Goal: Task Accomplishment & Management: Manage account settings

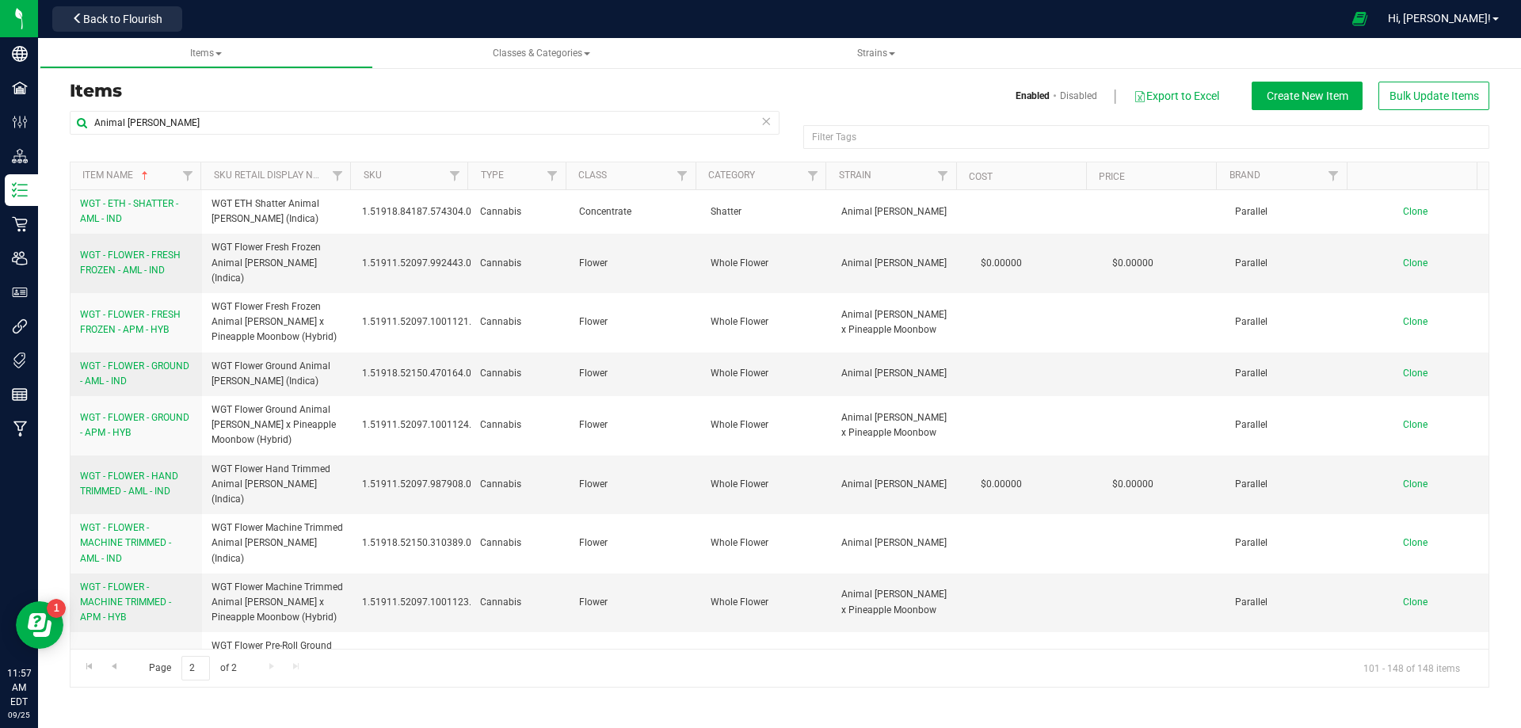
scroll to position [475, 0]
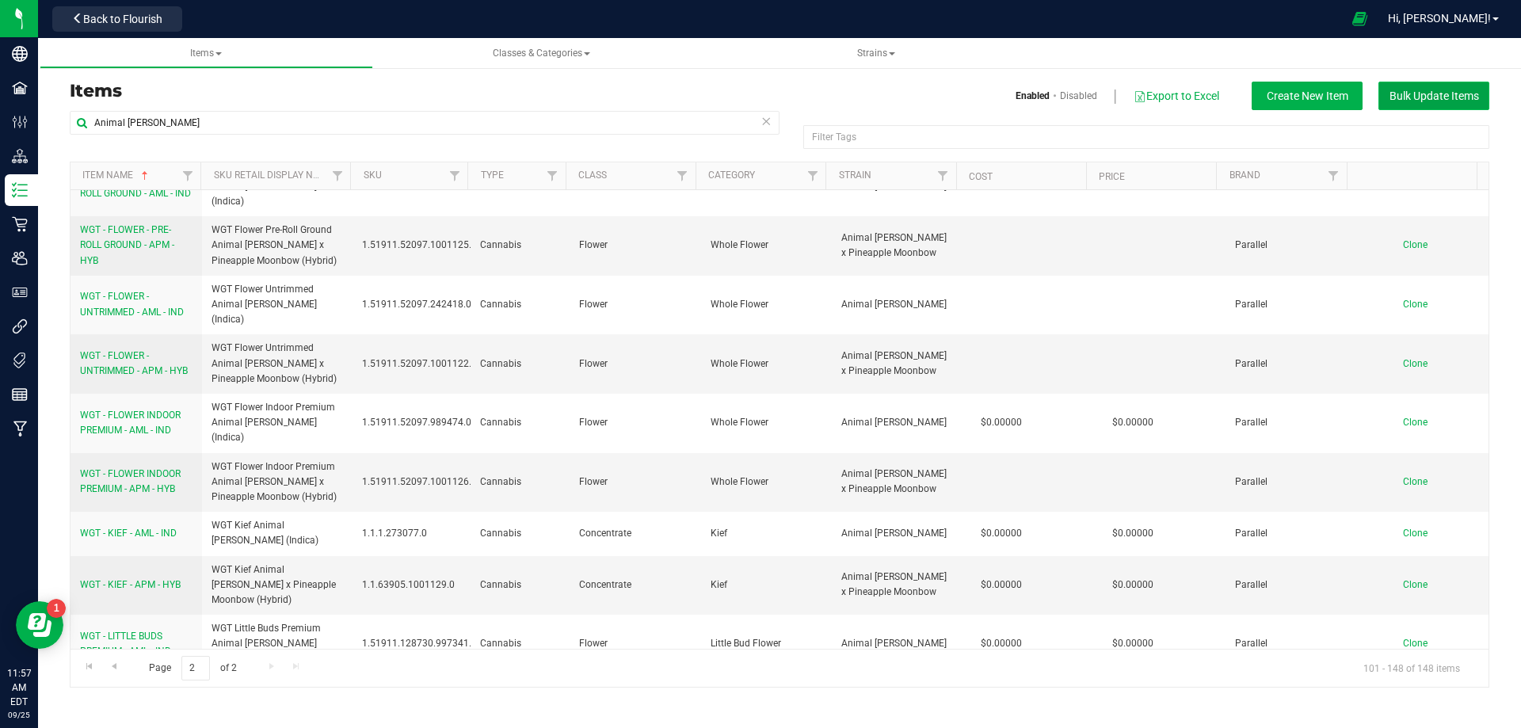
click at [1414, 98] on span "Bulk Update Items" at bounding box center [1433, 95] width 89 height 13
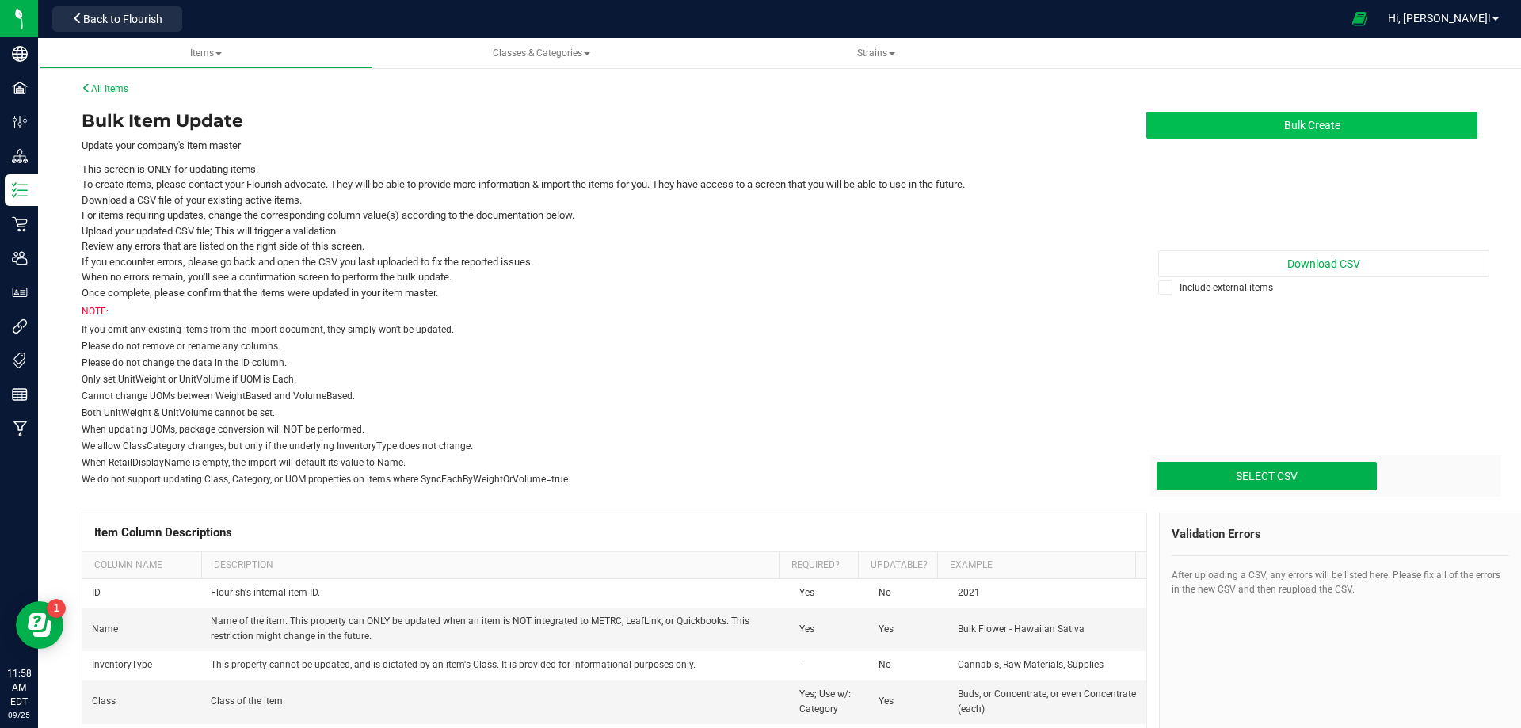
click at [1314, 122] on button "Bulk Create" at bounding box center [1311, 125] width 331 height 27
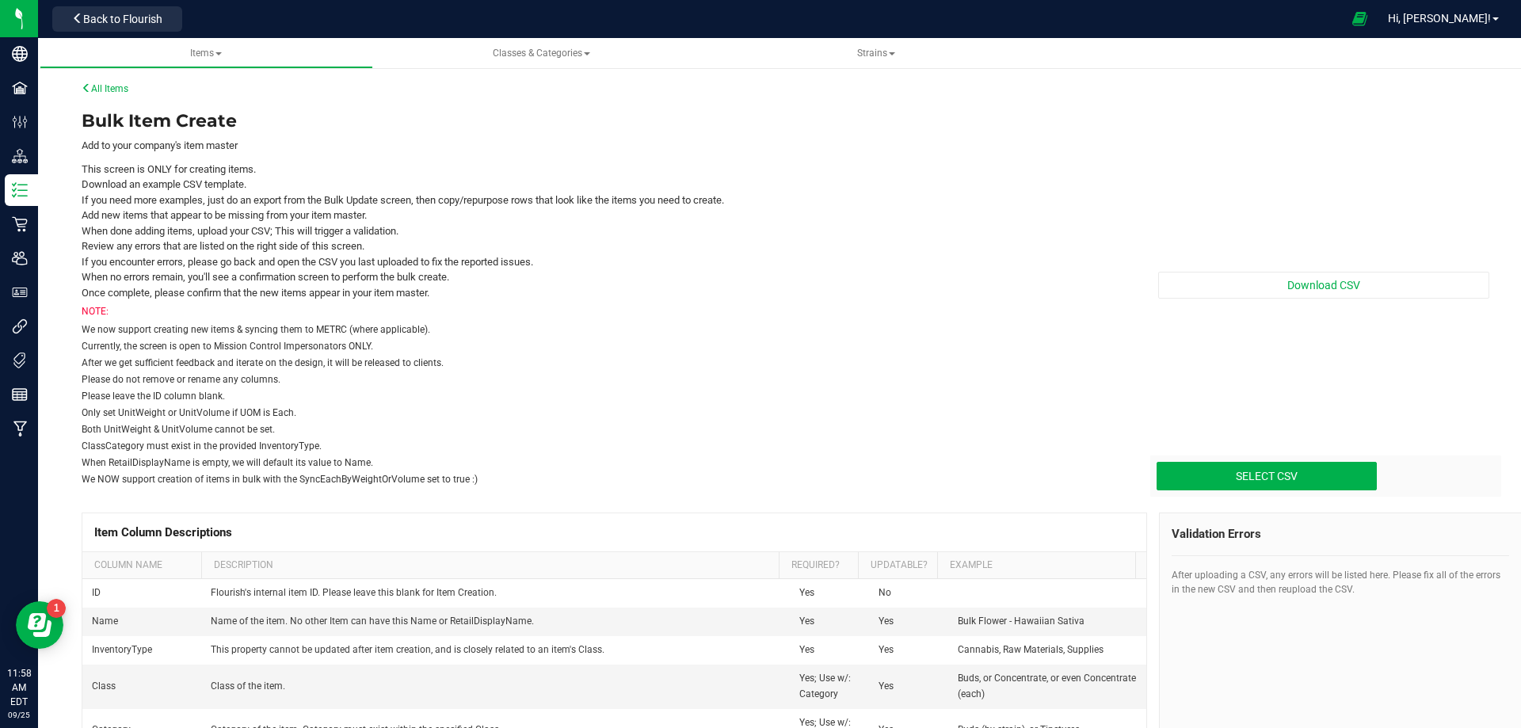
drag, startPoint x: 1323, startPoint y: 151, endPoint x: 1330, endPoint y: 204, distance: 52.8
click at [1324, 156] on div "Download CSV Select CSV Drop files here to upload" at bounding box center [1311, 298] width 355 height 381
click at [1333, 263] on div "Download CSV Select CSV Drop files here to upload" at bounding box center [1311, 298] width 355 height 381
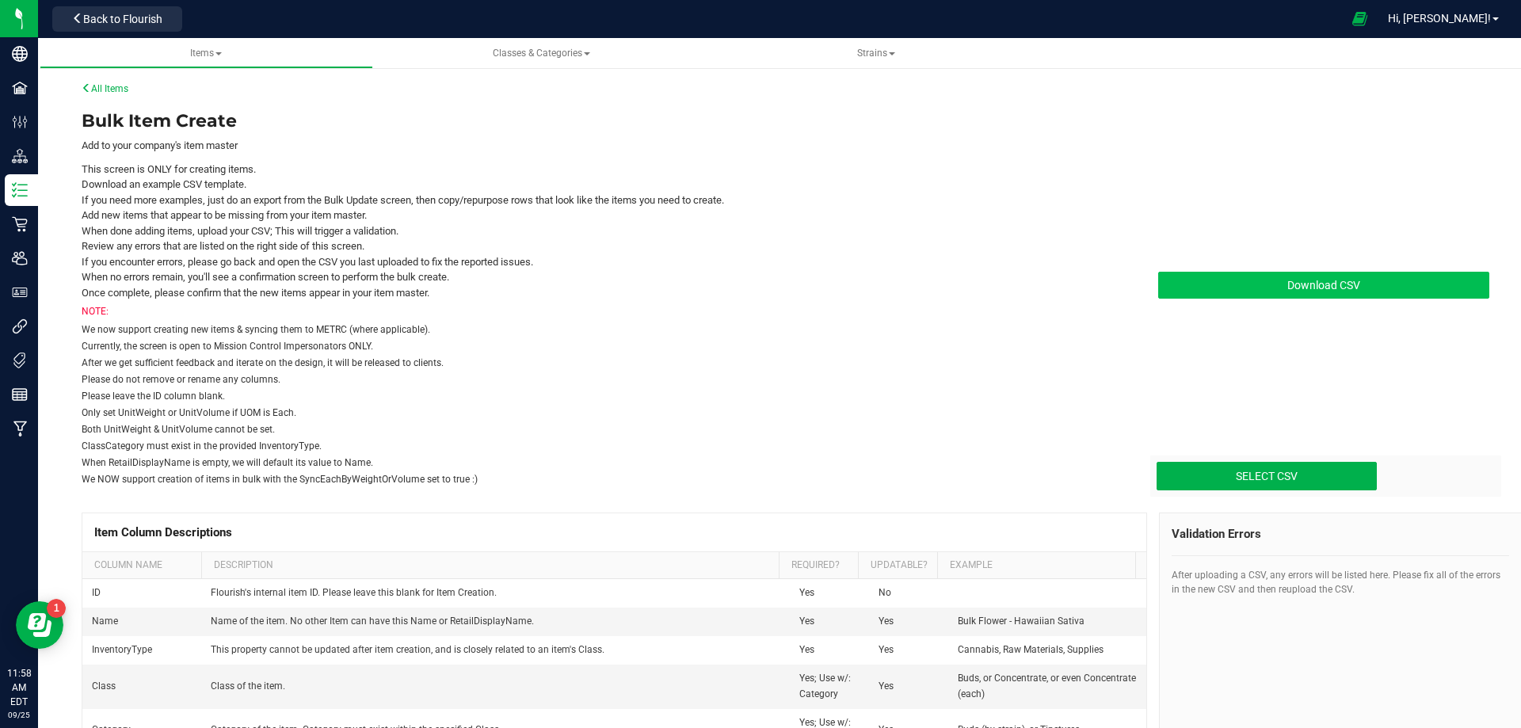
click at [1329, 281] on span "Download CSV" at bounding box center [1323, 285] width 73 height 13
click at [1292, 490] on div "Select CSV Drop files here to upload" at bounding box center [1325, 475] width 351 height 41
type input "C:\fakepath\create-items_[DATE] FGs Sample FGs.csv"
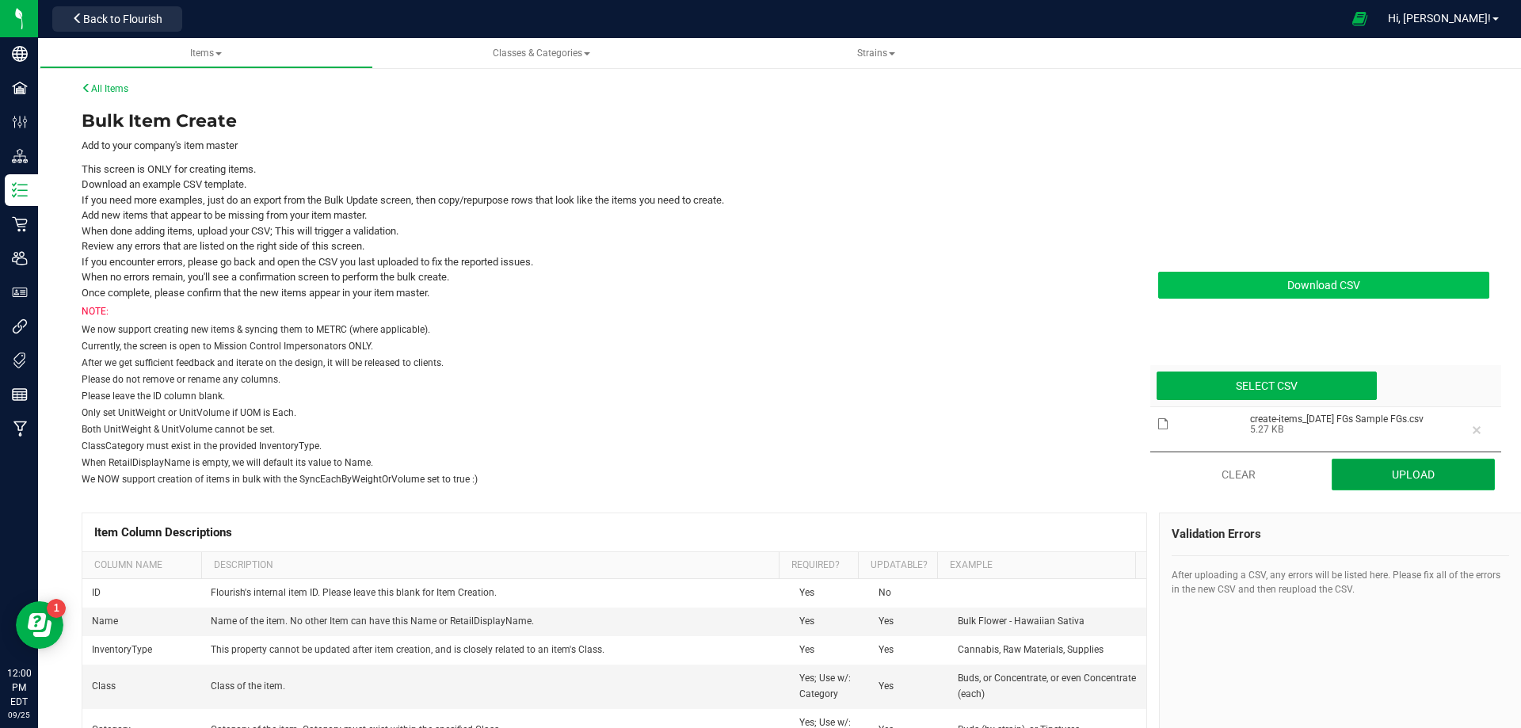
click at [1402, 468] on button "Upload" at bounding box center [1413, 475] width 164 height 32
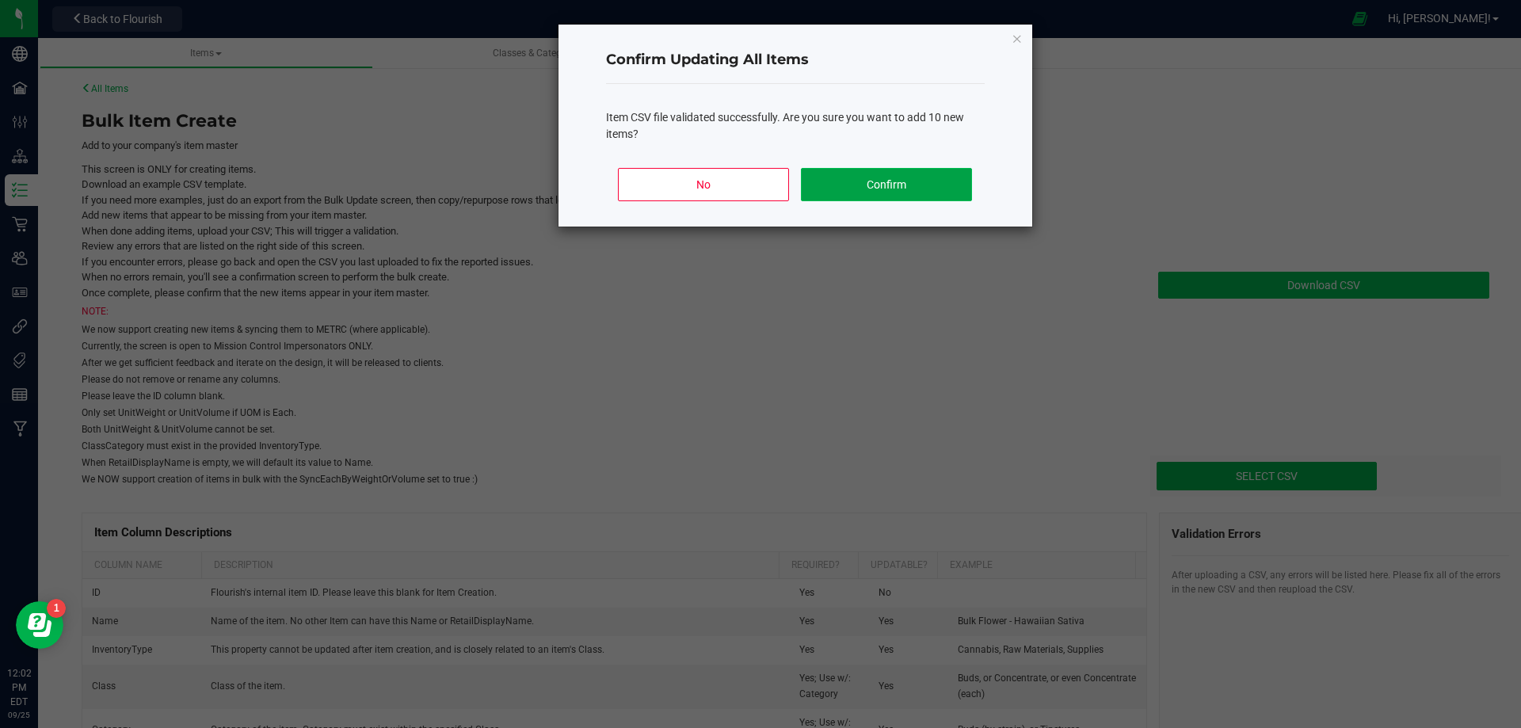
click at [893, 196] on button "Confirm" at bounding box center [886, 184] width 170 height 33
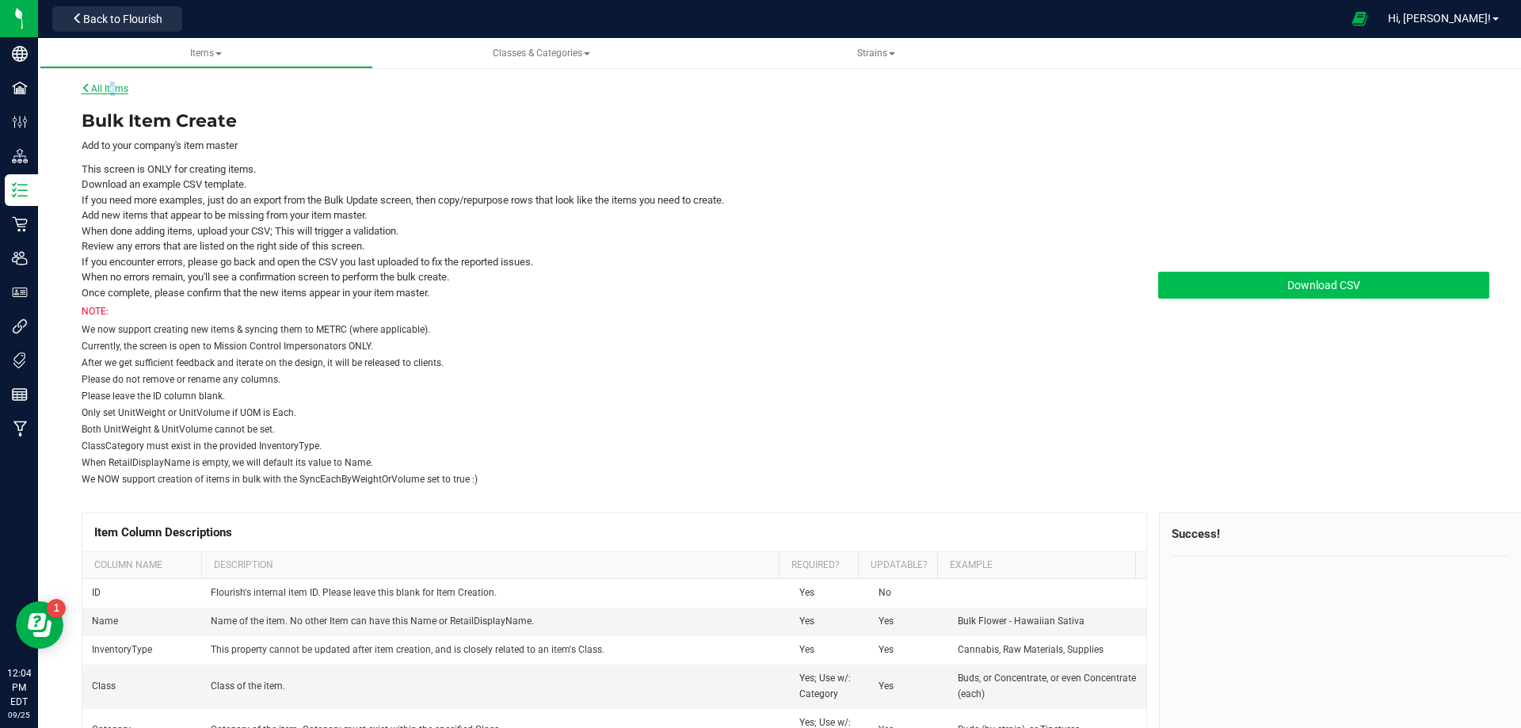
click at [110, 91] on link "All Items" at bounding box center [105, 88] width 47 height 11
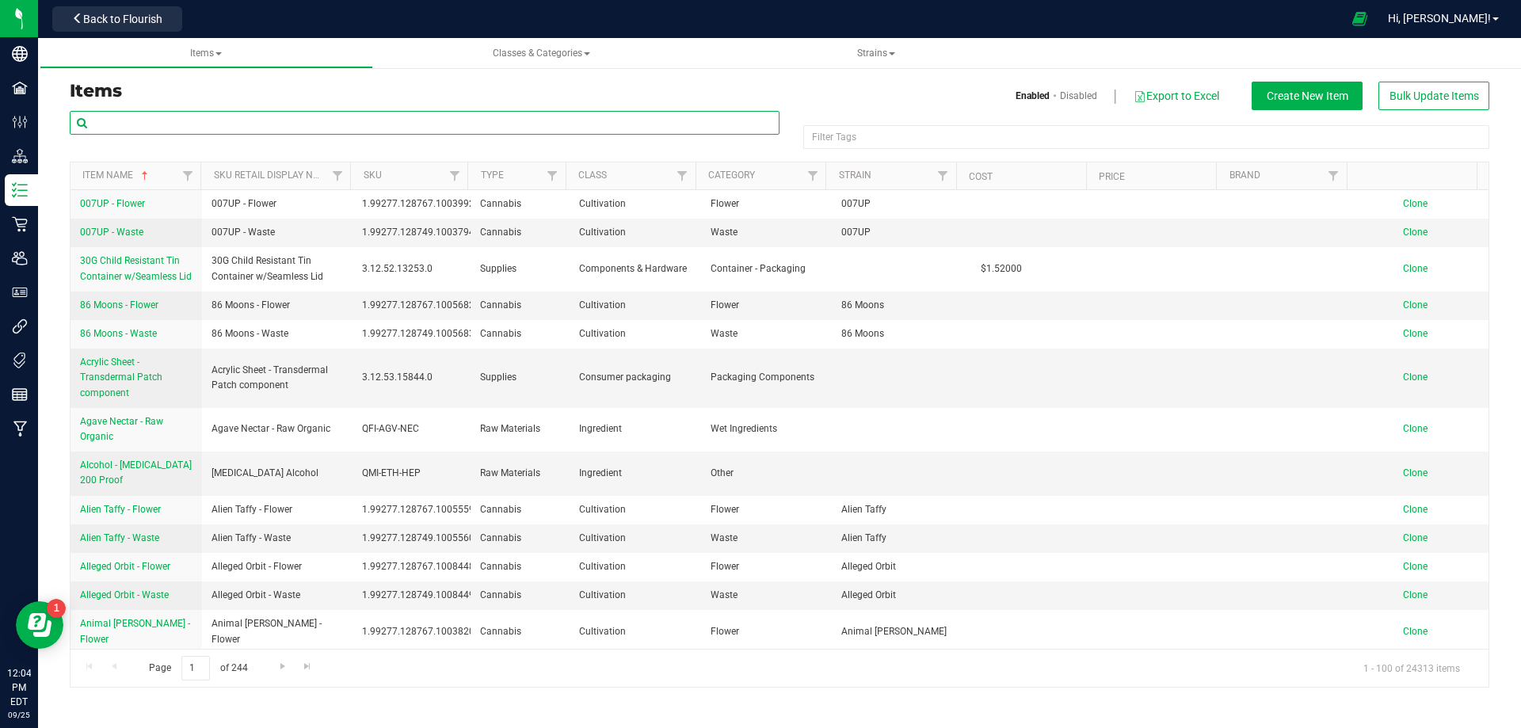
drag, startPoint x: 223, startPoint y: 129, endPoint x: 204, endPoint y: 133, distance: 19.4
click at [223, 129] on input "text" at bounding box center [425, 123] width 710 height 24
paste input "1020093"
type input "1020093"
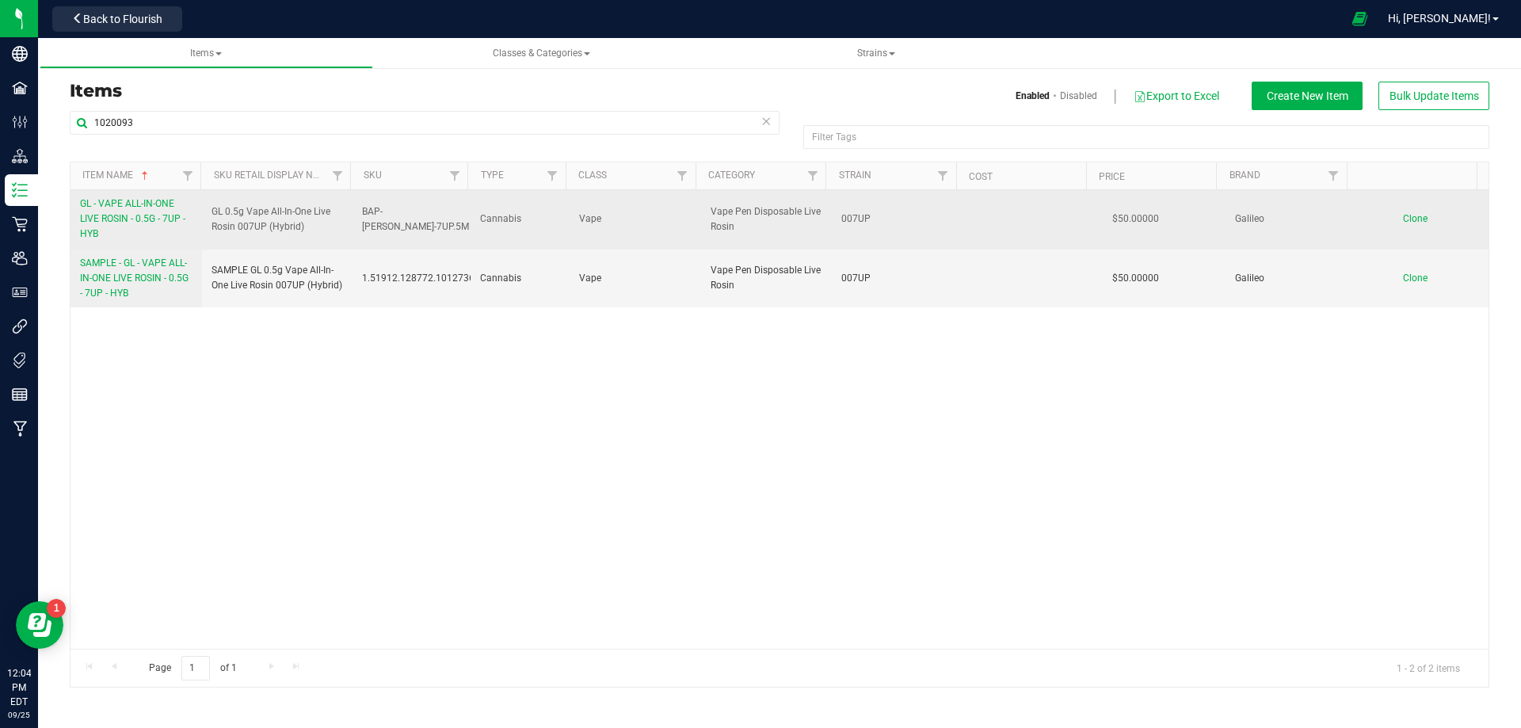
click at [129, 217] on span "GL - VAPE ALL-IN-ONE LIVE ROSIN - 0.5G - 7UP - HYB" at bounding box center [132, 218] width 105 height 41
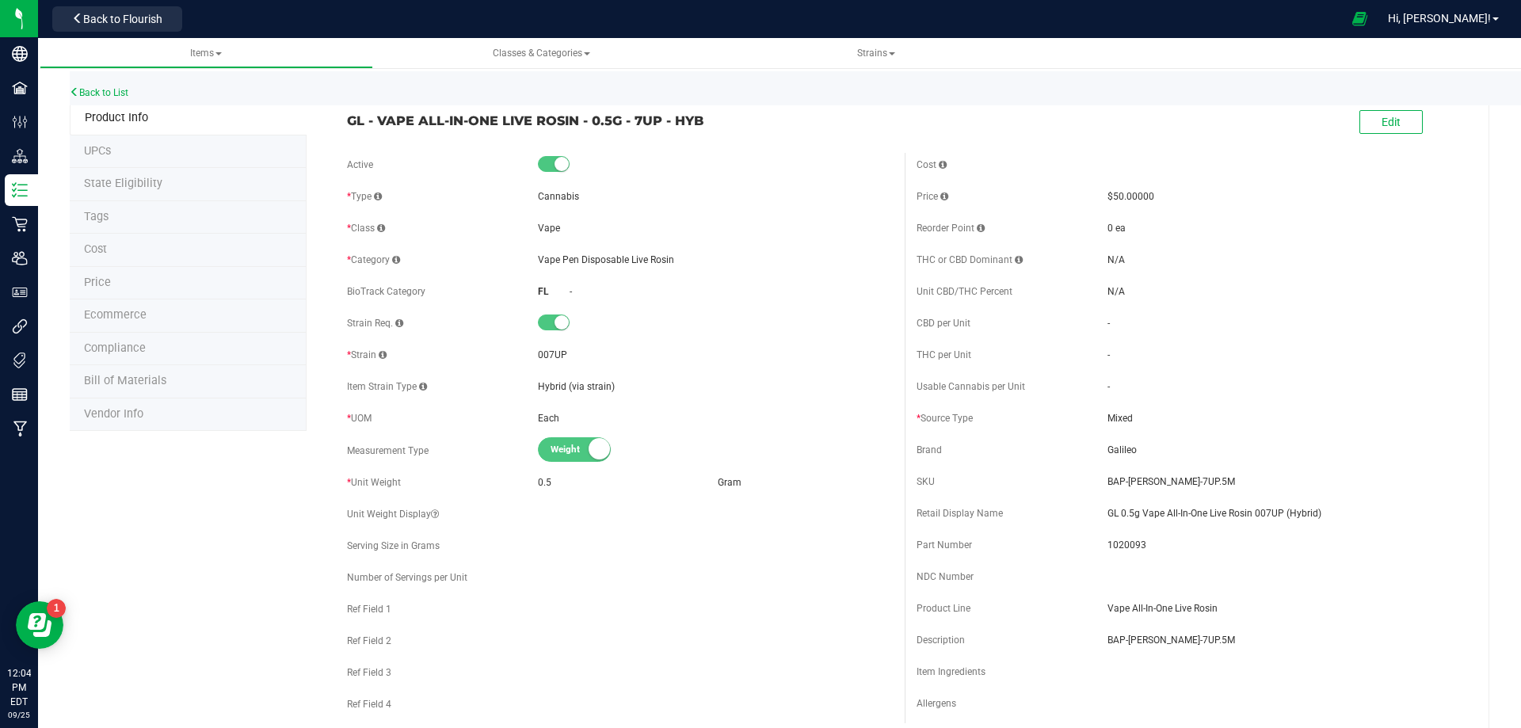
click at [1345, 123] on div "Edit" at bounding box center [1188, 123] width 569 height 40
drag, startPoint x: 1356, startPoint y: 116, endPoint x: 1341, endPoint y: 123, distance: 16.6
click at [1359, 115] on button "Edit" at bounding box center [1390, 122] width 63 height 24
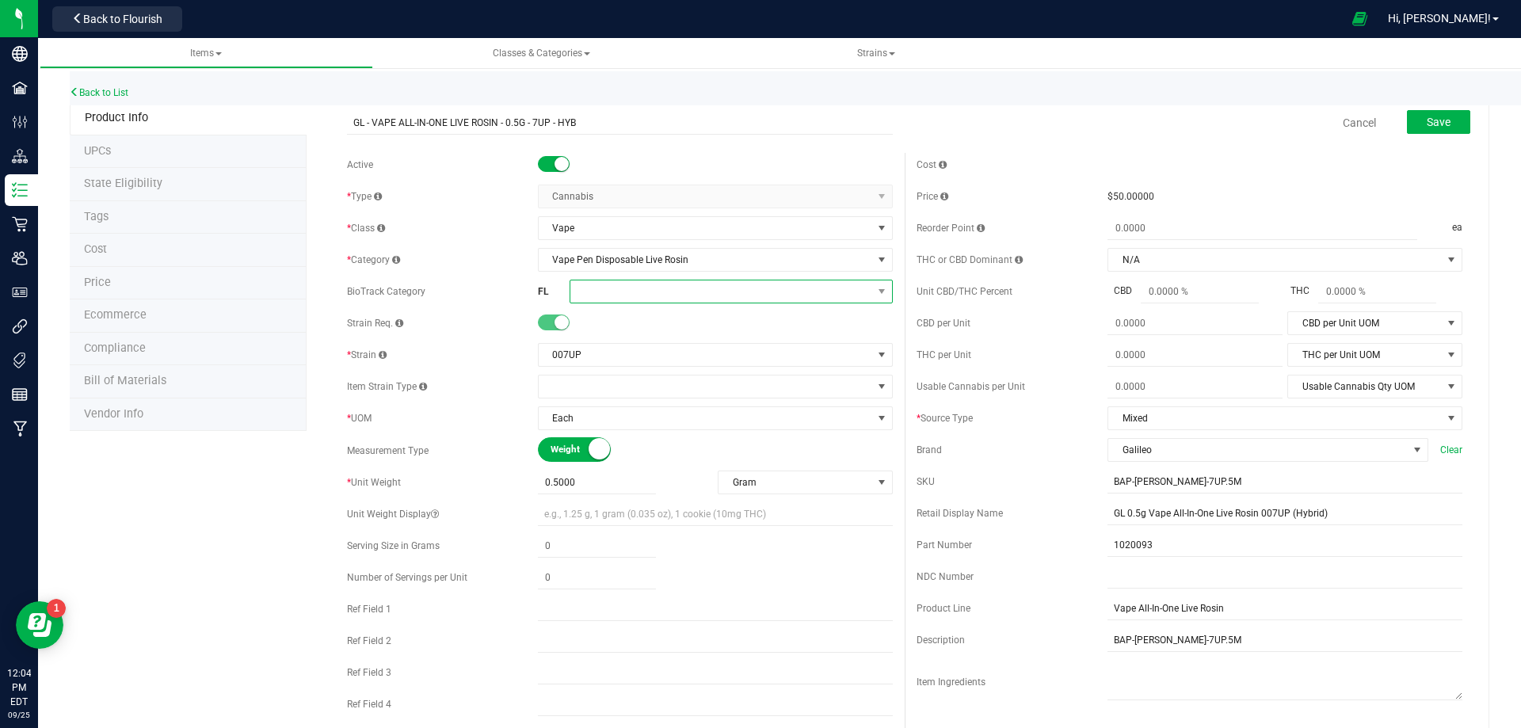
click at [624, 297] on span at bounding box center [721, 291] width 302 height 22
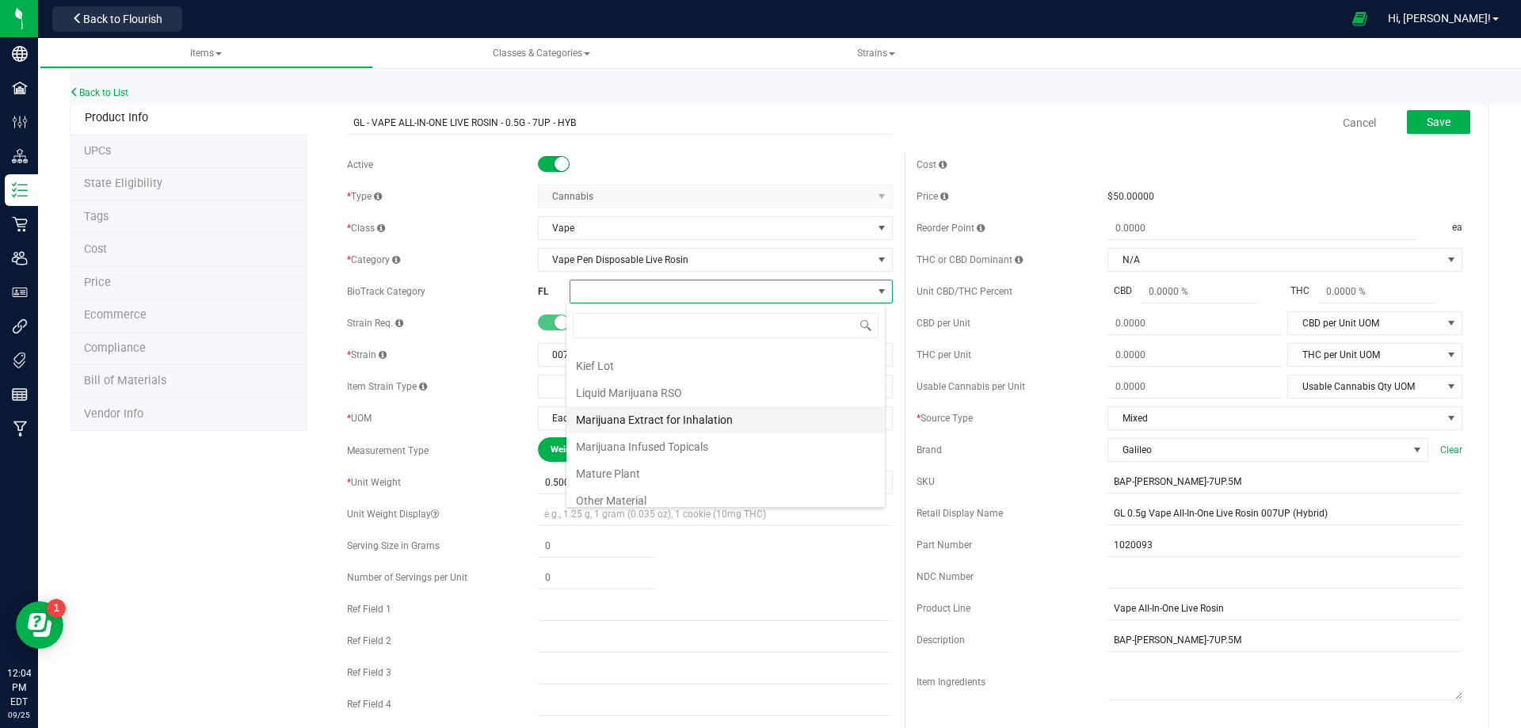
click at [733, 417] on li "Marijuana Extract for Inhalation" at bounding box center [725, 419] width 318 height 27
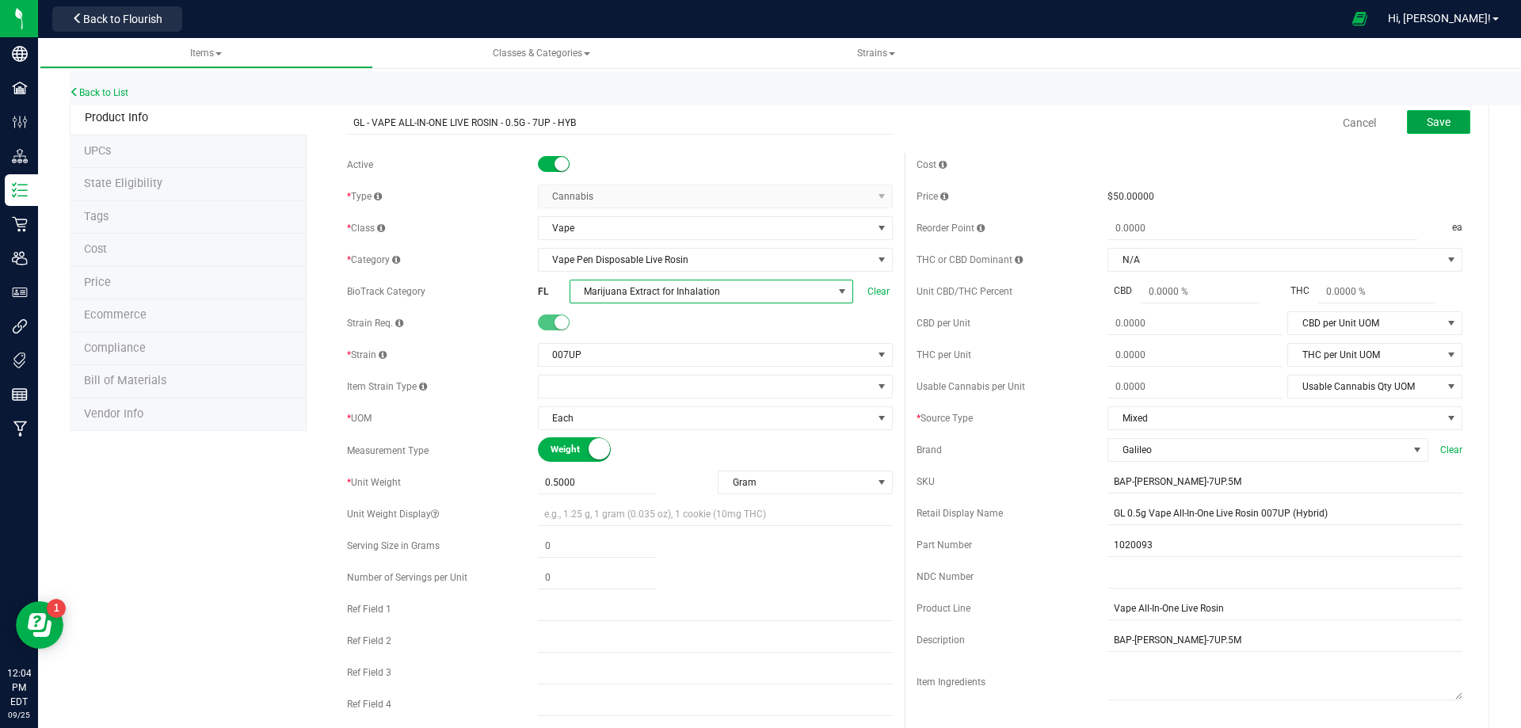
click at [1431, 126] on span "Save" at bounding box center [1438, 122] width 24 height 13
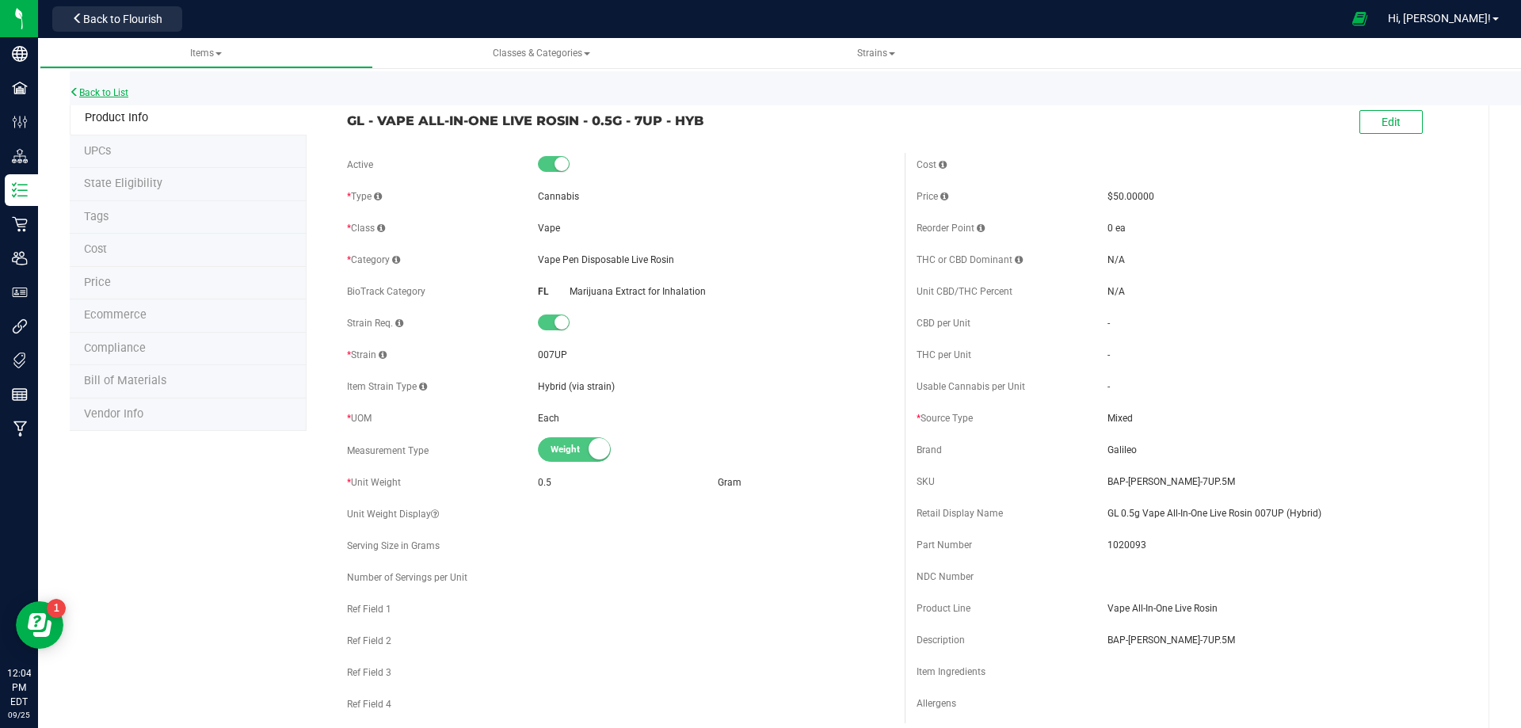
click at [117, 94] on link "Back to List" at bounding box center [99, 92] width 59 height 11
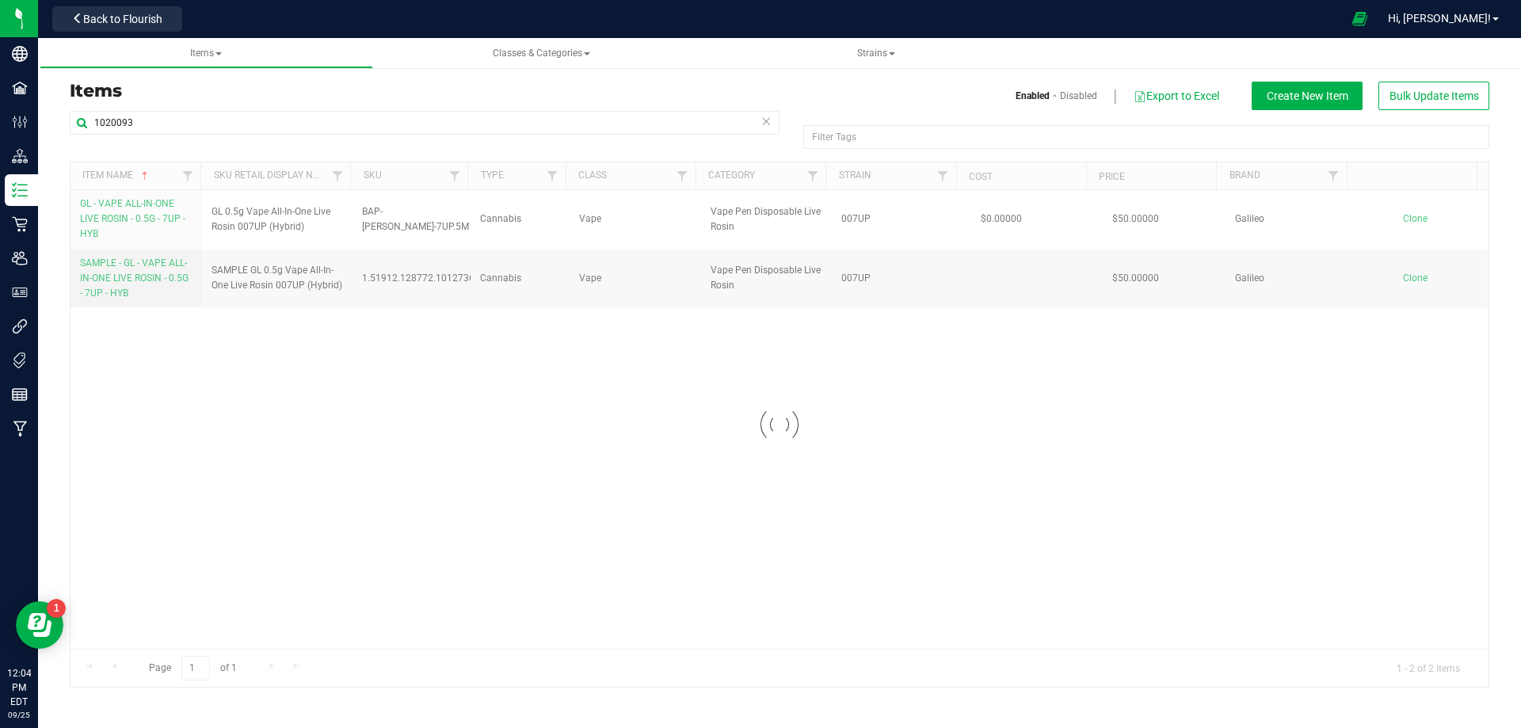
click at [124, 214] on div at bounding box center [779, 424] width 1418 height 524
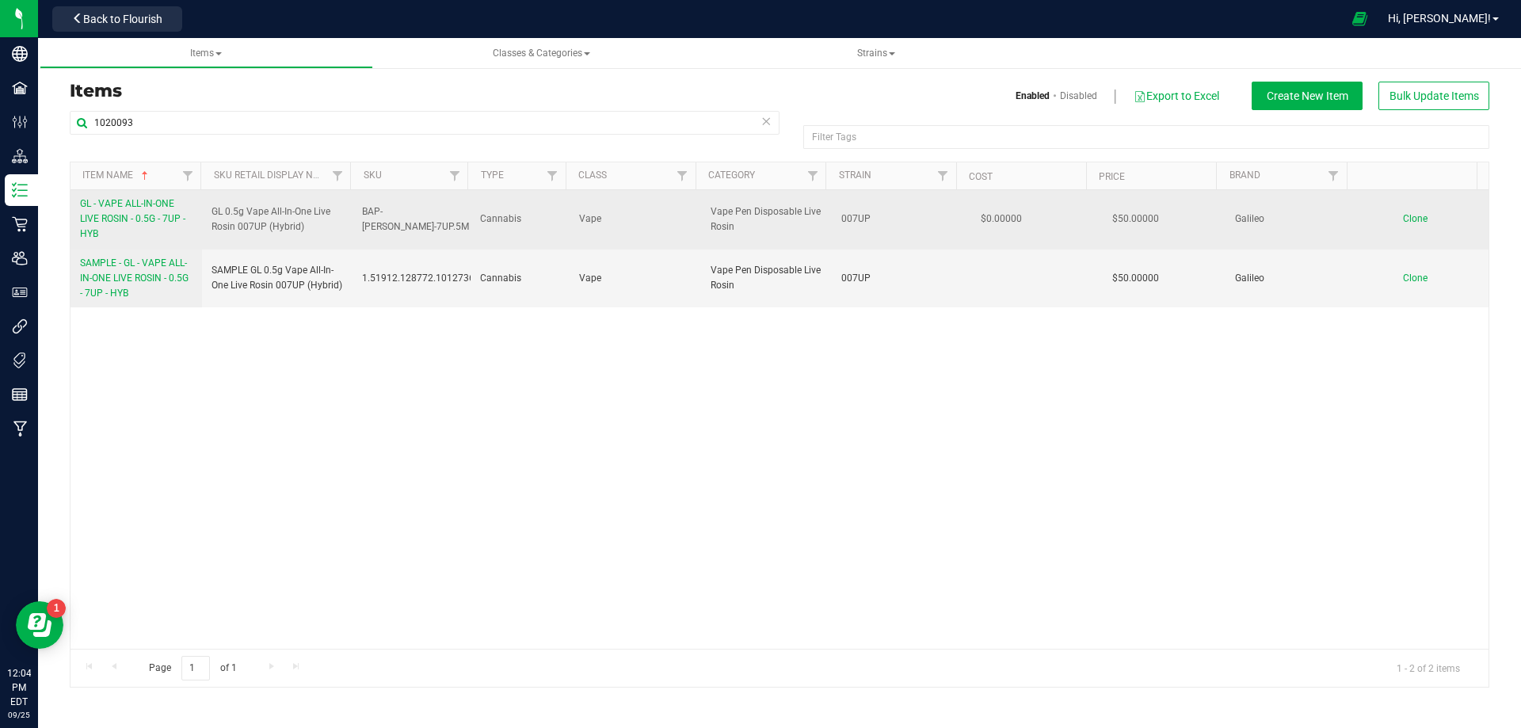
click at [124, 219] on span "GL - VAPE ALL-IN-ONE LIVE ROSIN - 0.5G - 7UP - HYB" at bounding box center [132, 218] width 105 height 41
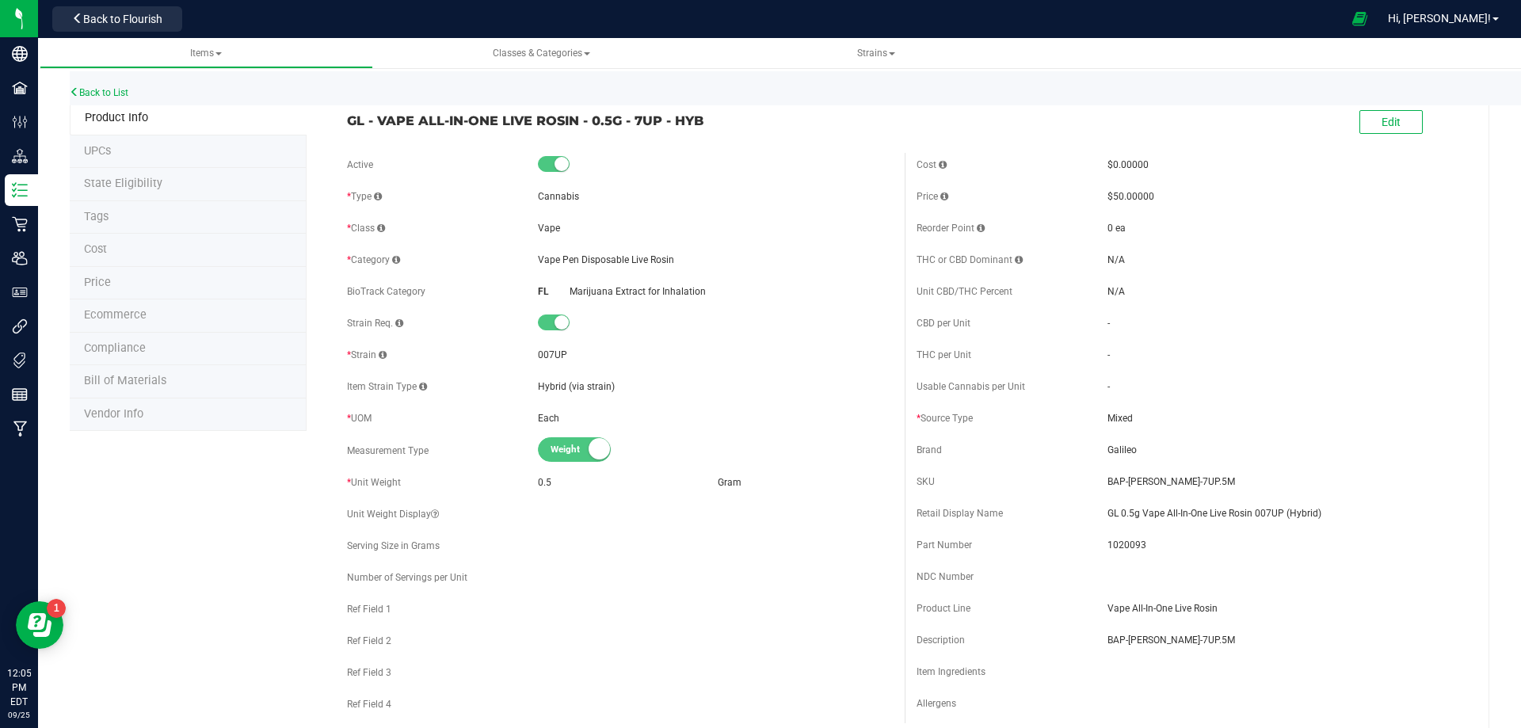
click at [181, 226] on li "Tags" at bounding box center [188, 217] width 237 height 33
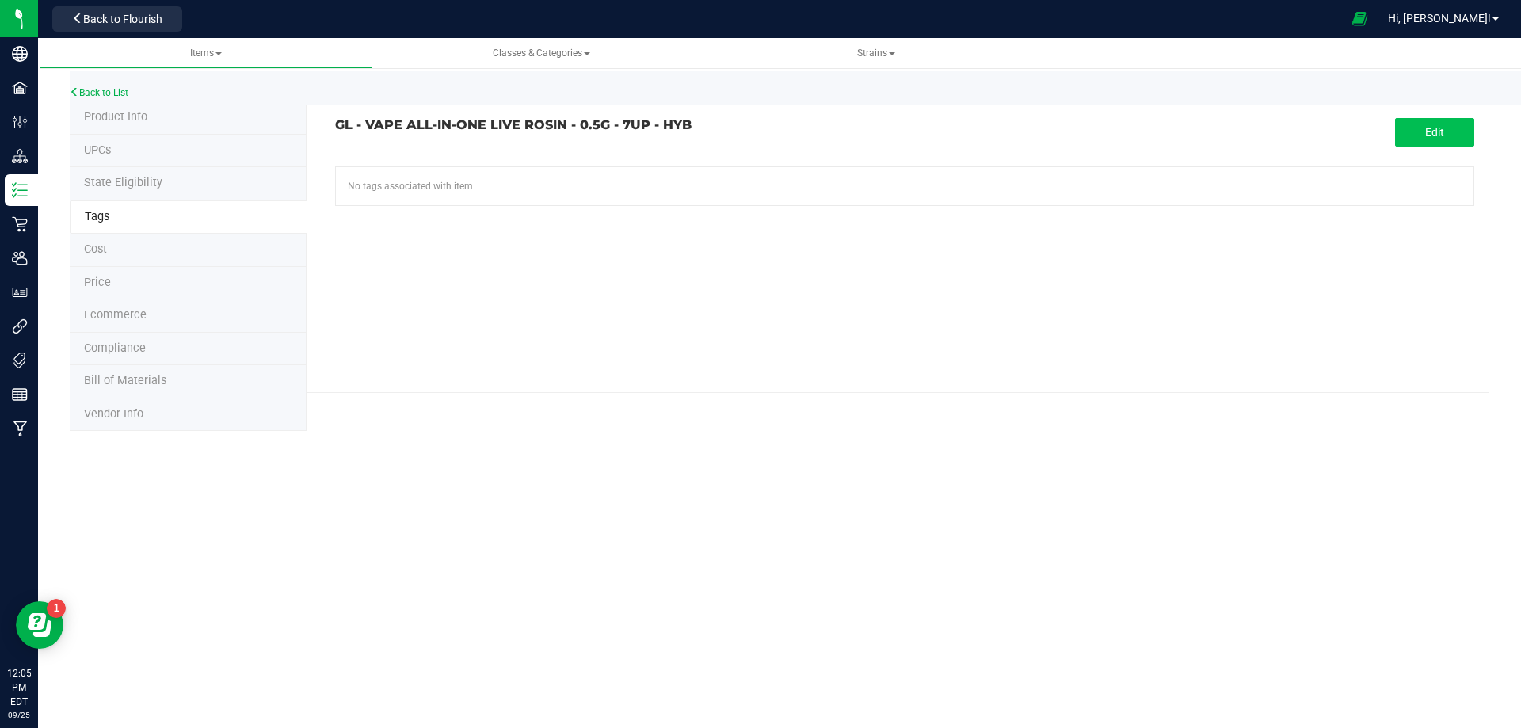
click at [1416, 118] on div "GL - VAPE ALL-IN-ONE LIVE ROSIN - 0.5G - 7UP - HYB Edit No tags associated with…" at bounding box center [897, 246] width 1182 height 291
drag, startPoint x: 1405, startPoint y: 133, endPoint x: 1176, endPoint y: 158, distance: 230.3
click at [1403, 133] on button "Edit" at bounding box center [1434, 132] width 79 height 29
click at [521, 180] on input "text" at bounding box center [724, 178] width 776 height 22
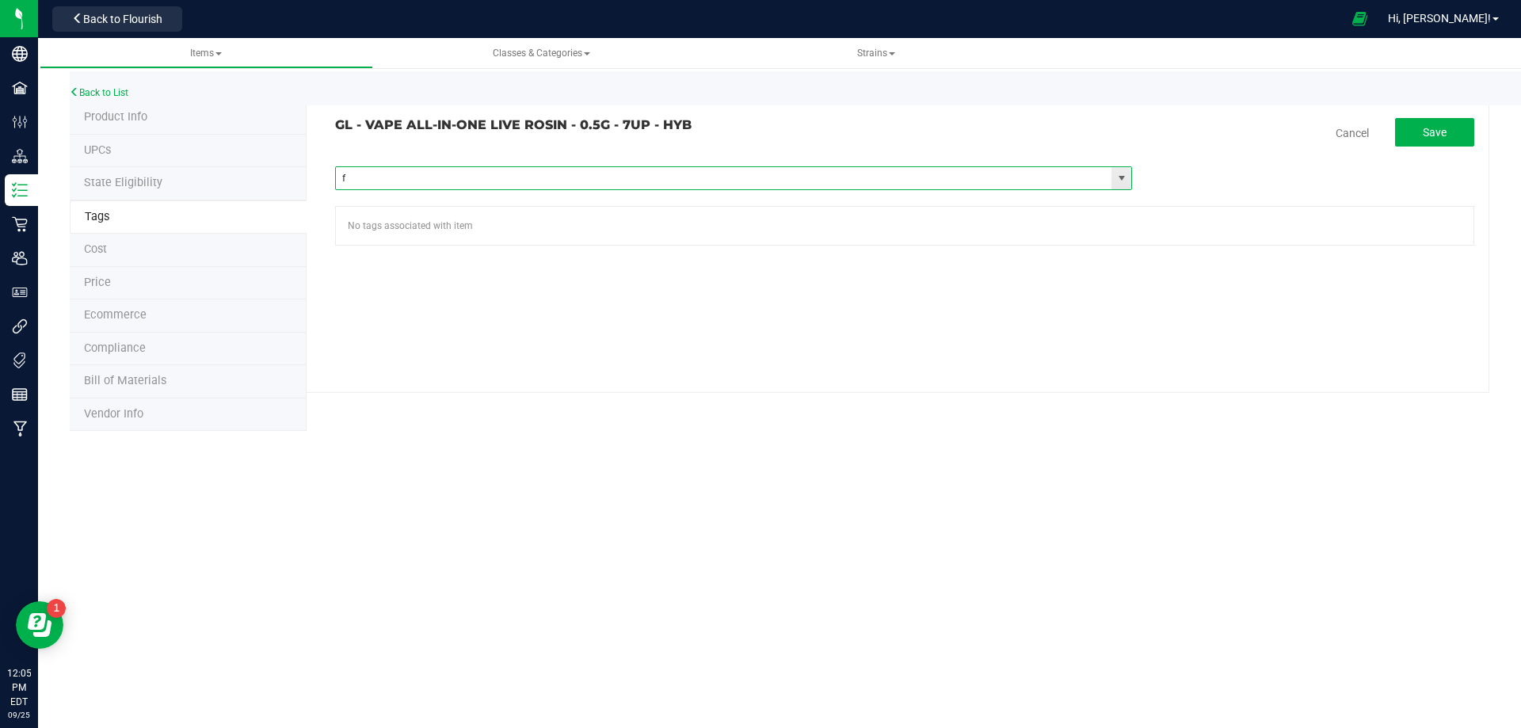
type input "fl"
paste input "FL - GL - VAPE ALL-IN-ONE LIVE ROSIN - 0_5G"
type input "FL - GL - VAPE ALL-IN-ONE LIVE ROSIN - 0_5G"
click at [1445, 133] on span "Save" at bounding box center [1434, 132] width 24 height 13
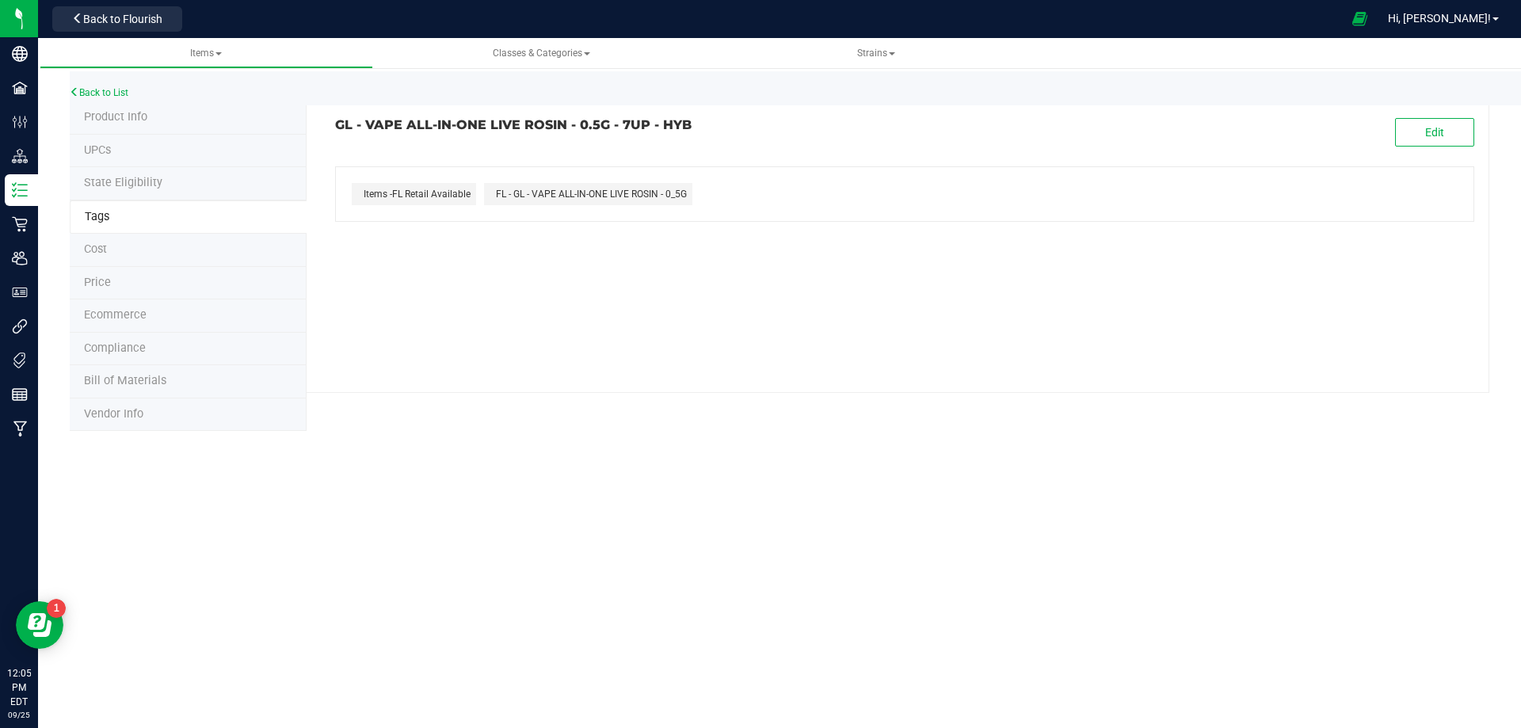
click at [146, 359] on li "Compliance" at bounding box center [188, 349] width 237 height 33
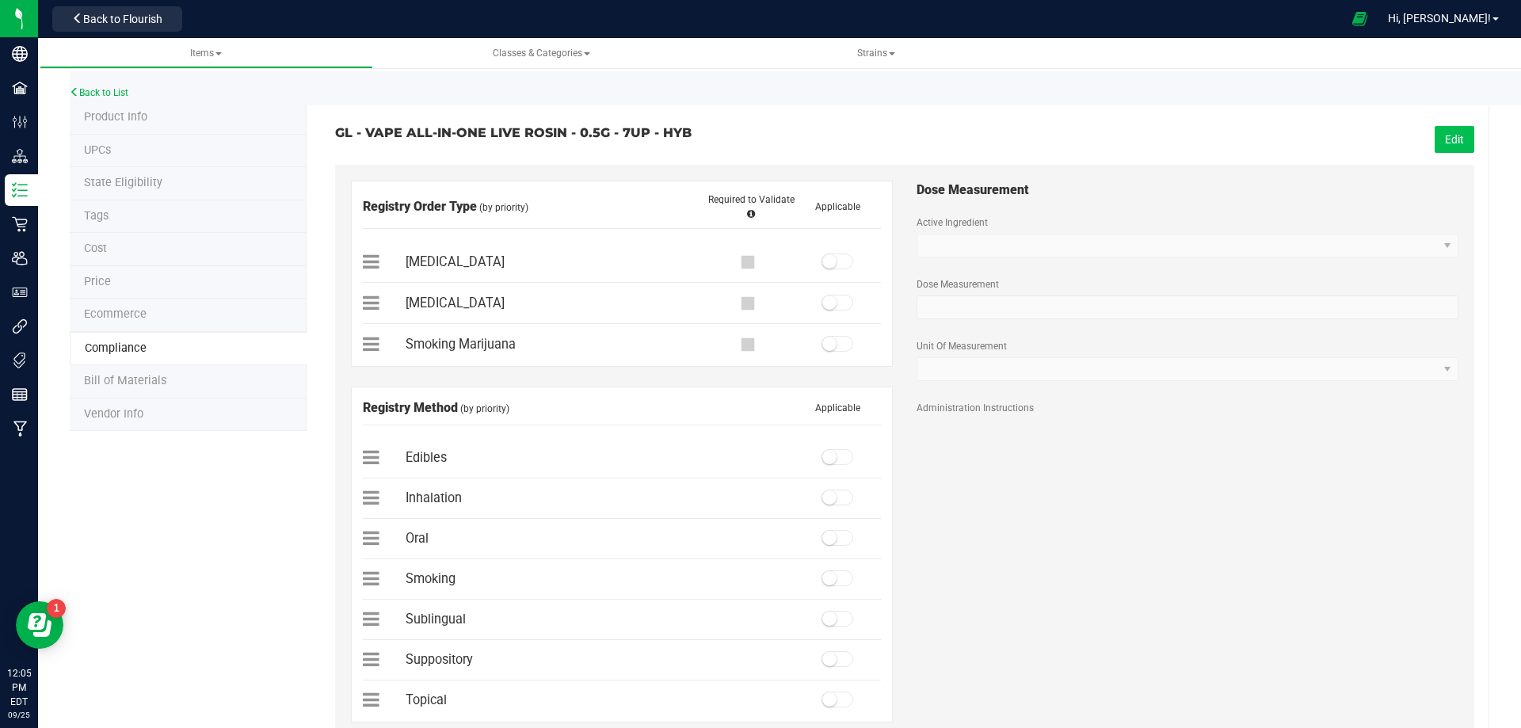
click at [1443, 150] on button "Edit" at bounding box center [1454, 139] width 40 height 27
drag, startPoint x: 825, startPoint y: 261, endPoint x: 838, endPoint y: 409, distance: 147.8
click at [827, 261] on small at bounding box center [829, 261] width 14 height 14
drag, startPoint x: 828, startPoint y: 493, endPoint x: 1092, endPoint y: 325, distance: 312.6
click at [831, 493] on span at bounding box center [837, 497] width 32 height 16
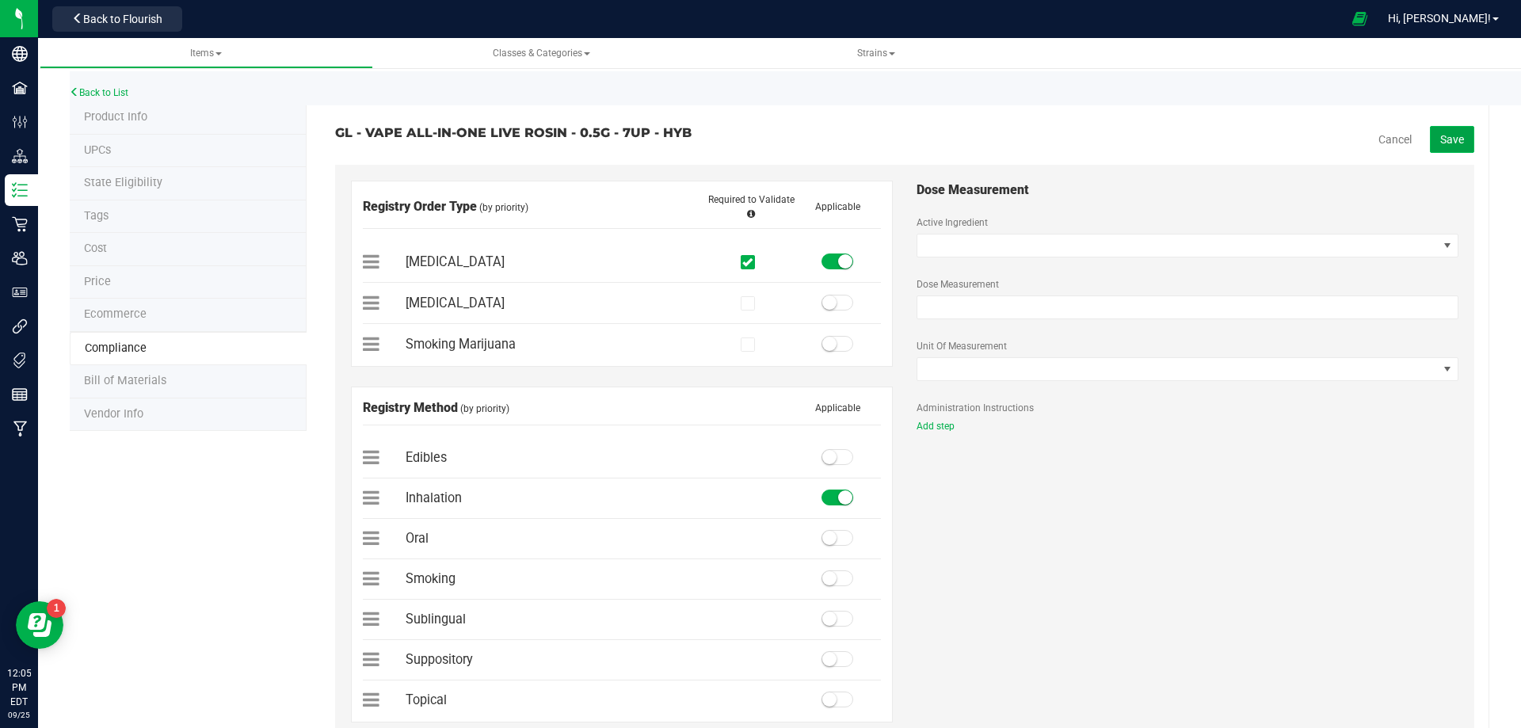
click at [1448, 135] on span "Save" at bounding box center [1452, 139] width 24 height 13
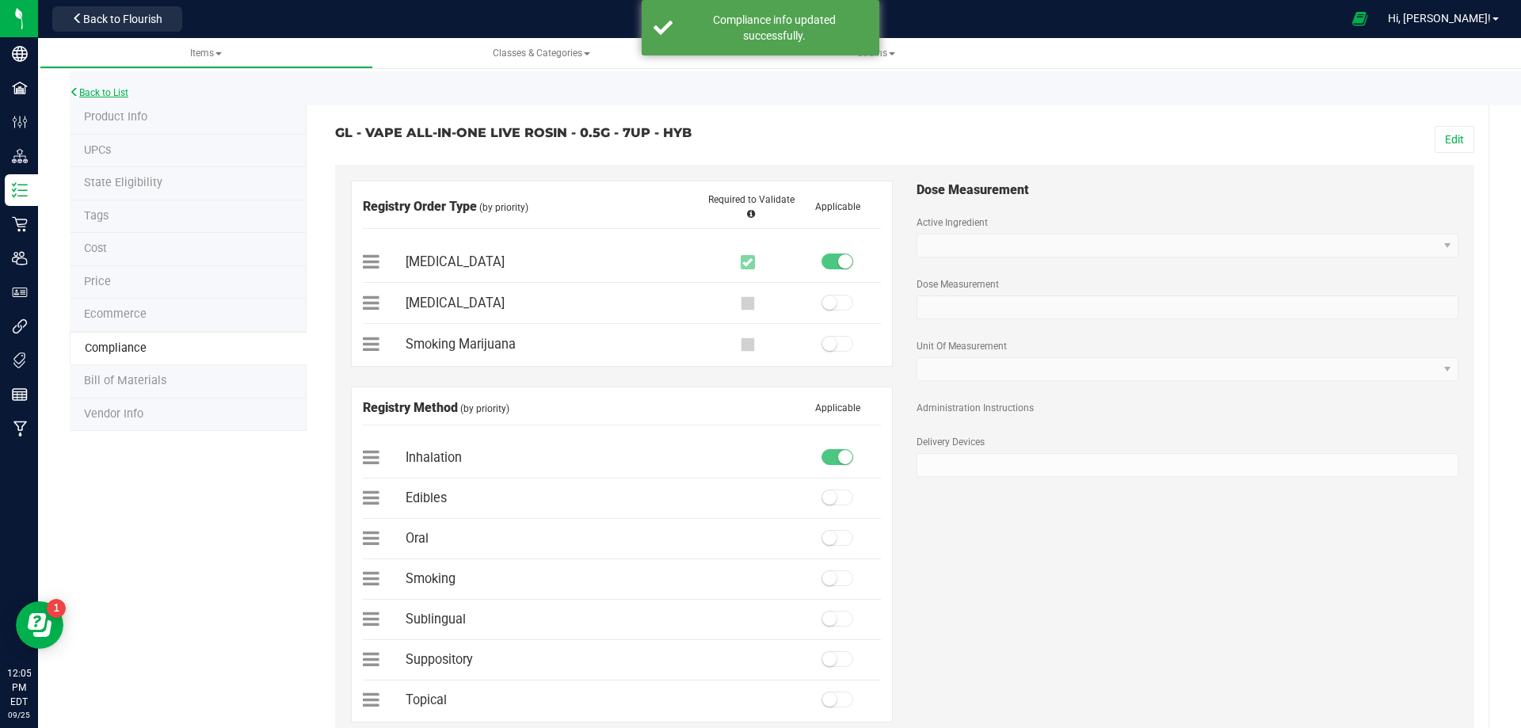
click at [110, 94] on link "Back to List" at bounding box center [99, 92] width 59 height 11
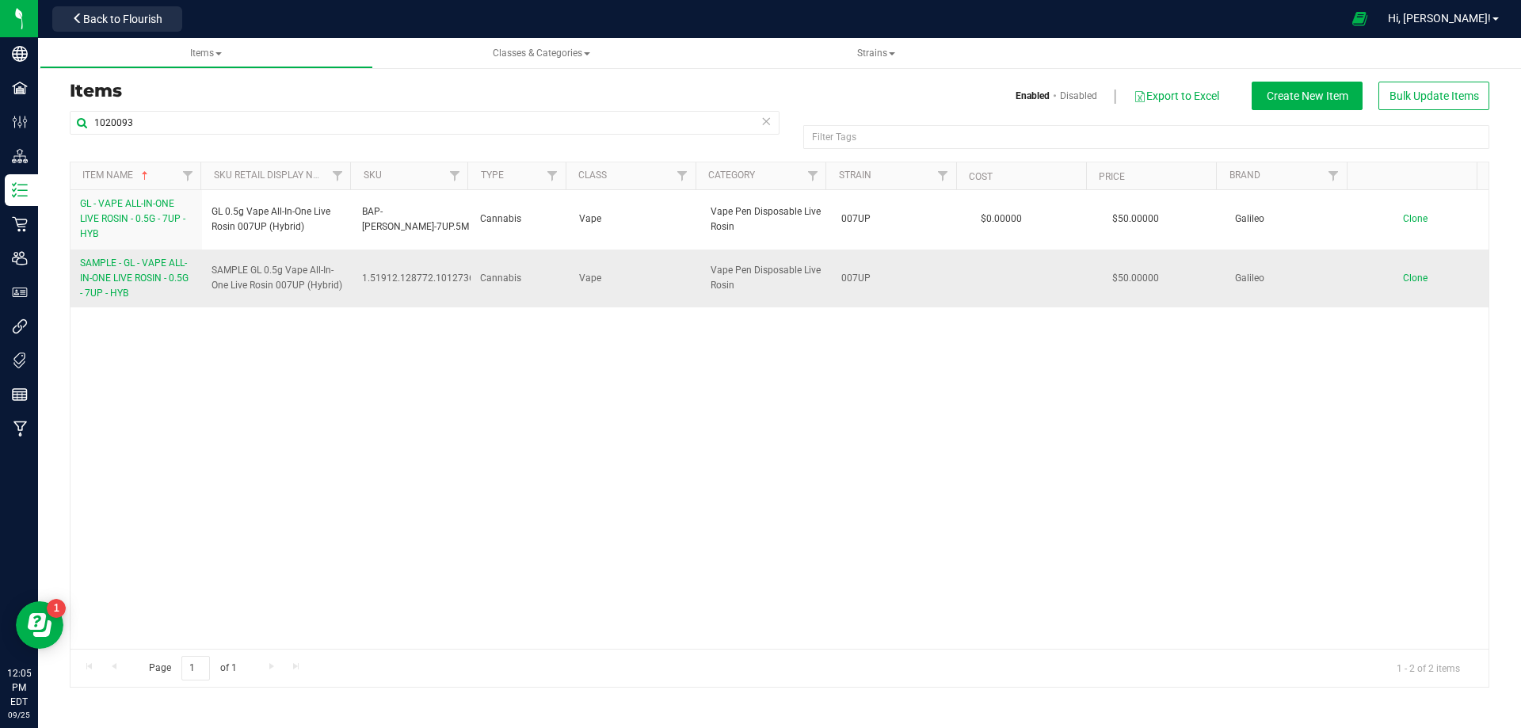
click at [120, 274] on span "SAMPLE - GL - VAPE ALL-IN-ONE LIVE ROSIN - 0.5G - 7UP - HYB" at bounding box center [134, 277] width 108 height 41
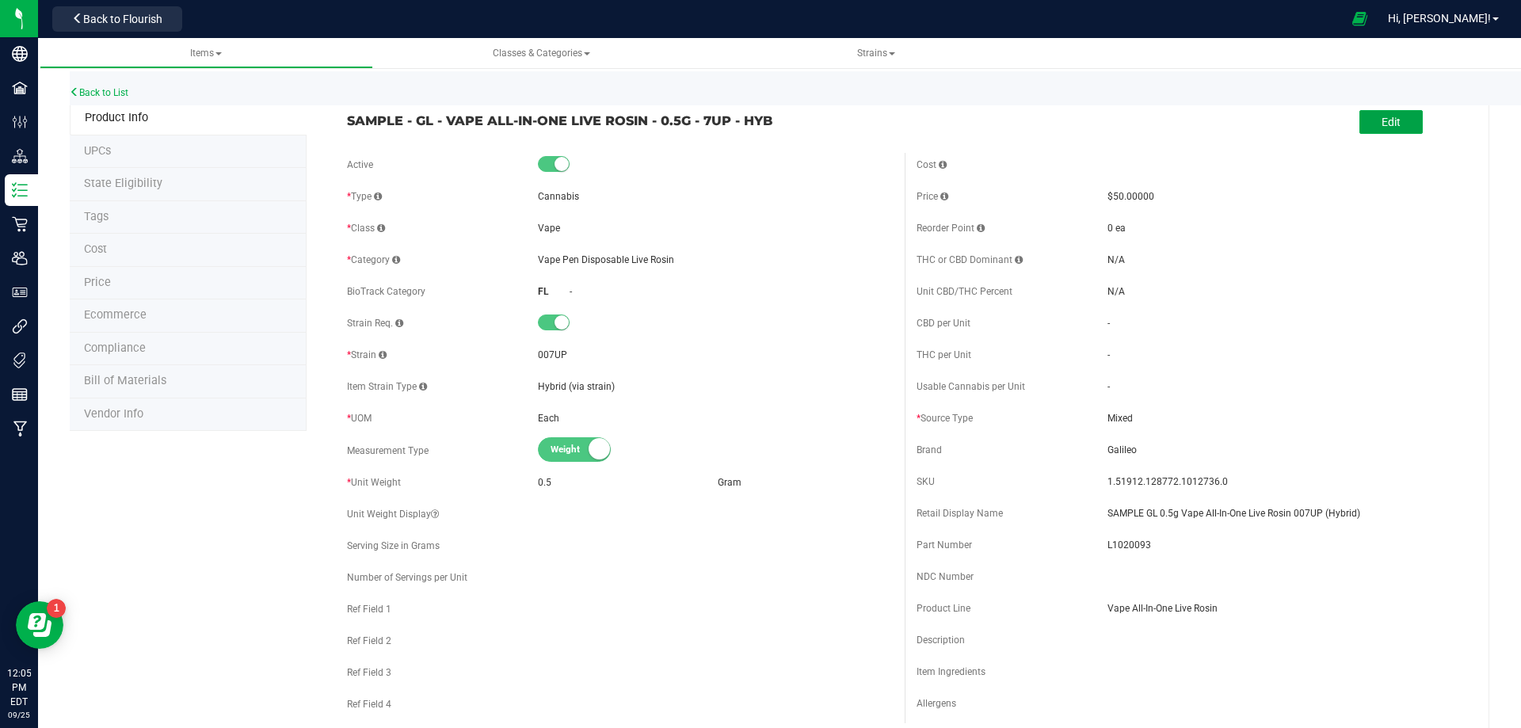
drag, startPoint x: 1409, startPoint y: 114, endPoint x: 1029, endPoint y: 224, distance: 395.8
click at [1409, 116] on button "Edit" at bounding box center [1390, 122] width 63 height 24
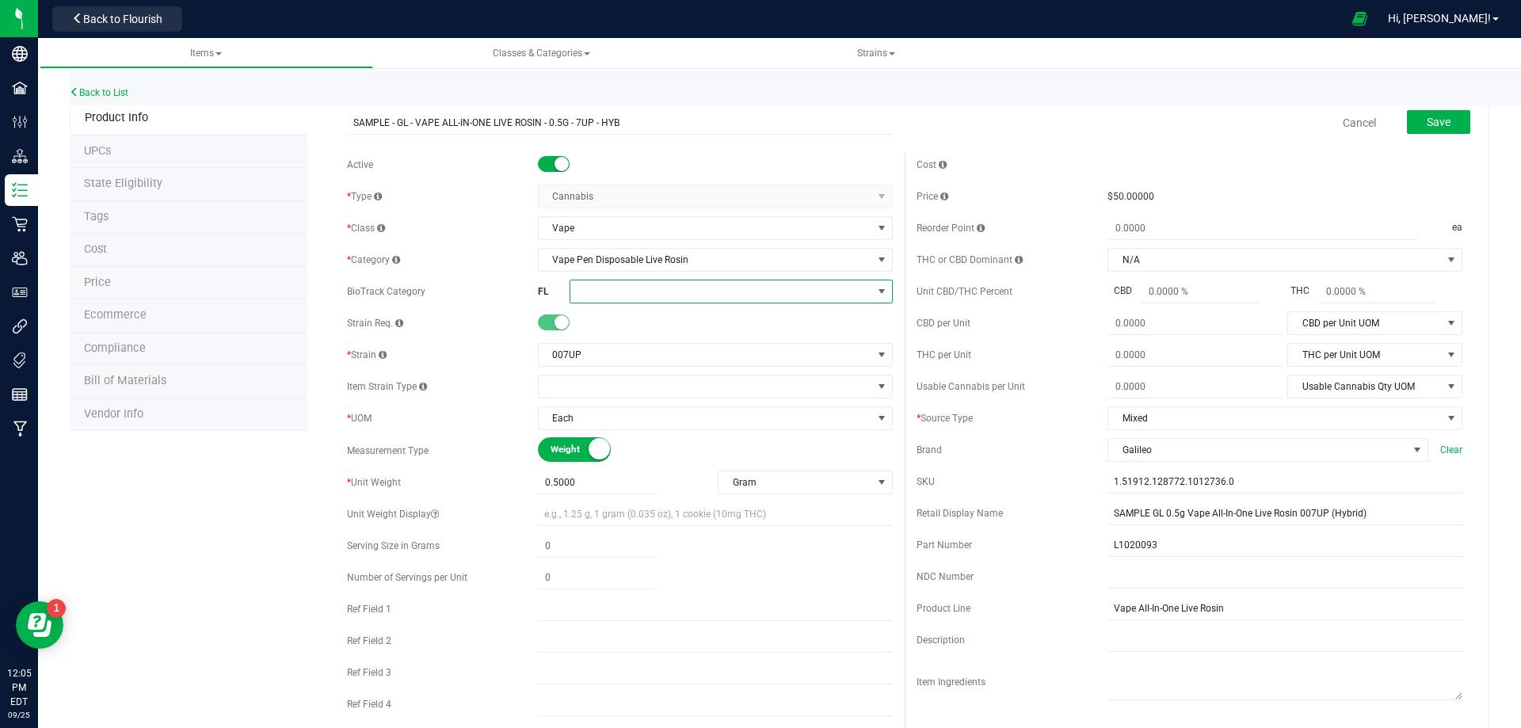
click at [626, 298] on span at bounding box center [721, 291] width 302 height 22
click at [675, 491] on li "Marijuana Extract for Inhalation" at bounding box center [725, 498] width 318 height 27
click at [1442, 121] on button "Save" at bounding box center [1437, 122] width 63 height 24
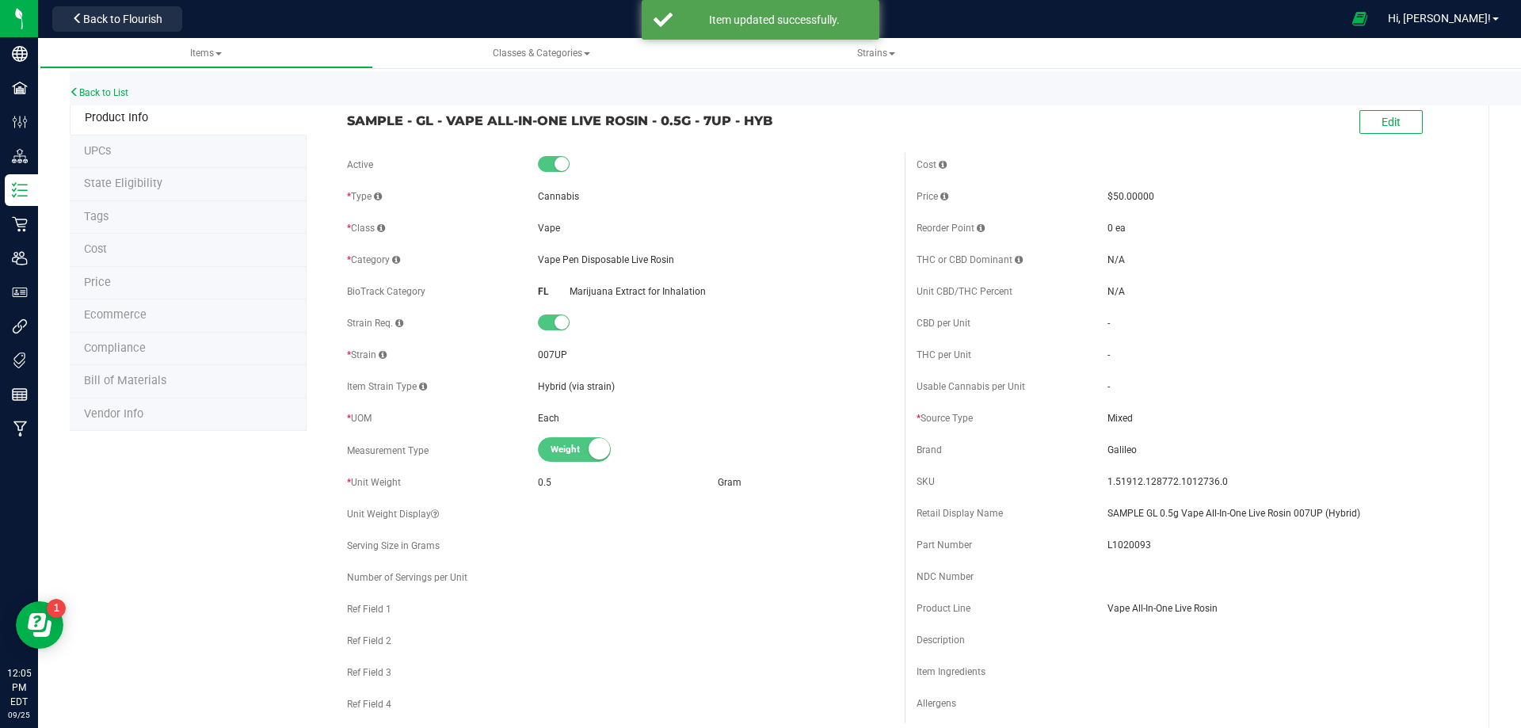
click at [131, 353] on span "Compliance" at bounding box center [115, 347] width 62 height 13
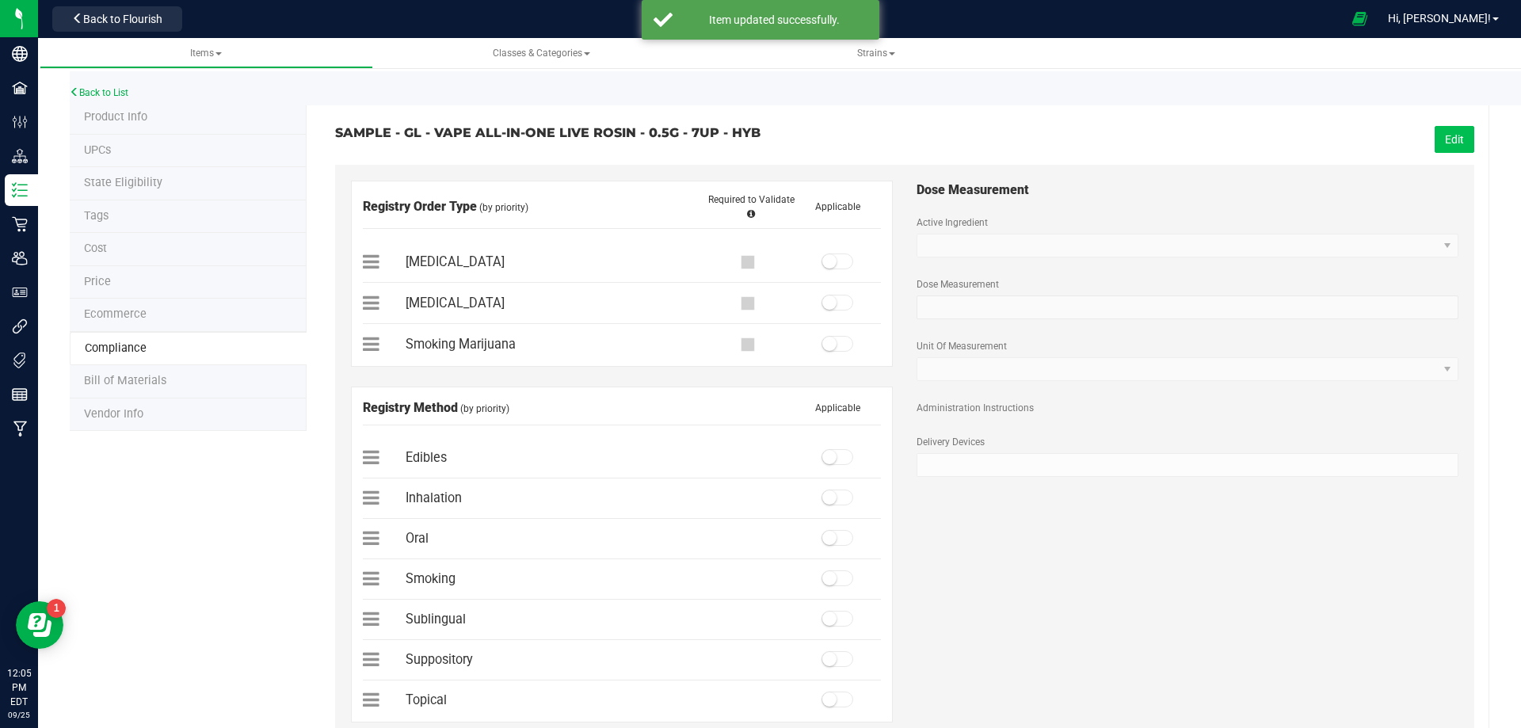
click at [1434, 145] on button "Edit" at bounding box center [1454, 139] width 40 height 27
click at [843, 264] on span at bounding box center [837, 261] width 32 height 16
click at [839, 497] on span at bounding box center [837, 497] width 32 height 16
click at [1456, 149] on button "Save" at bounding box center [1451, 139] width 44 height 27
click at [101, 93] on link "Back to List" at bounding box center [99, 92] width 59 height 11
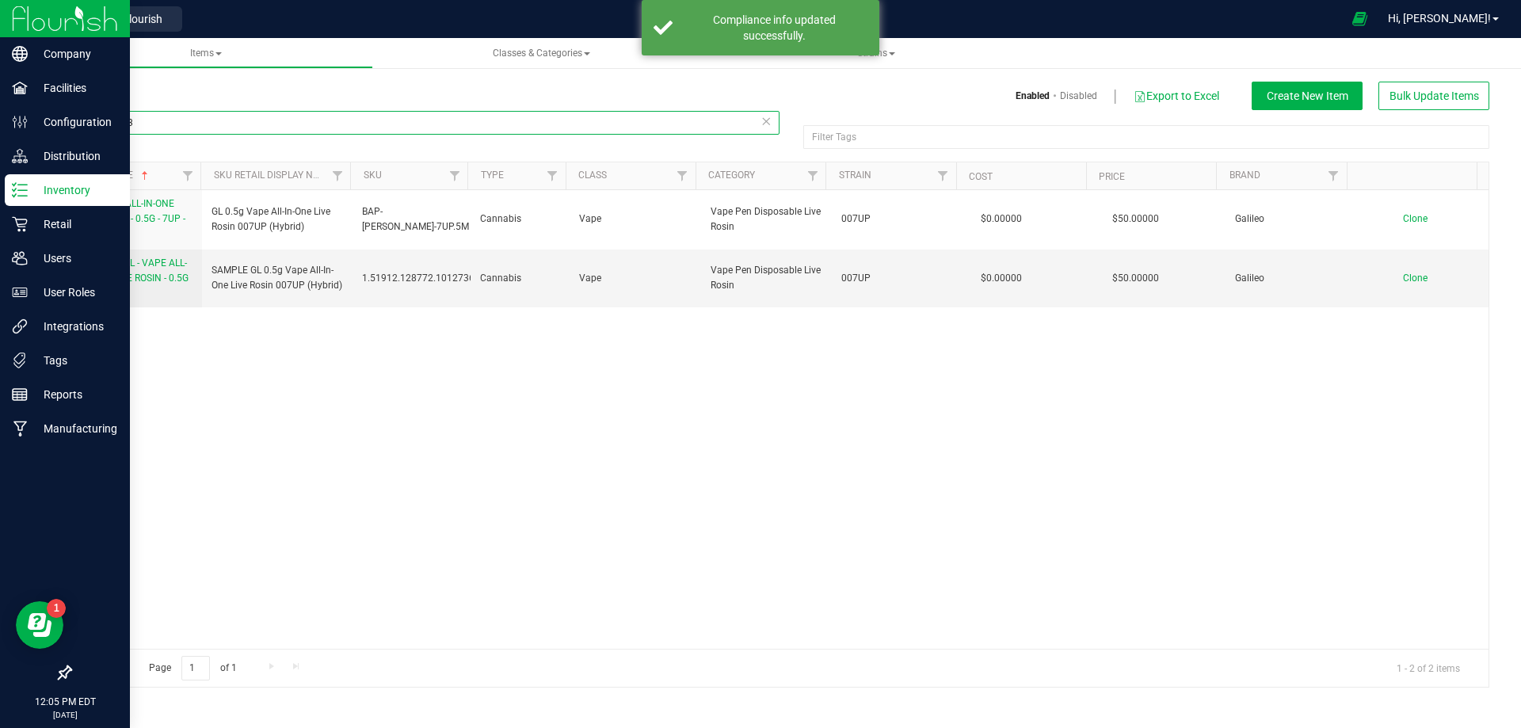
drag, startPoint x: 67, startPoint y: 160, endPoint x: 6, endPoint y: 189, distance: 67.7
click at [58, 165] on div "1020093 Filter Tags Filter Tags Item Name Sku Retail Display Name SKU Type Clas…" at bounding box center [779, 398] width 1443 height 577
paste input "4"
type input "1020094"
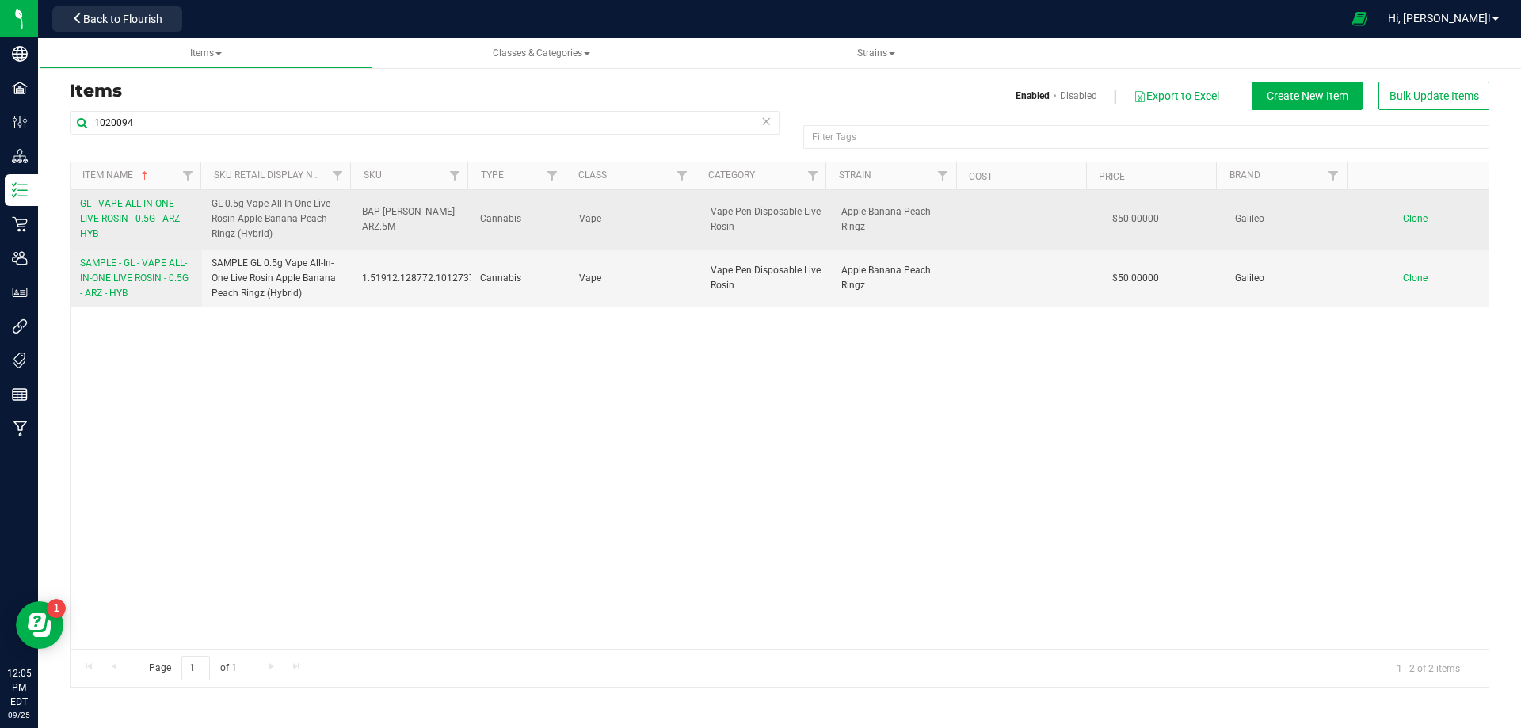
click at [133, 227] on link "GL - VAPE ALL-IN-ONE LIVE ROSIN - 0.5G - ARZ - HYB" at bounding box center [136, 219] width 112 height 46
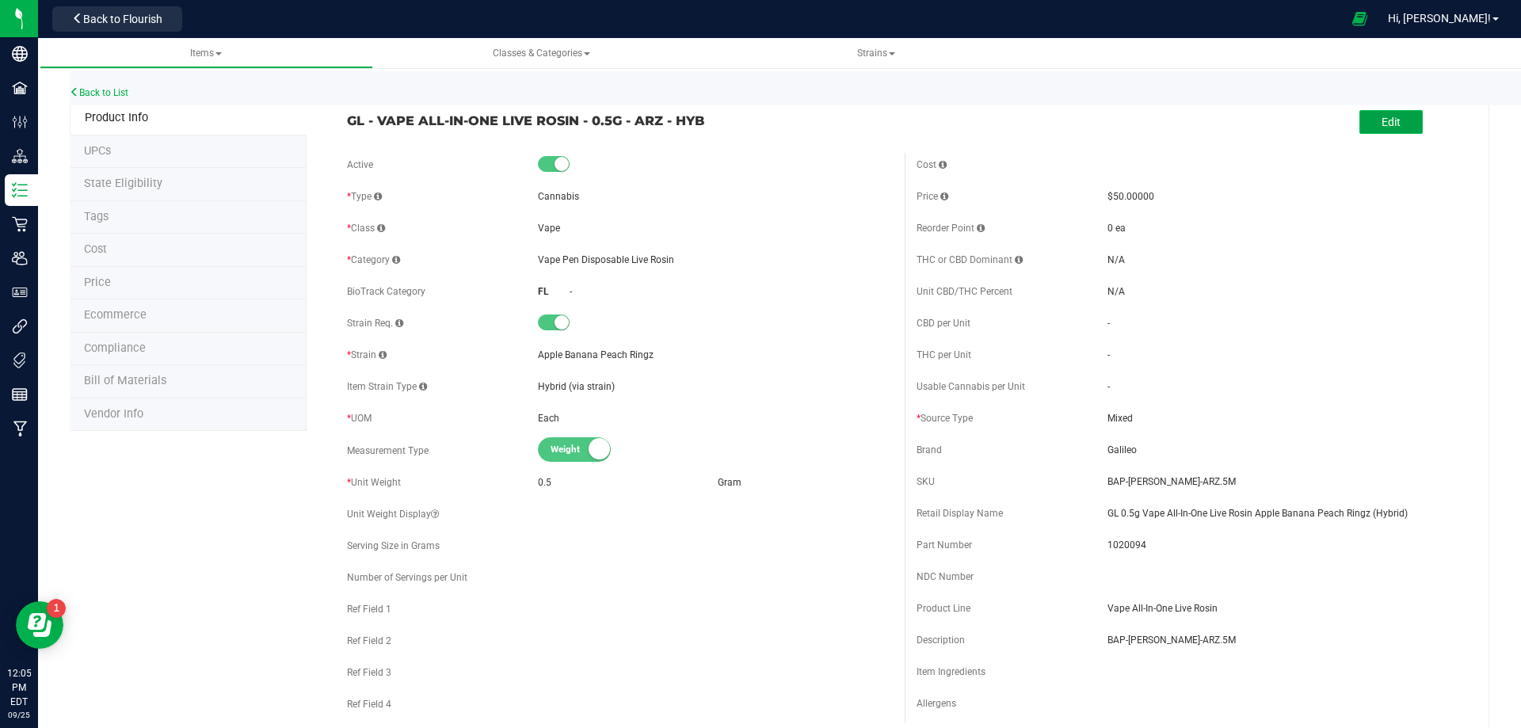
click at [1387, 131] on button "Edit" at bounding box center [1390, 122] width 63 height 24
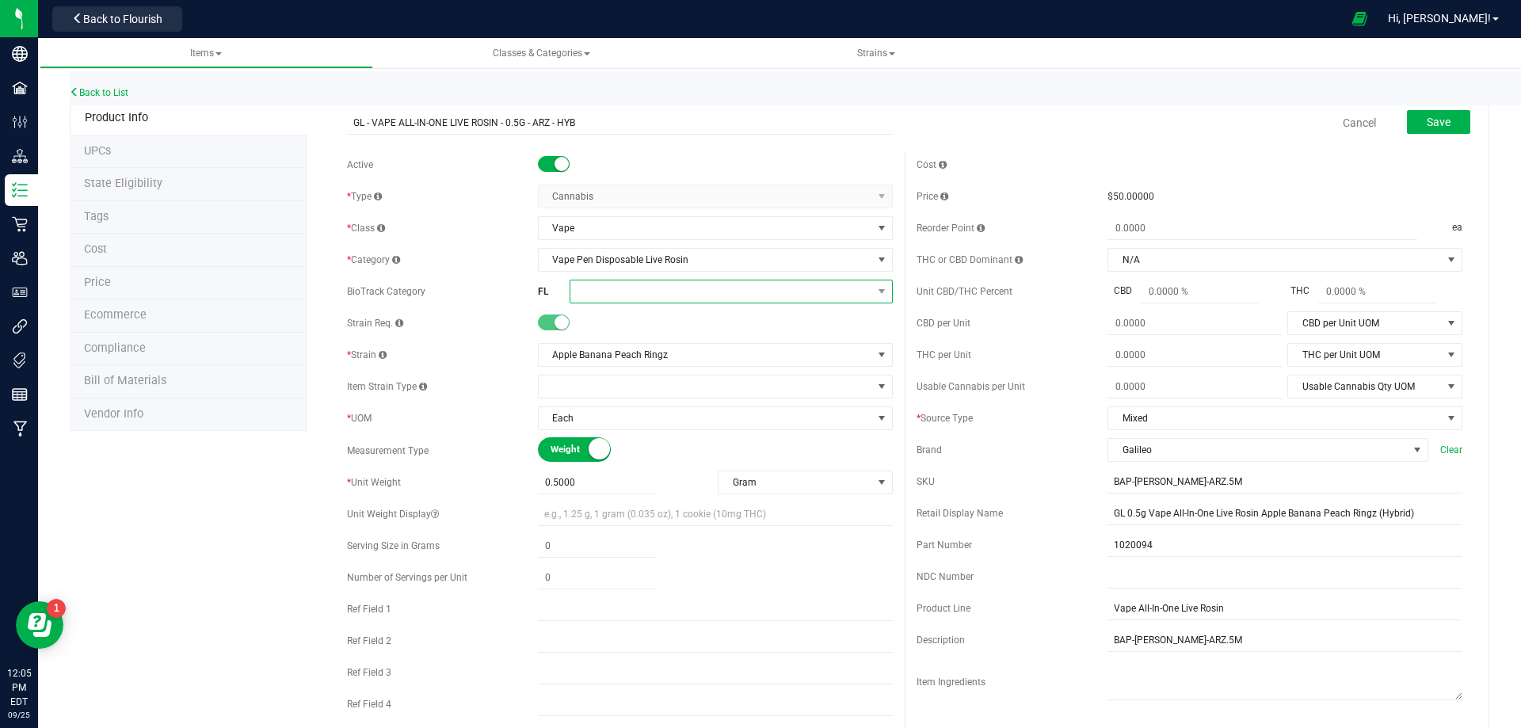
click at [639, 297] on span at bounding box center [721, 291] width 302 height 22
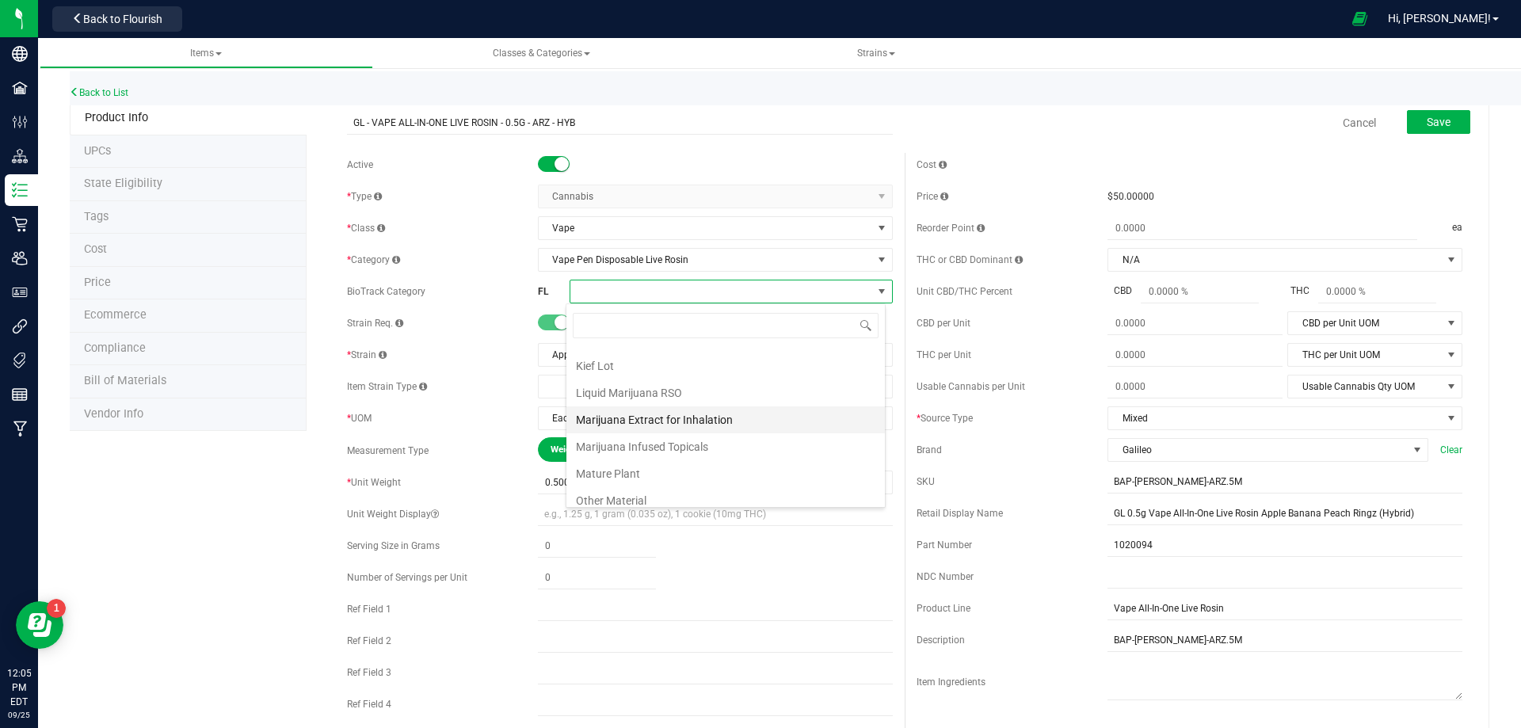
click at [680, 428] on li "Marijuana Extract for Inhalation" at bounding box center [725, 419] width 318 height 27
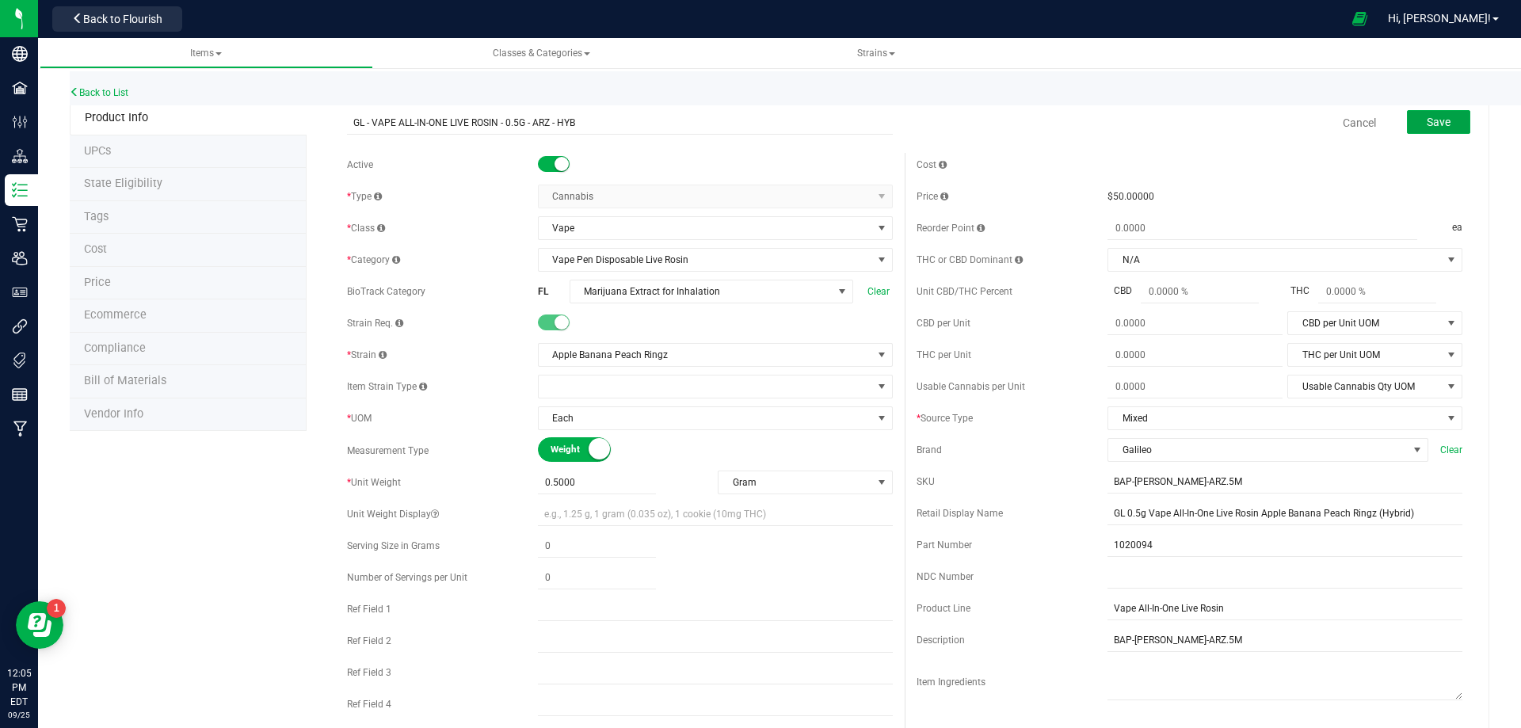
drag, startPoint x: 1434, startPoint y: 123, endPoint x: 1308, endPoint y: 195, distance: 145.1
click at [1434, 124] on span "Save" at bounding box center [1438, 122] width 24 height 13
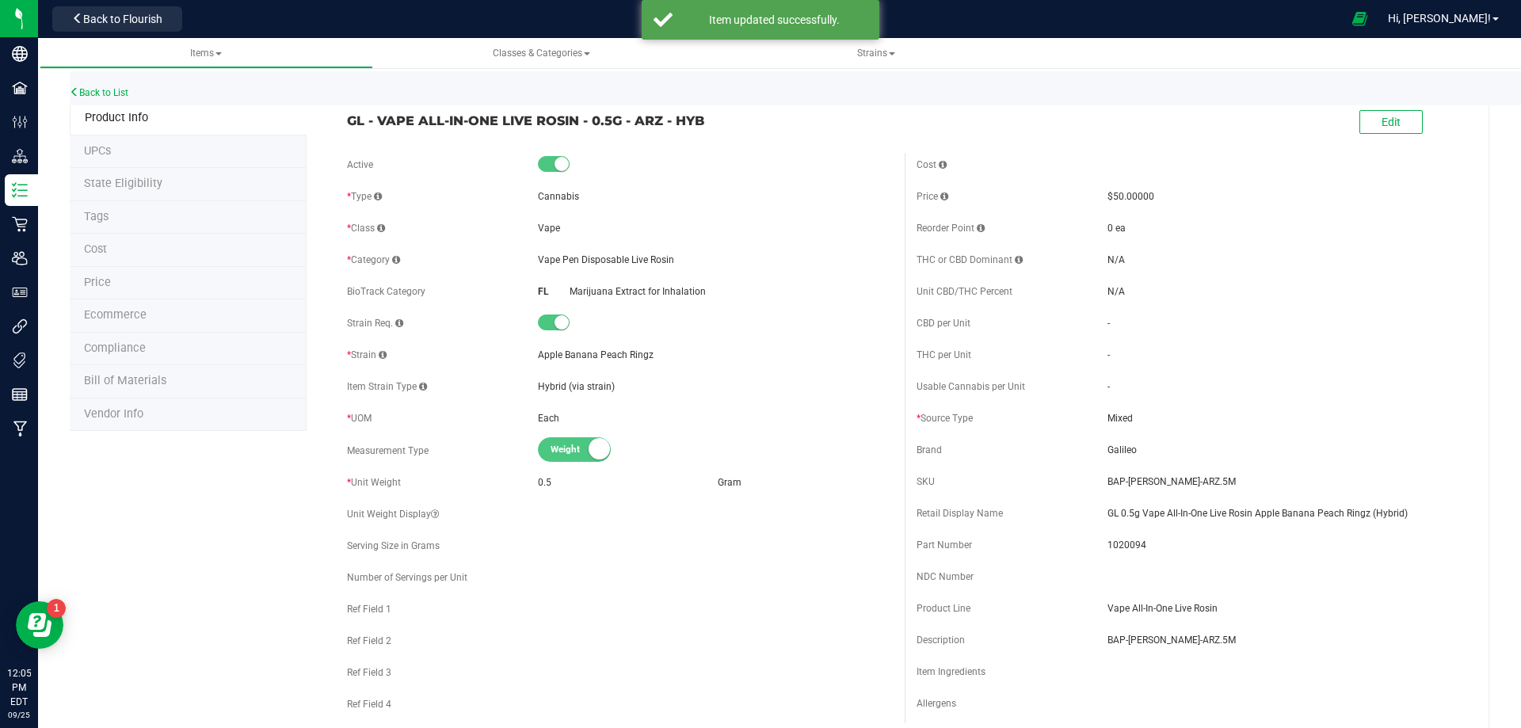
click at [131, 215] on li "Tags" at bounding box center [188, 217] width 237 height 33
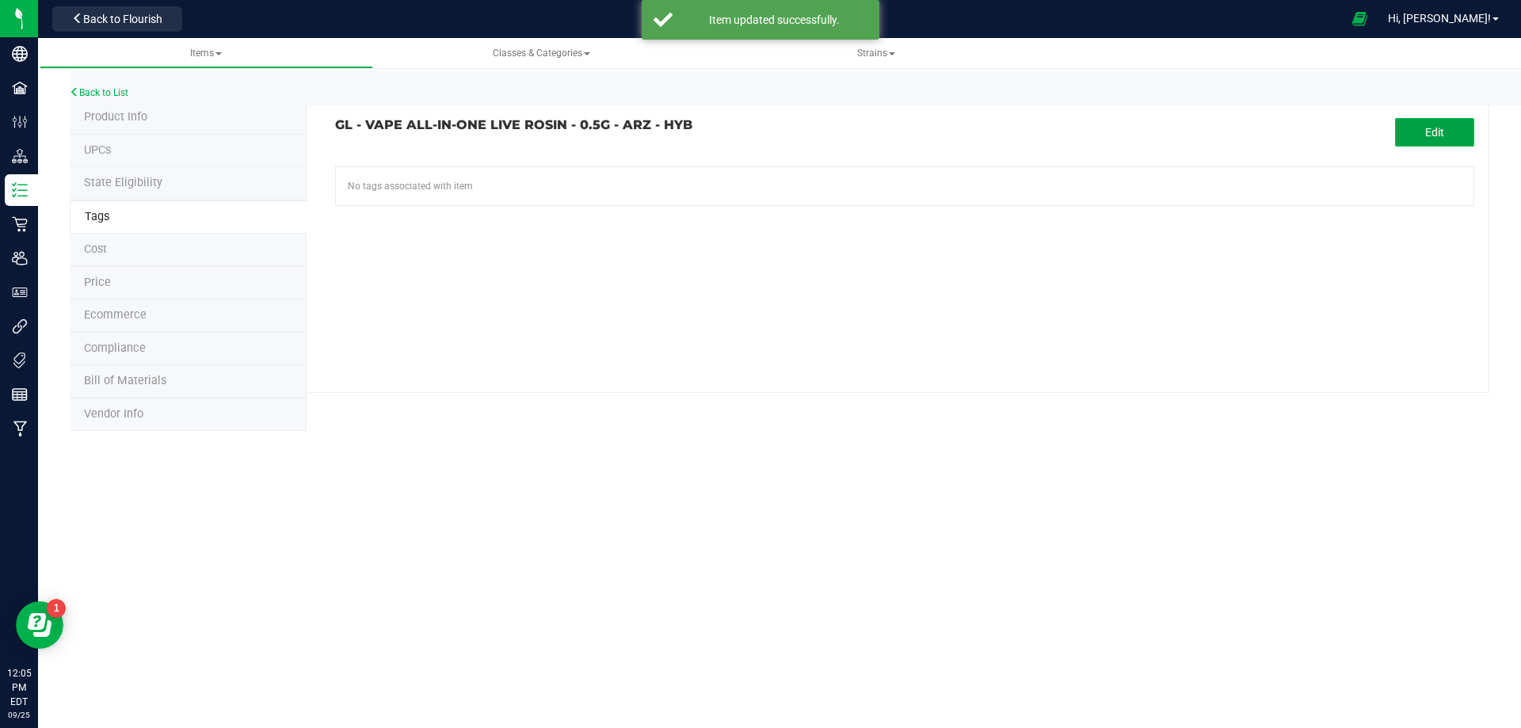
drag, startPoint x: 1416, startPoint y: 134, endPoint x: 1405, endPoint y: 136, distance: 11.3
click at [1405, 136] on button "Edit" at bounding box center [1434, 132] width 79 height 29
click at [533, 188] on input "text" at bounding box center [724, 178] width 776 height 22
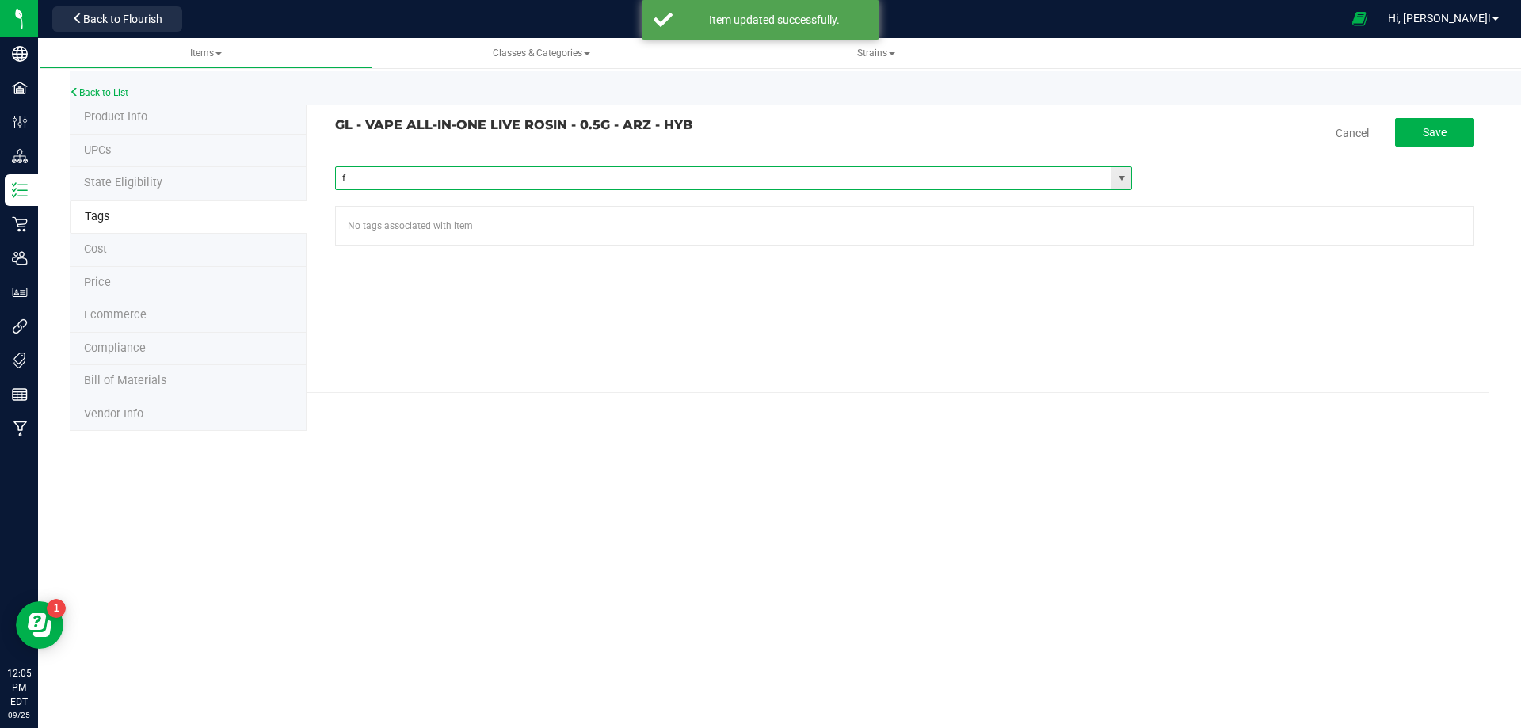
type input "fl"
paste input "FL - GL - VAPE ALL-IN-ONE LIVE ROSIN - 0_5G"
type input "FL - GL - VAPE ALL-IN-ONE LIVE ROSIN - 0_5G"
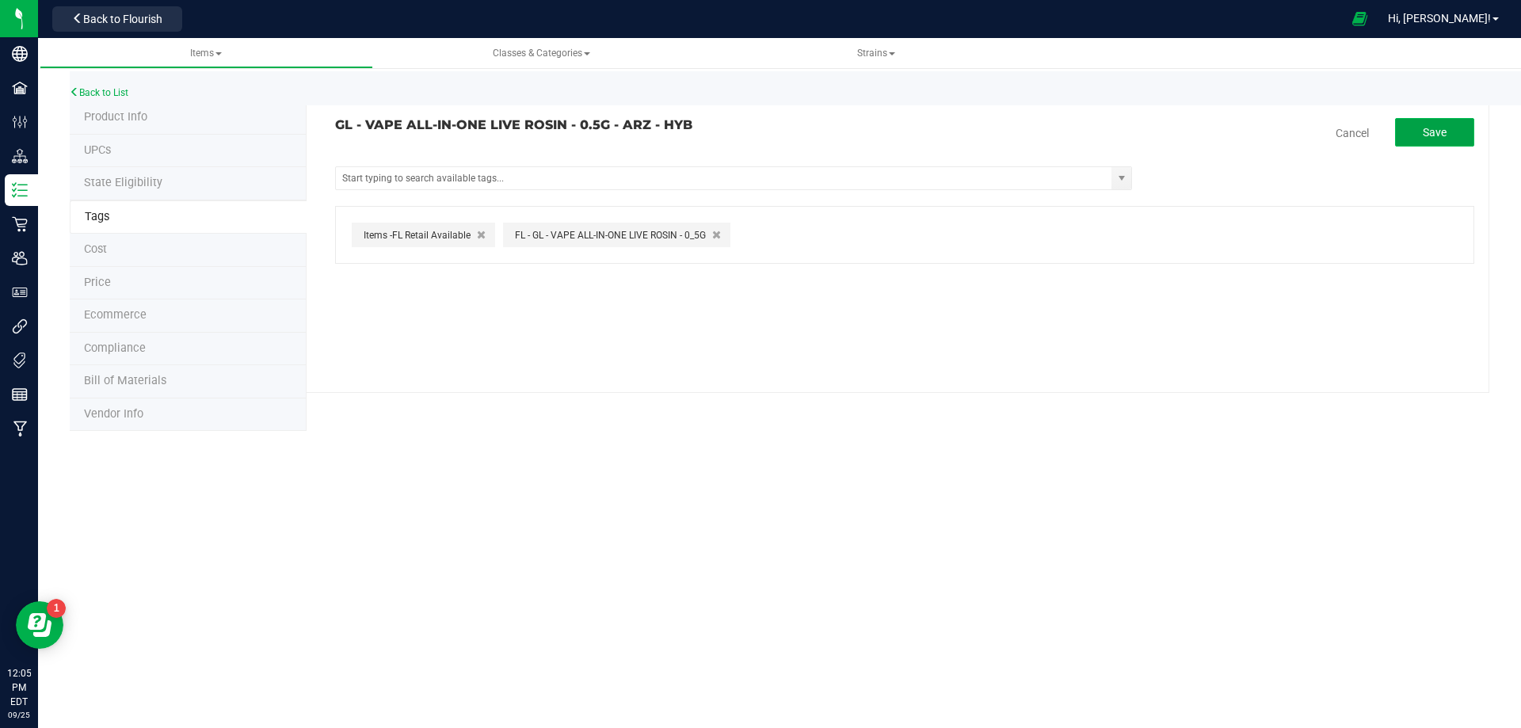
click at [1419, 118] on button "Save" at bounding box center [1434, 132] width 79 height 29
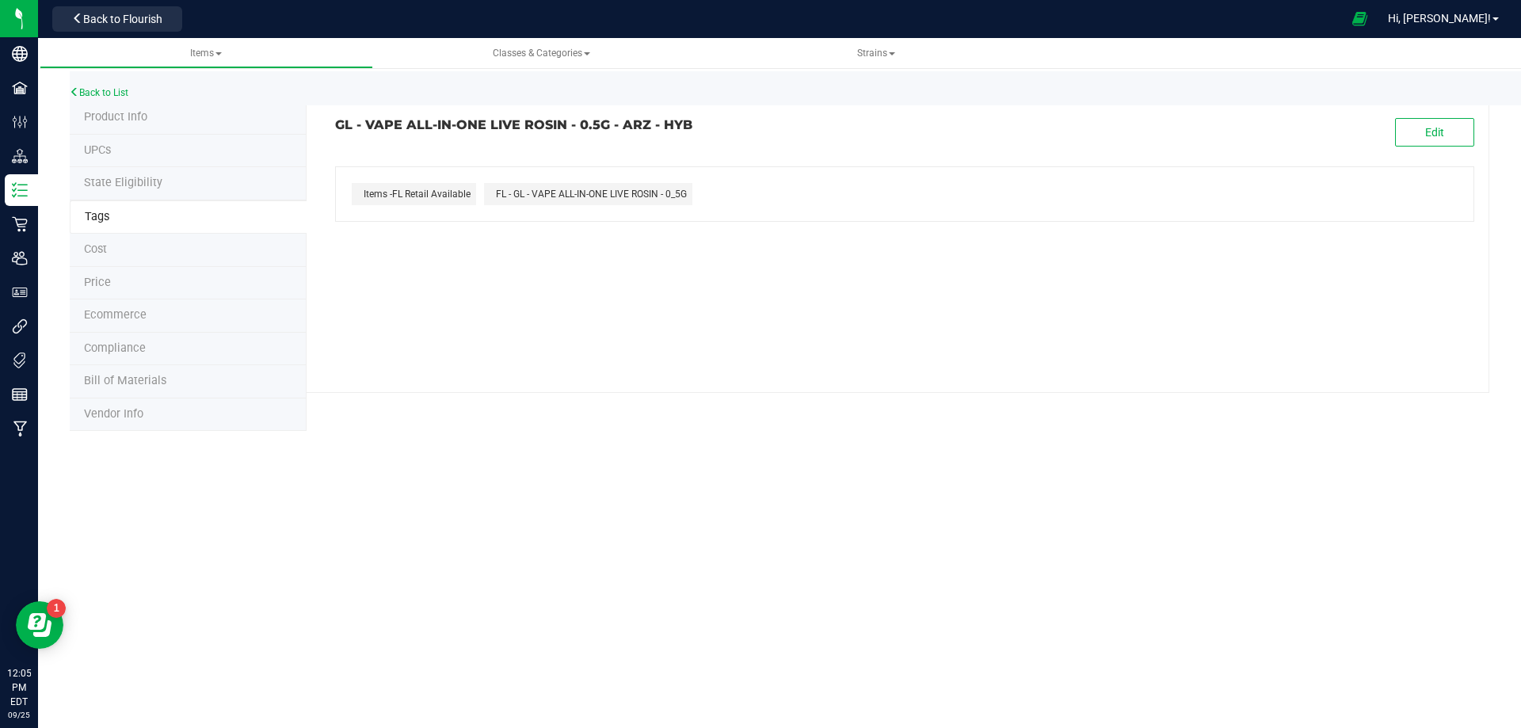
click at [128, 349] on span "Compliance" at bounding box center [115, 347] width 62 height 13
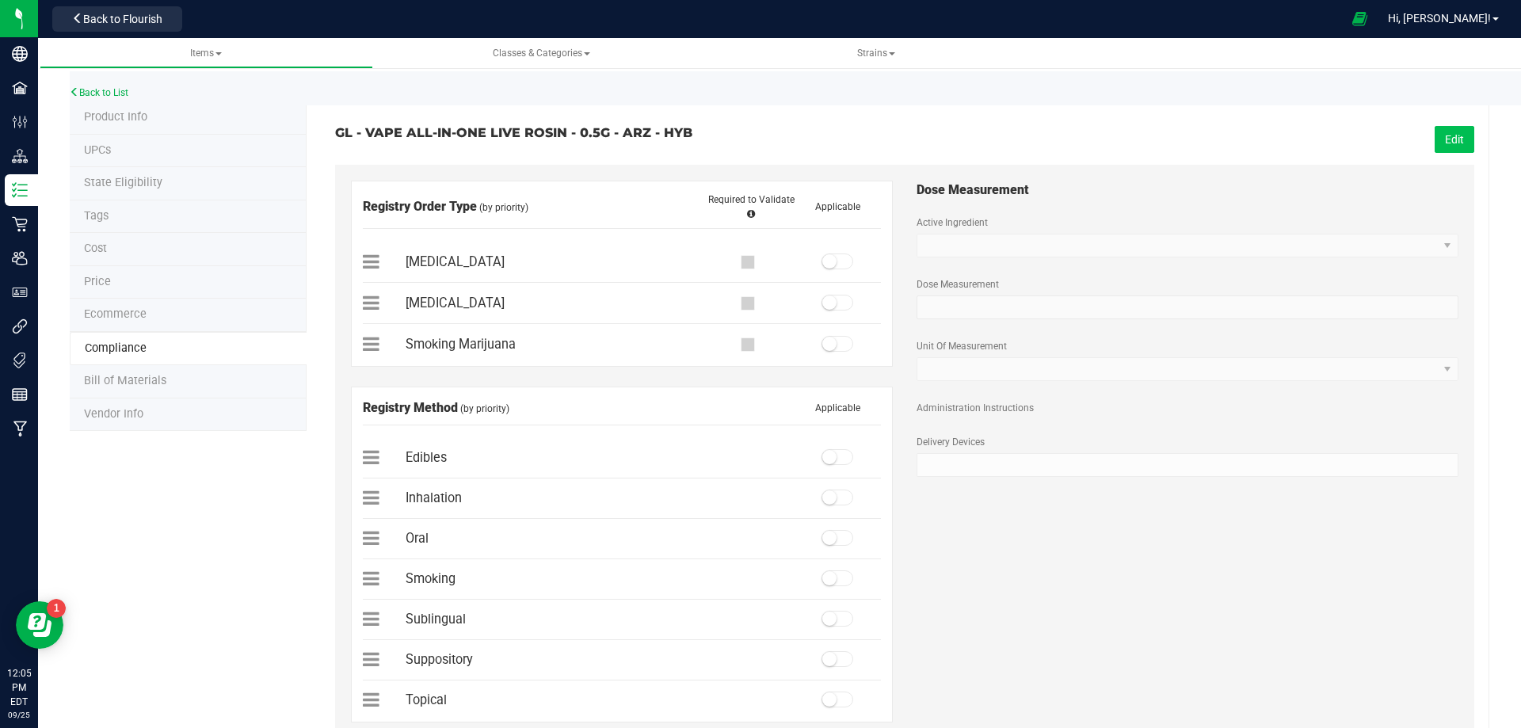
click at [1456, 147] on button "Edit" at bounding box center [1454, 139] width 40 height 27
click at [831, 261] on span at bounding box center [837, 261] width 32 height 16
click at [832, 495] on span at bounding box center [837, 497] width 32 height 16
click at [1445, 140] on span "Save" at bounding box center [1452, 139] width 24 height 13
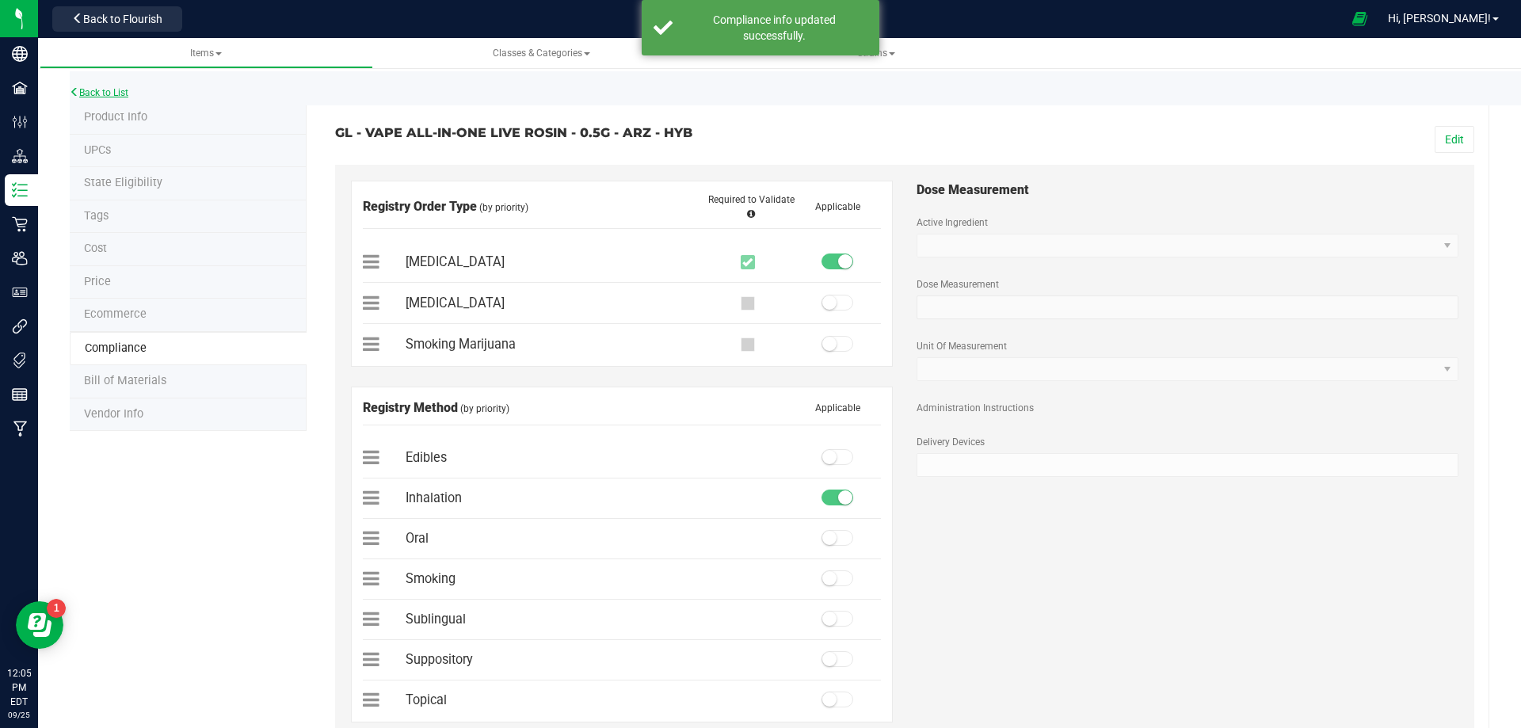
click at [111, 97] on link "Back to List" at bounding box center [99, 92] width 59 height 11
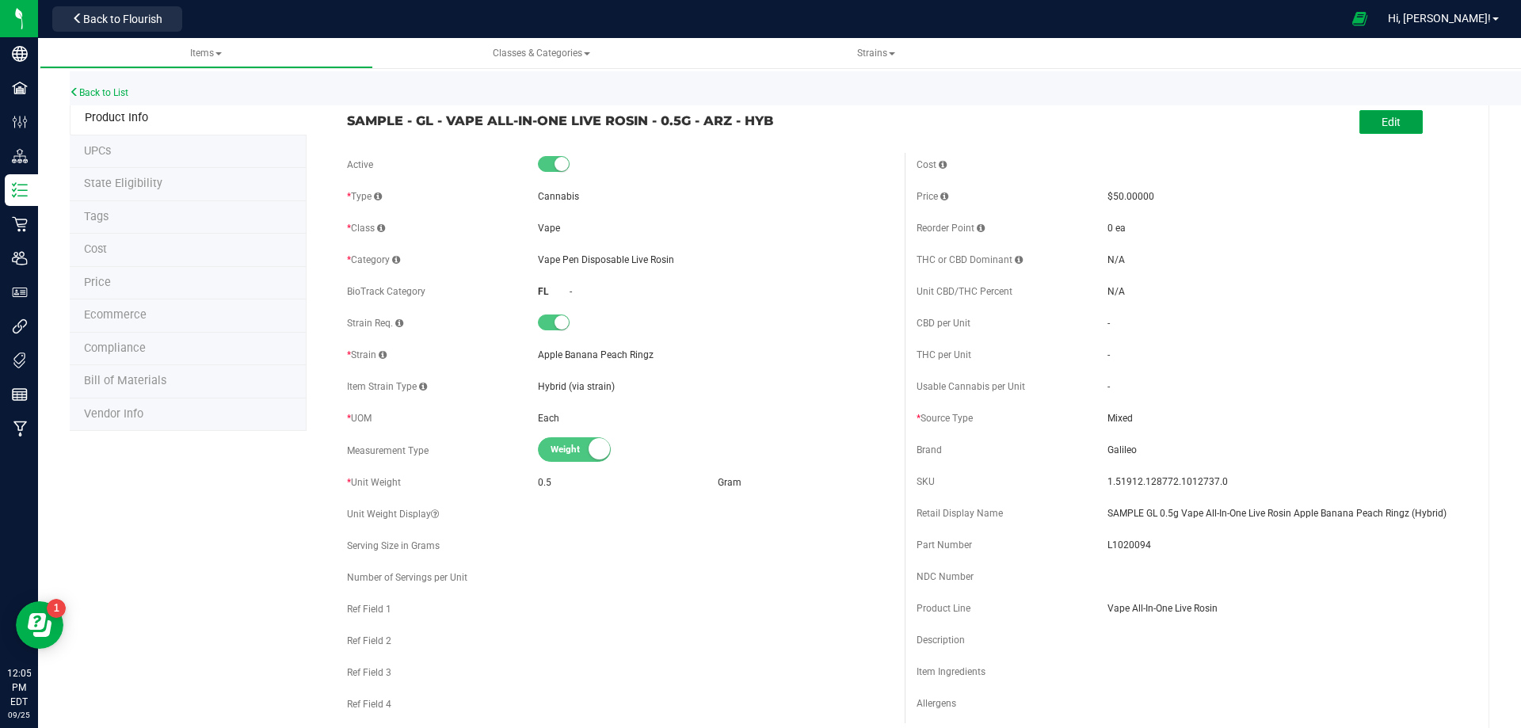
drag, startPoint x: 1388, startPoint y: 126, endPoint x: 1320, endPoint y: 153, distance: 73.2
click at [1387, 126] on span "Edit" at bounding box center [1390, 122] width 19 height 13
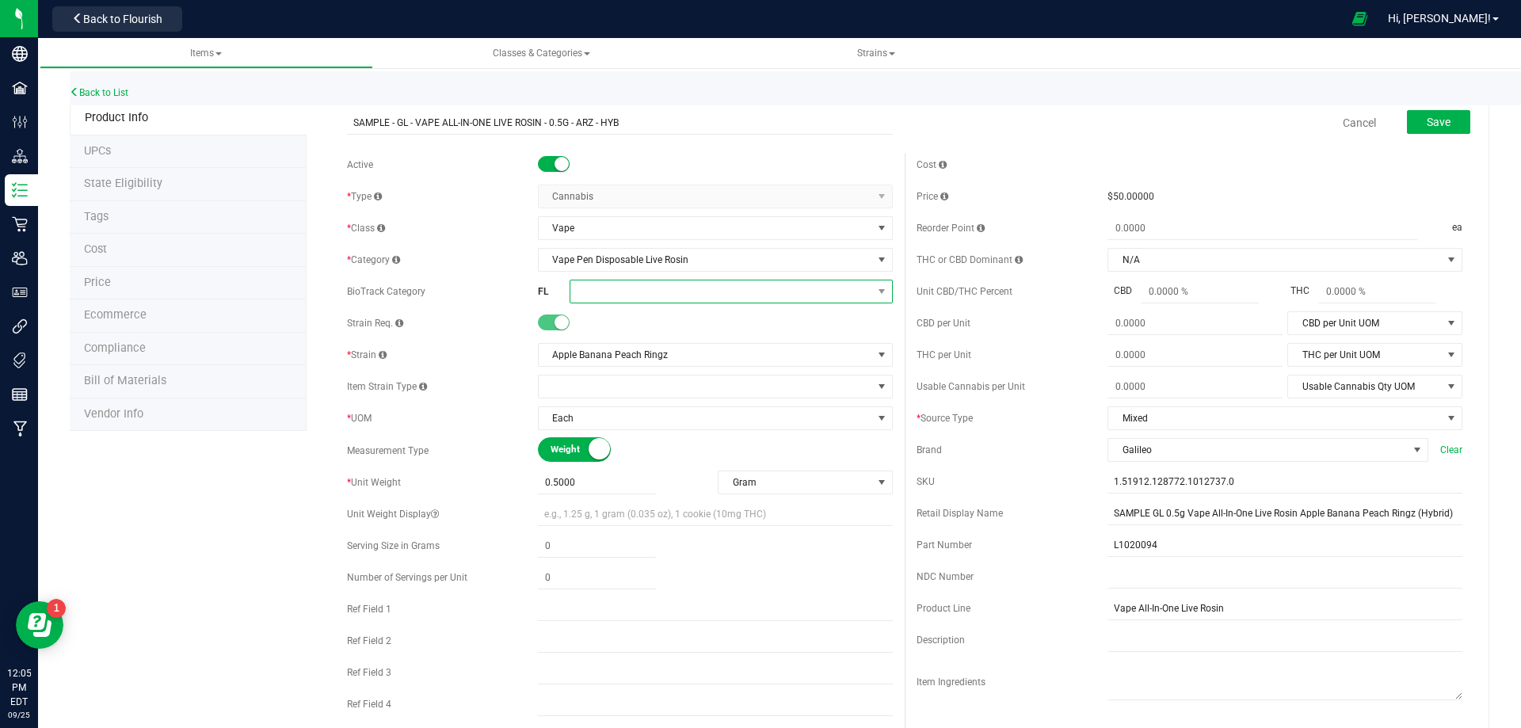
drag, startPoint x: 592, startPoint y: 294, endPoint x: 603, endPoint y: 299, distance: 13.1
click at [594, 294] on span at bounding box center [721, 291] width 302 height 22
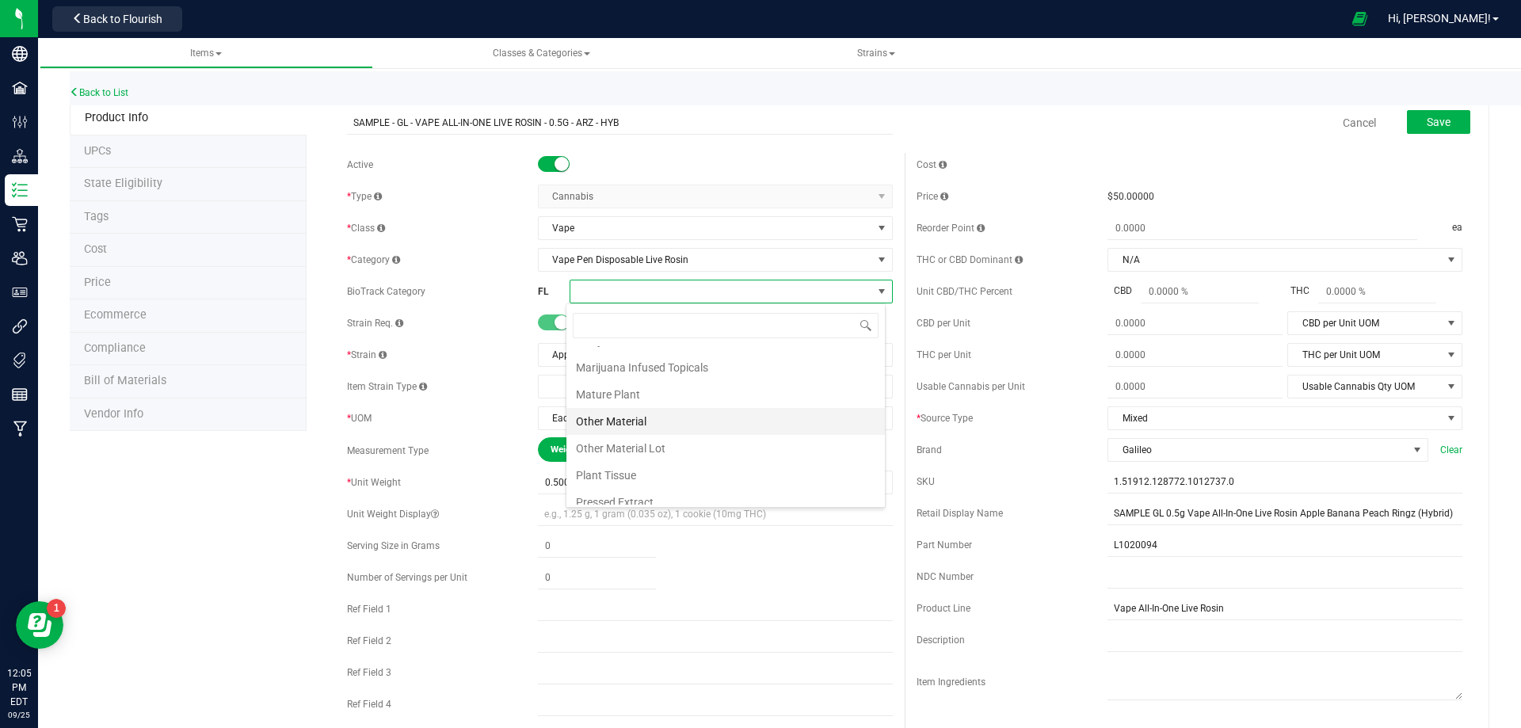
scroll to position [317, 0]
click at [695, 417] on li "Marijuana Extract for Inhalation" at bounding box center [725, 419] width 318 height 27
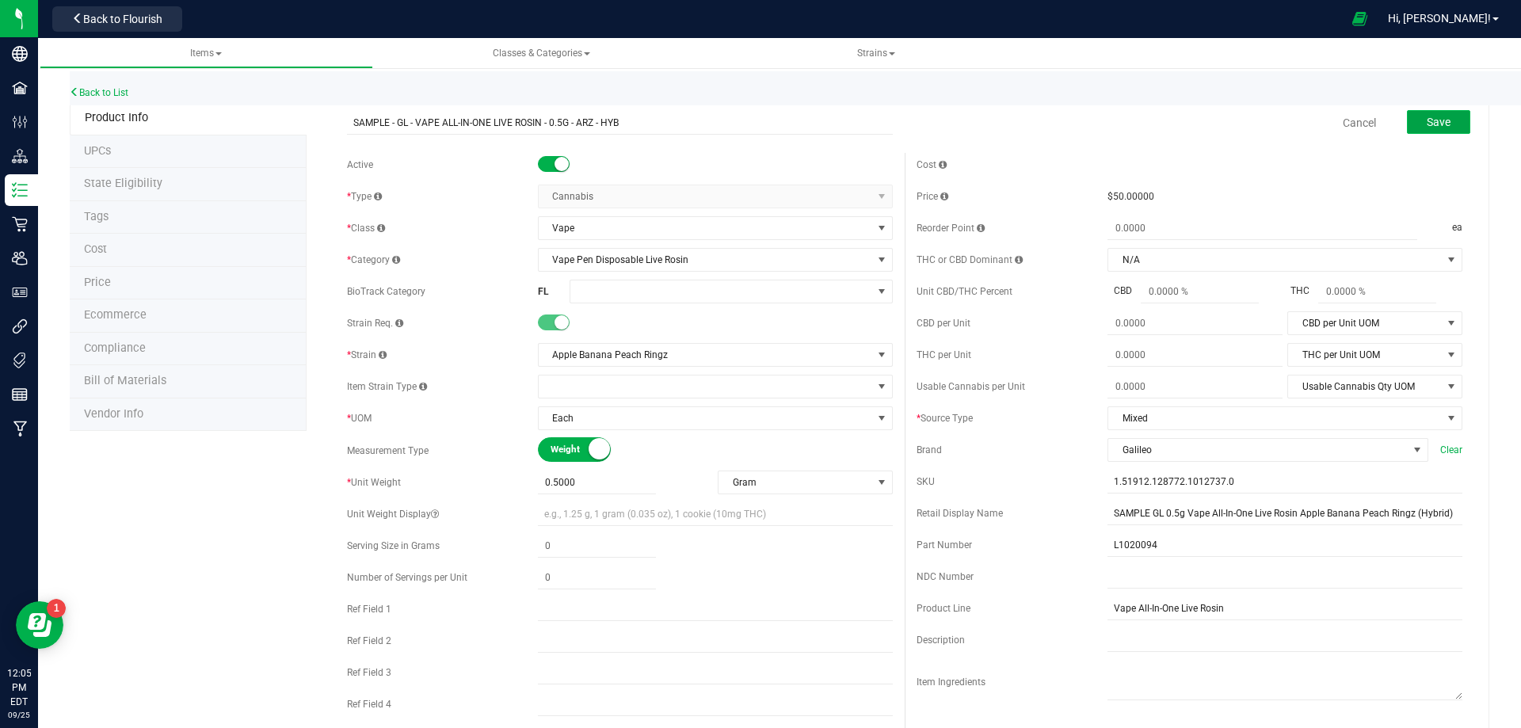
click at [1440, 124] on button "Save" at bounding box center [1437, 122] width 63 height 24
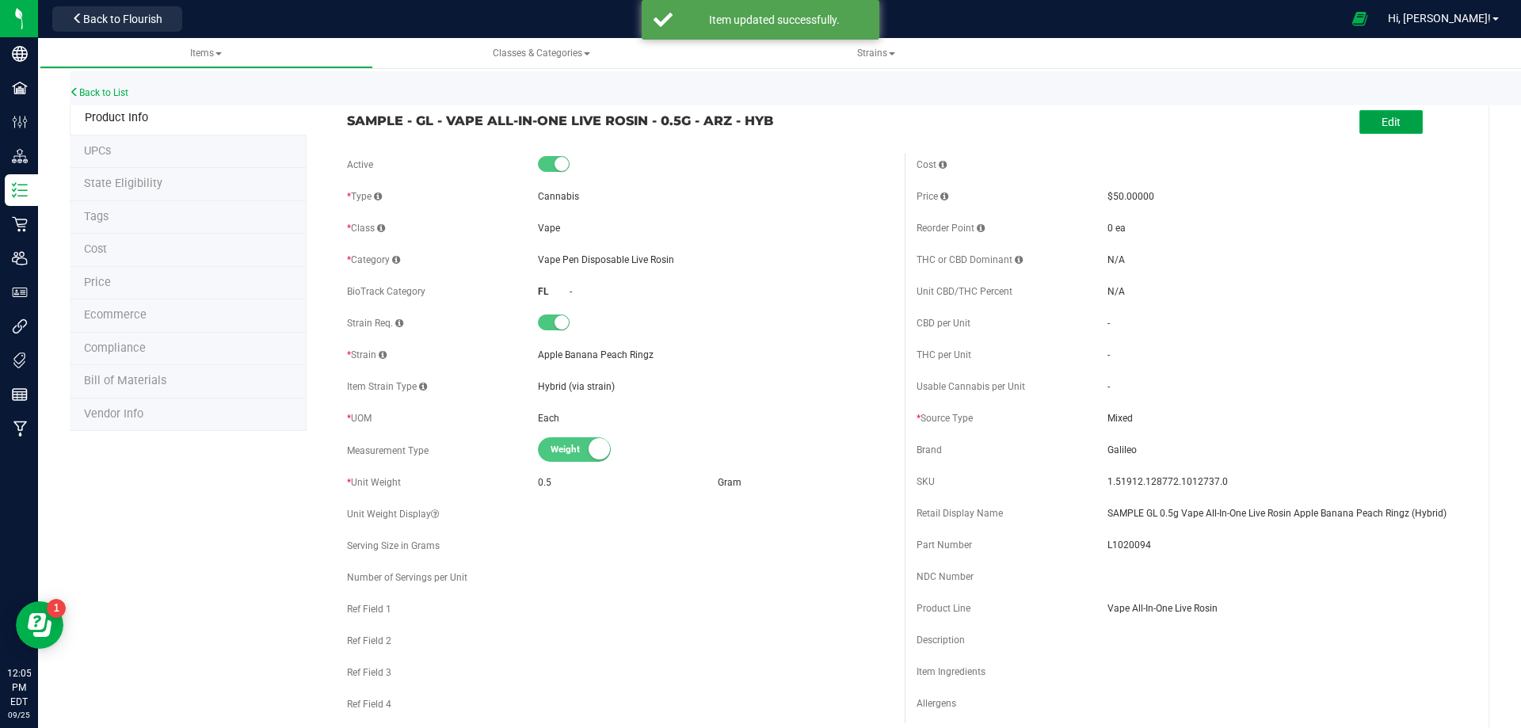
click at [1381, 117] on span "Edit" at bounding box center [1390, 122] width 19 height 13
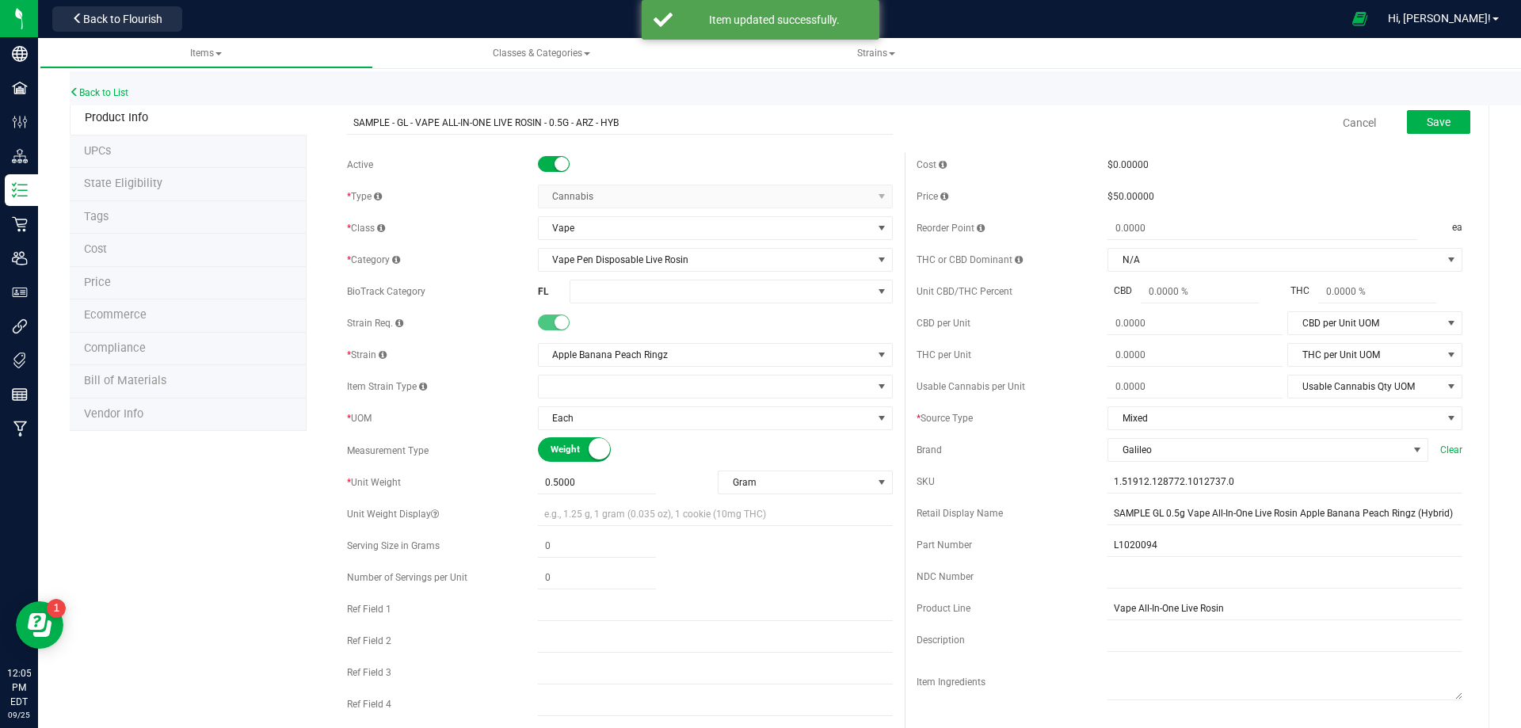
click at [622, 304] on div "Active * Type Cannabis Select type Cannabis Merchandise Non-Inventory Raw Mater…" at bounding box center [619, 454] width 569 height 603
click at [625, 294] on span at bounding box center [721, 291] width 302 height 22
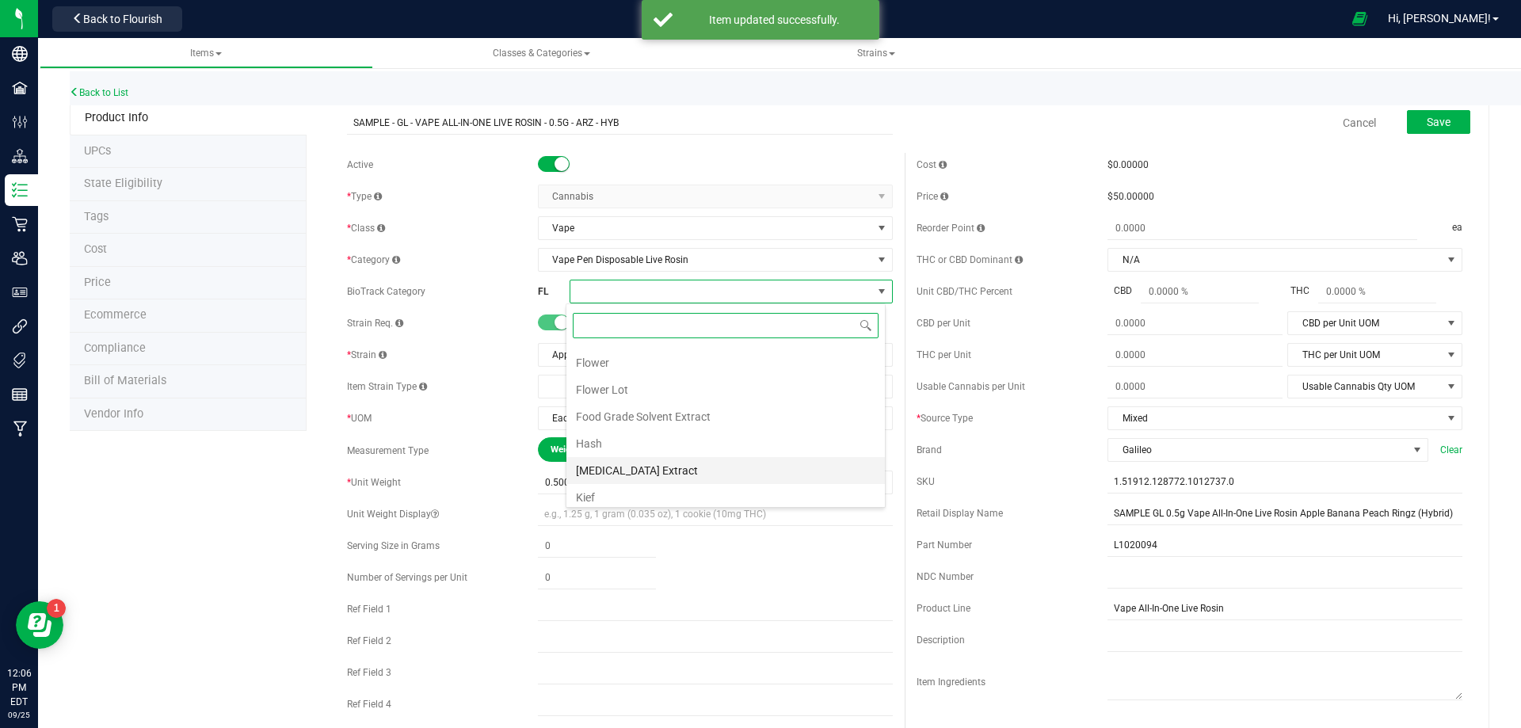
scroll to position [317, 0]
drag, startPoint x: 704, startPoint y: 418, endPoint x: 1111, endPoint y: 205, distance: 459.4
click at [706, 418] on li "Marijuana Extract for Inhalation" at bounding box center [725, 419] width 318 height 27
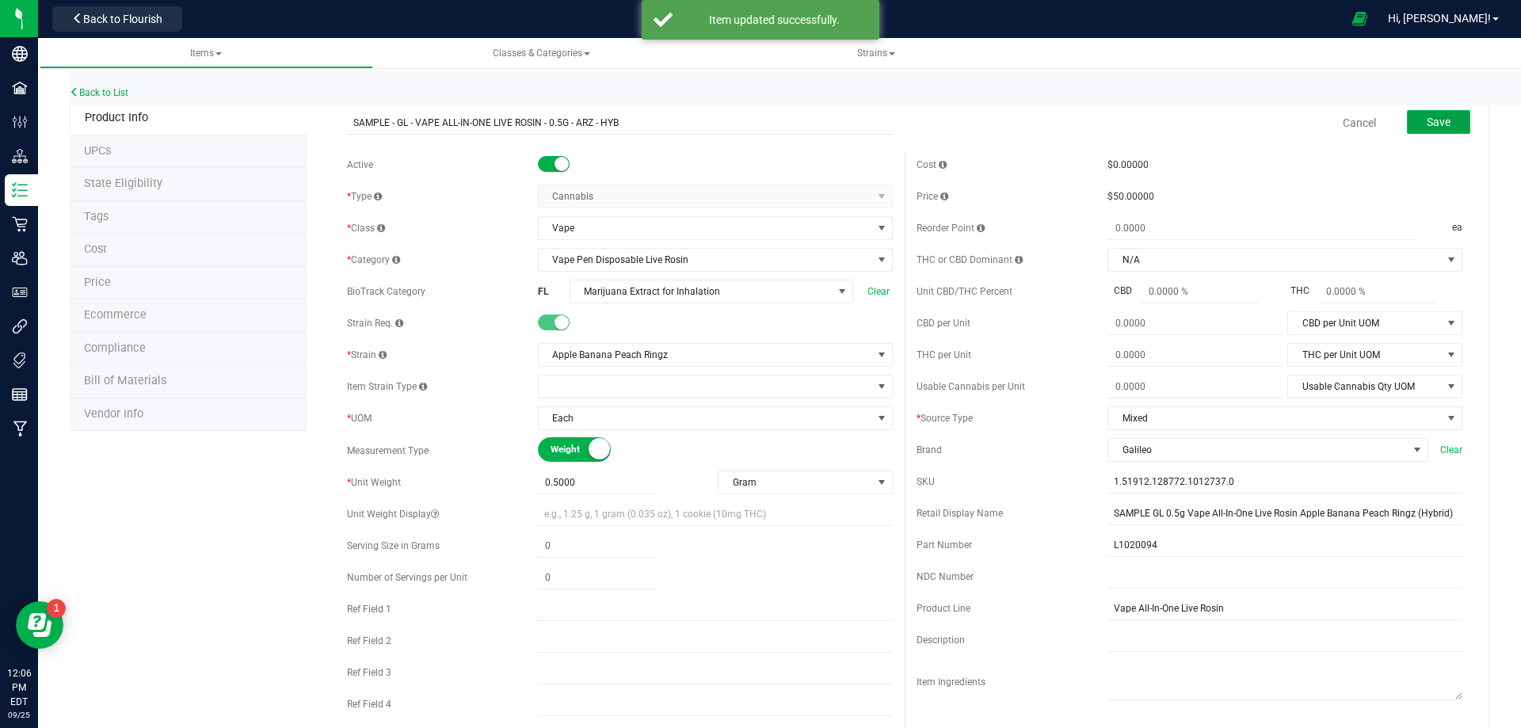
click at [1409, 121] on button "Save" at bounding box center [1437, 122] width 63 height 24
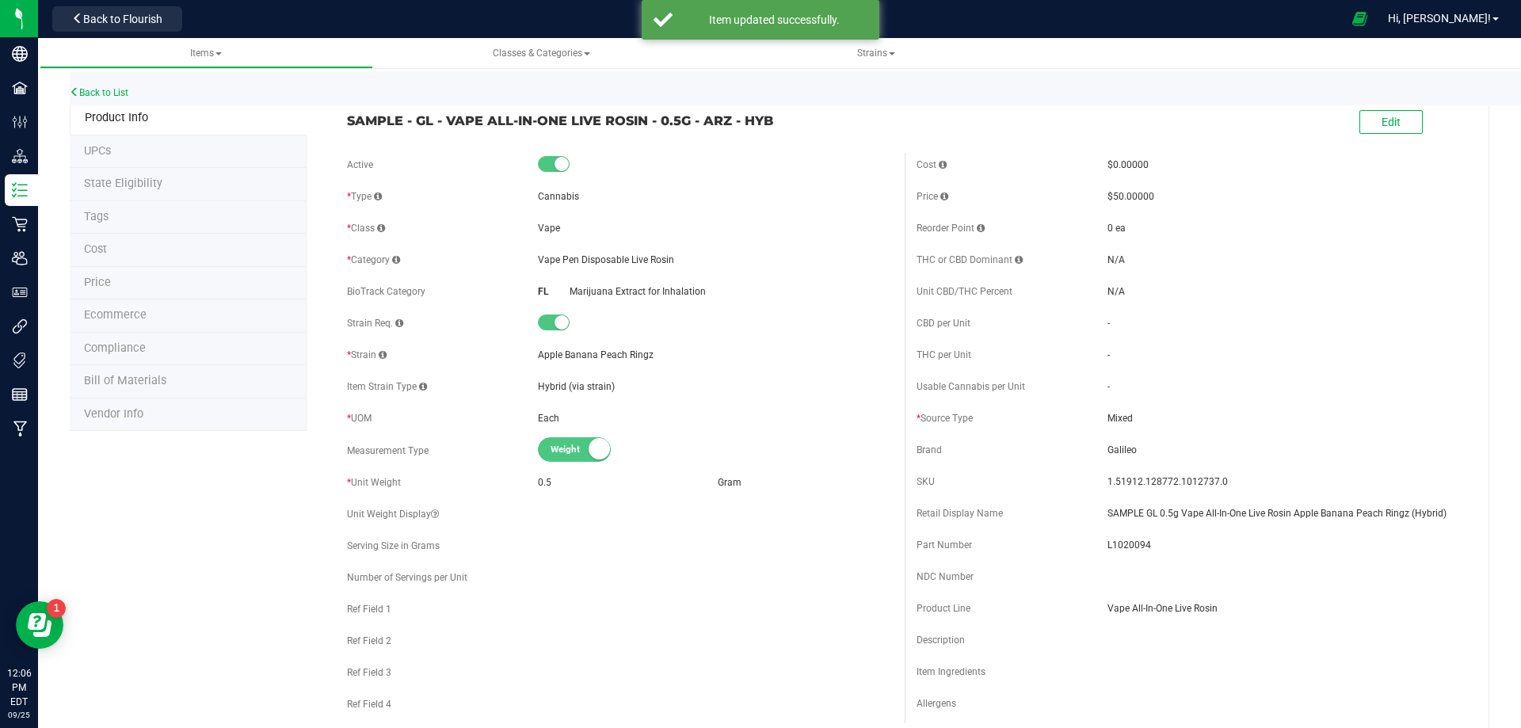
click at [140, 345] on span "Compliance" at bounding box center [115, 347] width 62 height 13
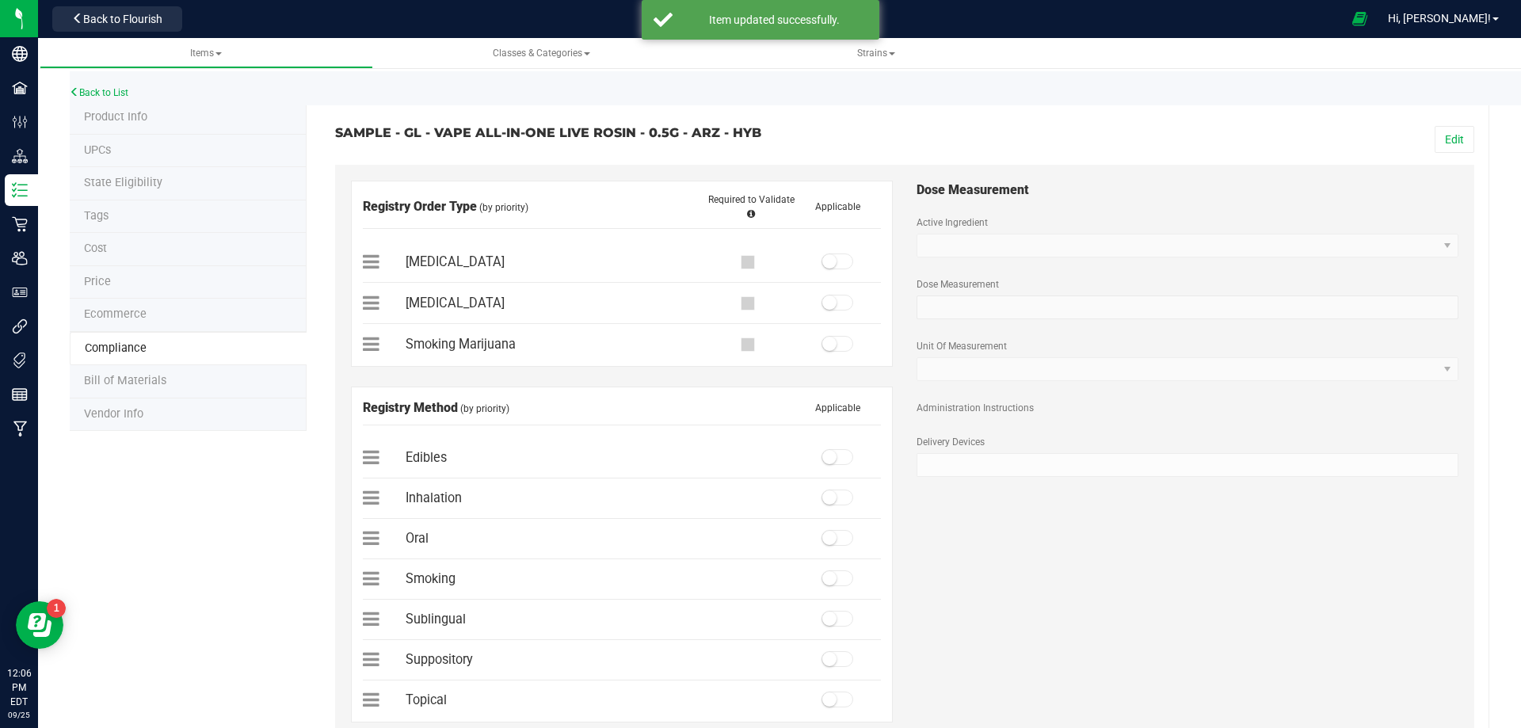
drag, startPoint x: 1436, startPoint y: 141, endPoint x: 893, endPoint y: 282, distance: 561.3
click at [1435, 142] on button "Edit" at bounding box center [1454, 139] width 40 height 27
click at [835, 264] on span at bounding box center [837, 261] width 32 height 16
click at [835, 492] on span at bounding box center [837, 497] width 32 height 16
click at [1433, 149] on button "Save" at bounding box center [1451, 139] width 44 height 27
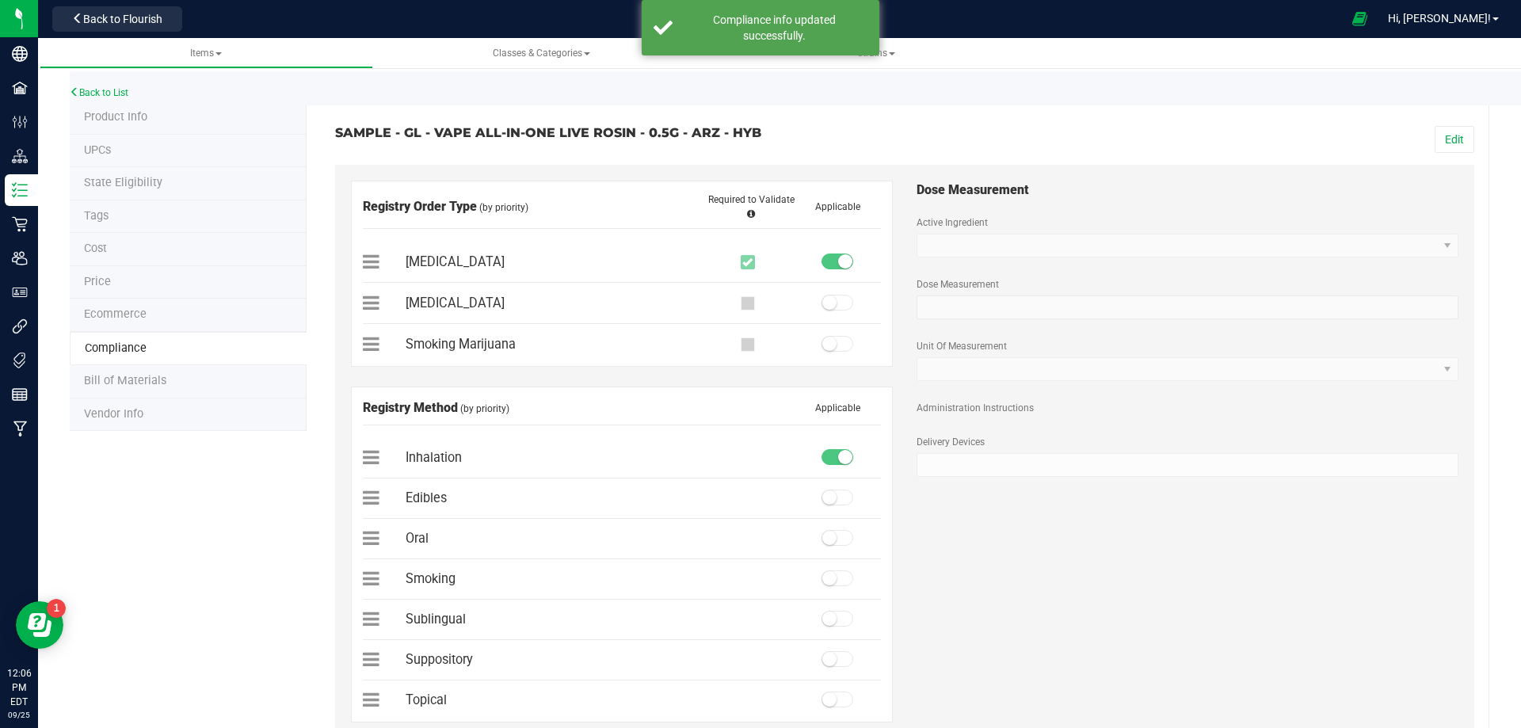
click at [116, 84] on div "Back to List" at bounding box center [830, 88] width 1521 height 34
click at [114, 89] on link "Back to List" at bounding box center [99, 92] width 59 height 11
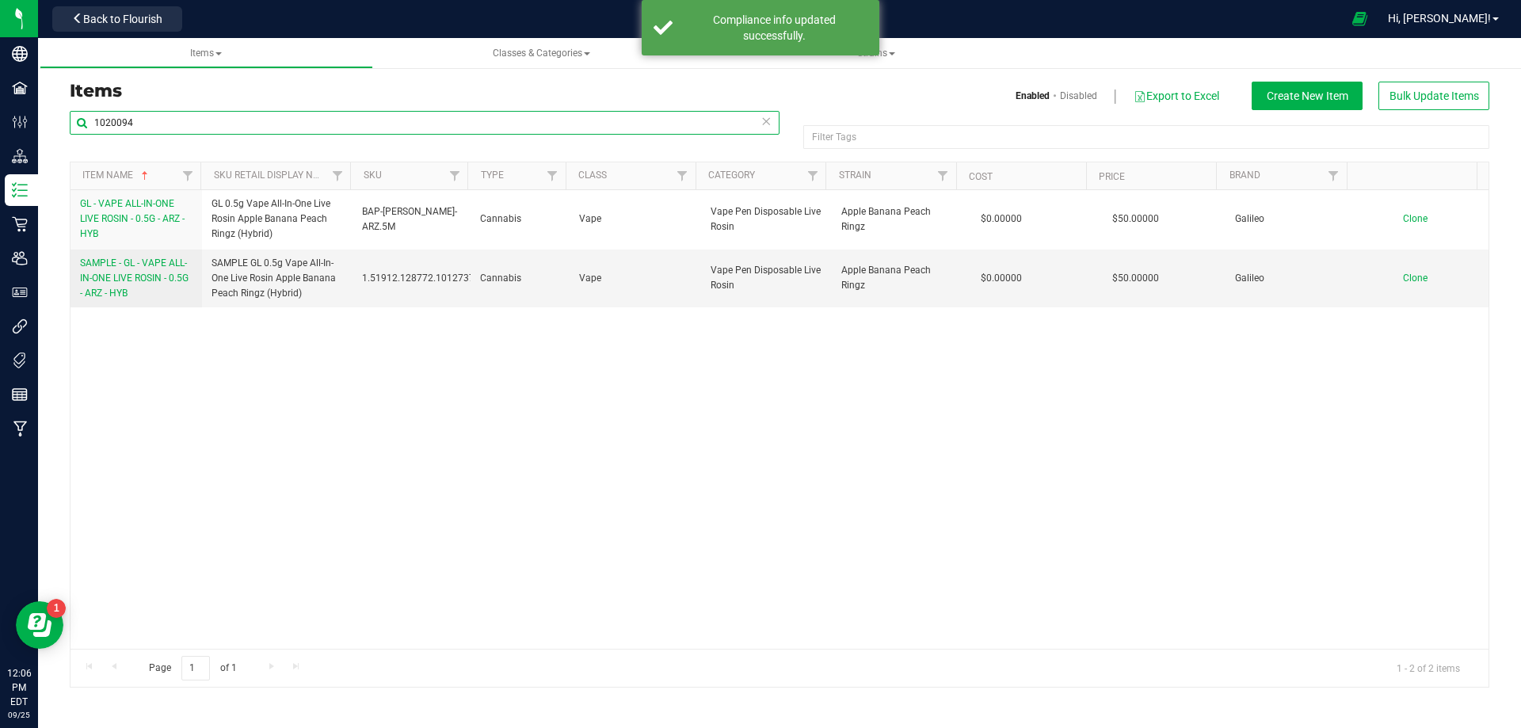
drag, startPoint x: 207, startPoint y: 129, endPoint x: -137, endPoint y: 174, distance: 346.7
click at [0, 174] on html "Company Facilities Configuration Distribution Inventory Retail Users User Roles…" at bounding box center [760, 364] width 1521 height 728
paste input "5"
type input "1020095"
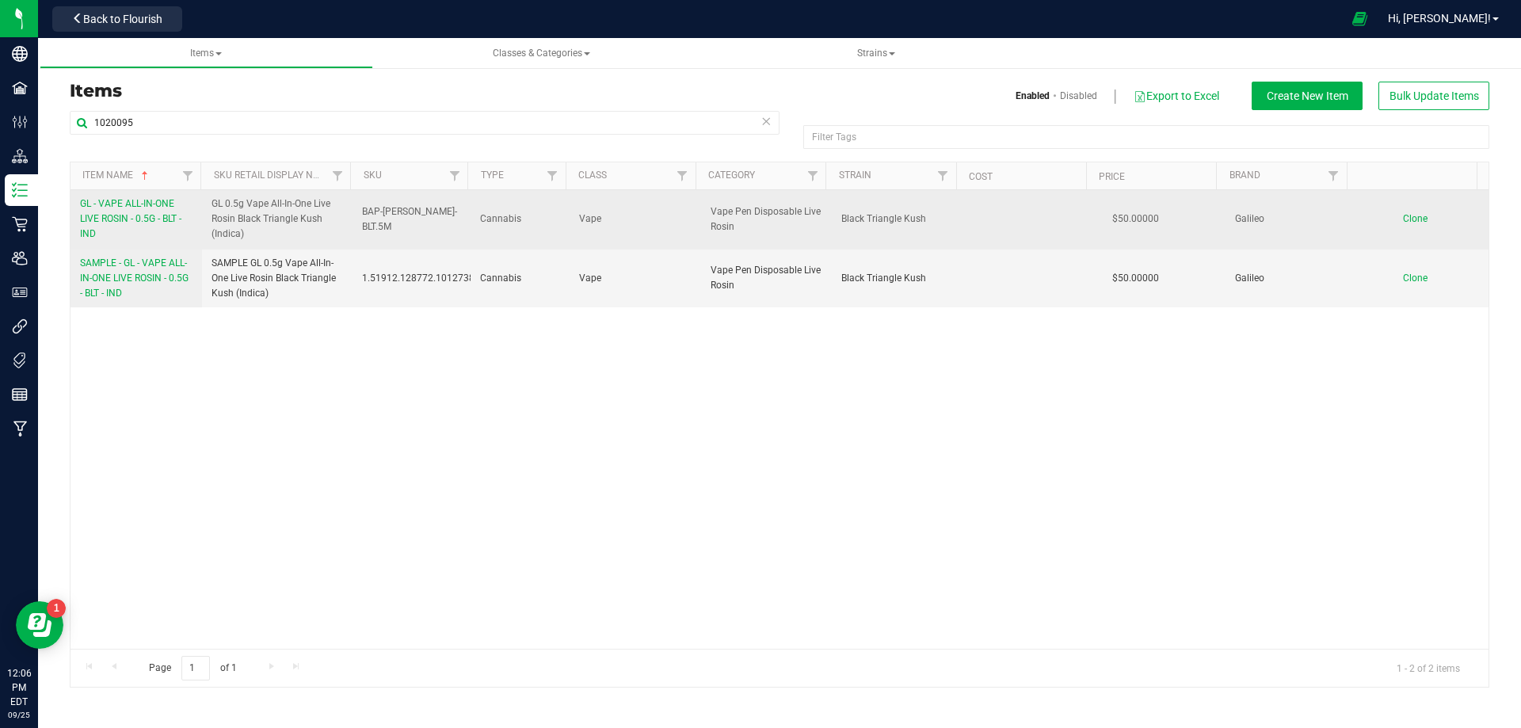
click at [136, 228] on link "GL - VAPE ALL-IN-ONE LIVE ROSIN - 0.5G - BLT - IND" at bounding box center [136, 219] width 112 height 46
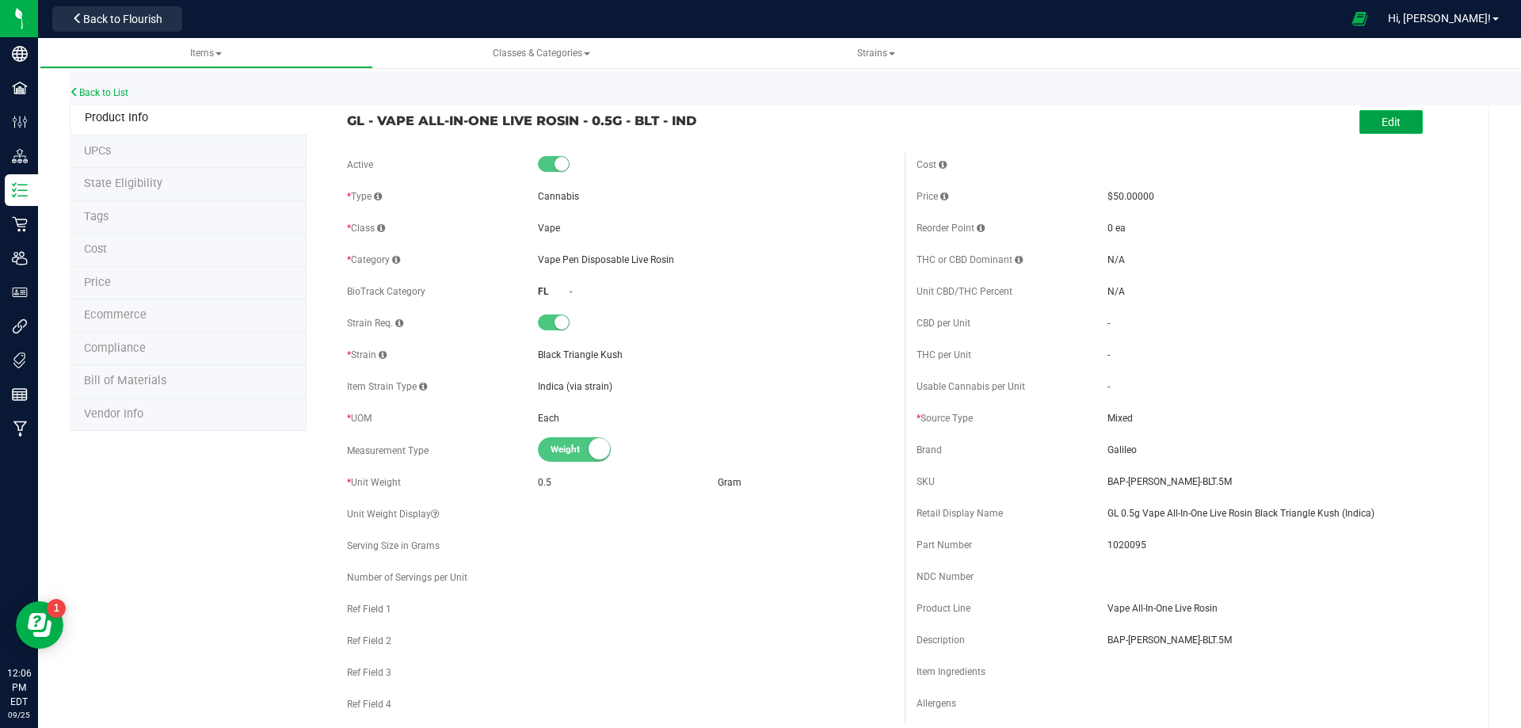
click at [1381, 111] on button "Edit" at bounding box center [1390, 122] width 63 height 24
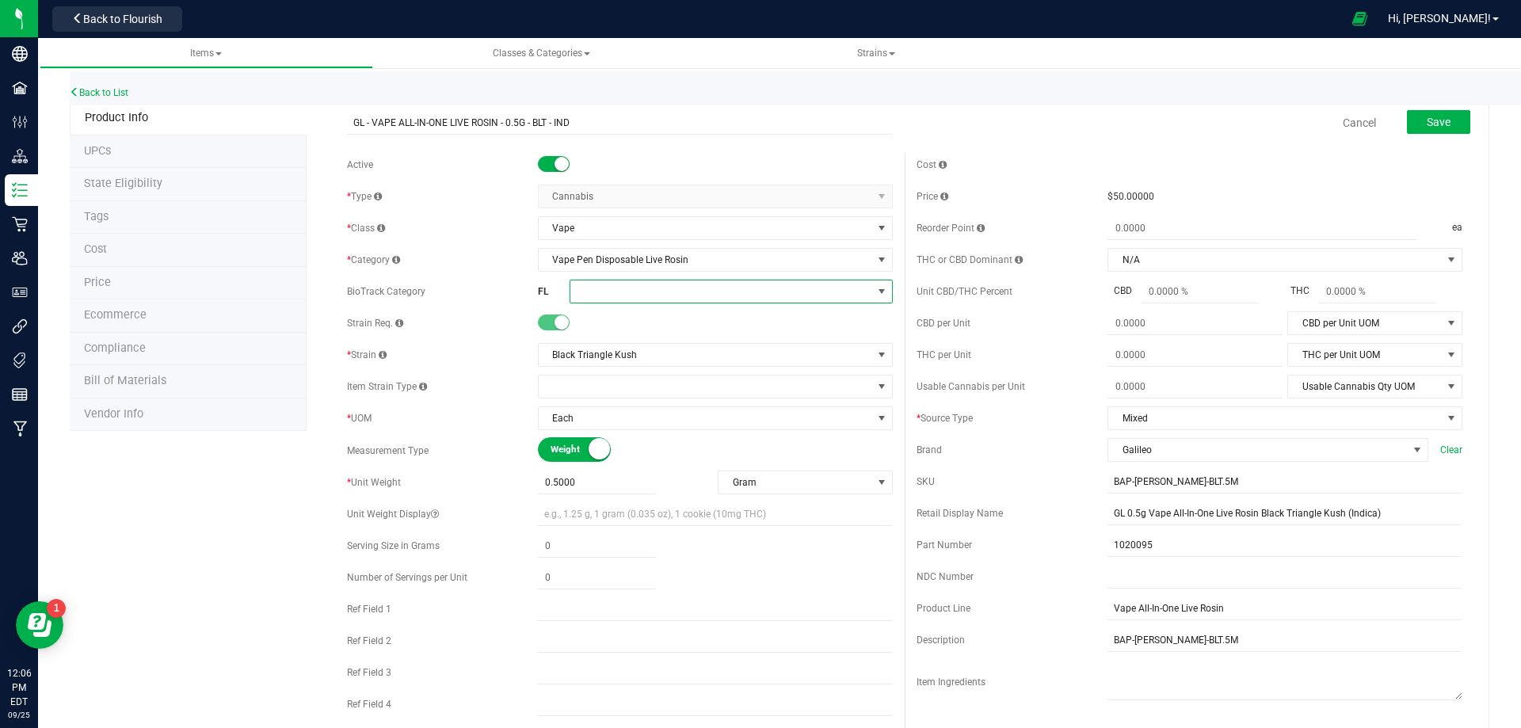
click at [648, 303] on span at bounding box center [730, 292] width 323 height 24
click at [721, 497] on li "Marijuana Extract for Inhalation" at bounding box center [725, 498] width 318 height 27
click at [1426, 120] on span "Save" at bounding box center [1438, 122] width 24 height 13
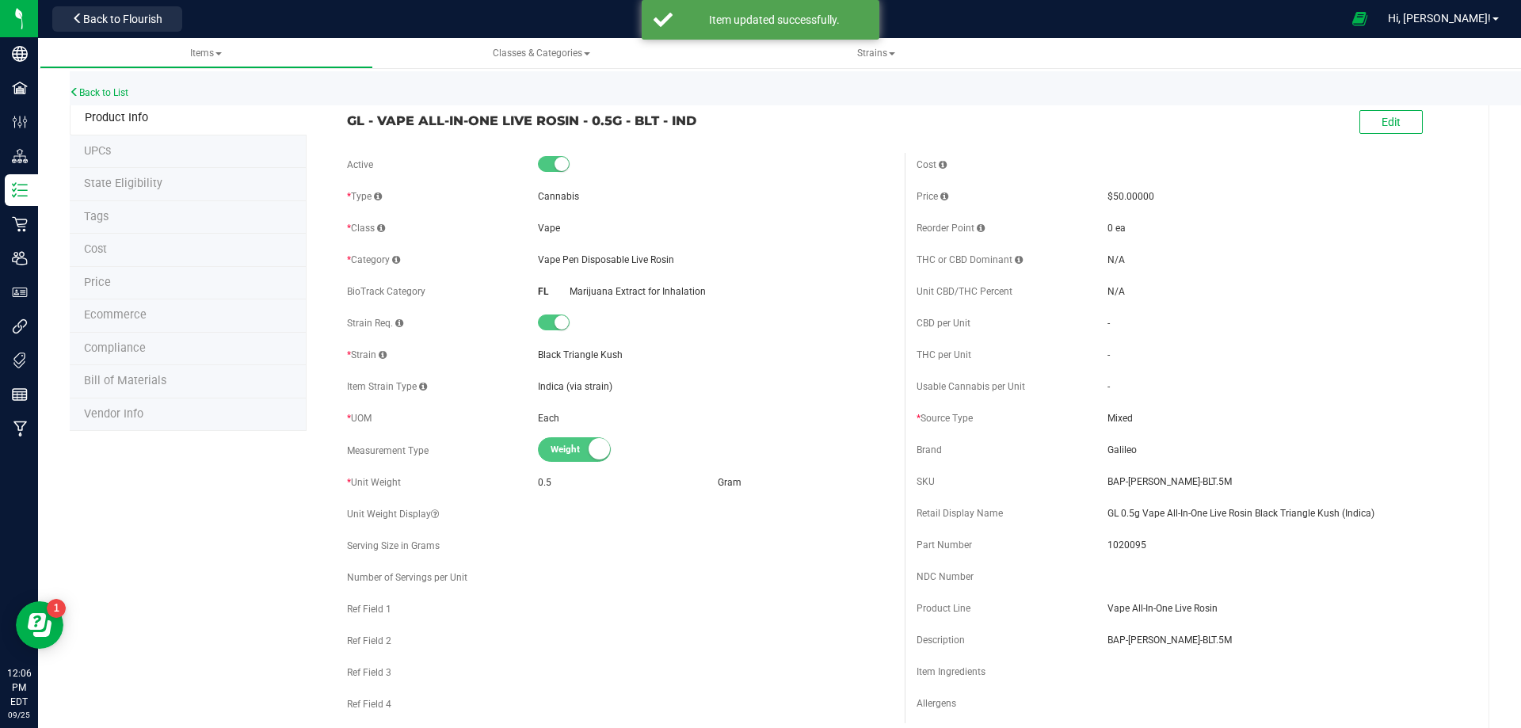
click at [114, 227] on li "Tags" at bounding box center [188, 217] width 237 height 33
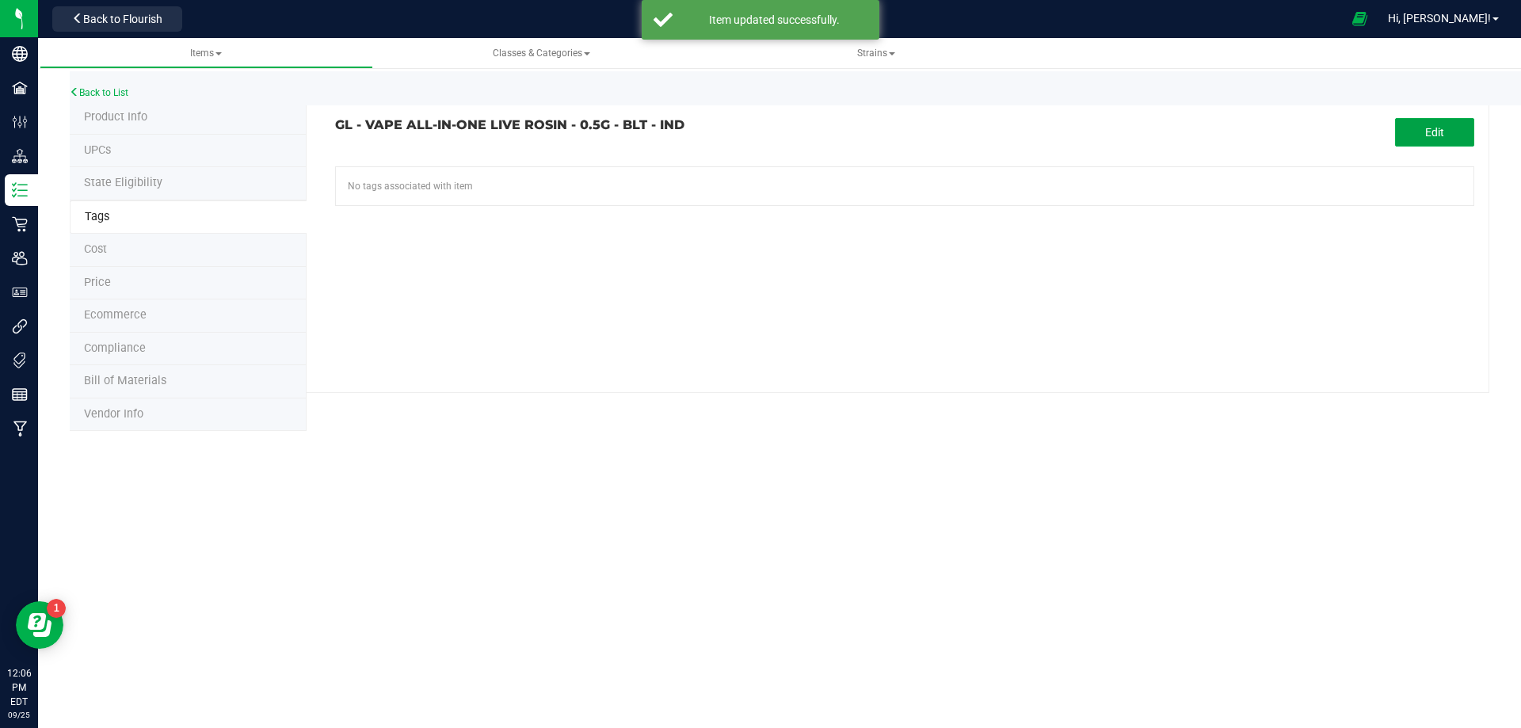
drag, startPoint x: 1446, startPoint y: 130, endPoint x: 698, endPoint y: 194, distance: 751.1
click at [1437, 131] on button "Edit" at bounding box center [1434, 132] width 79 height 29
click at [453, 175] on input "text" at bounding box center [724, 178] width 776 height 22
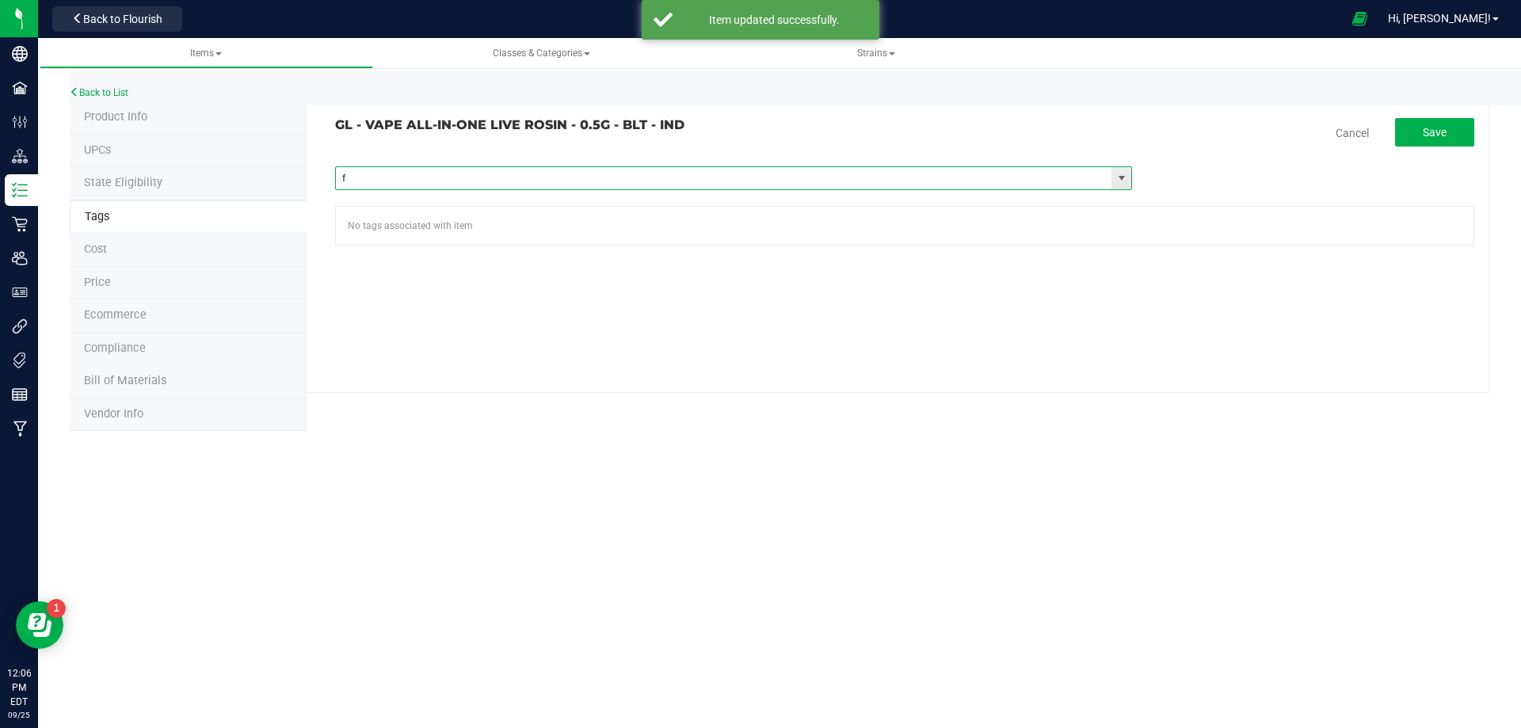
type input "fl"
paste input "FL - GL - VAPE ALL-IN-ONE LIVE ROSIN - 0_5G"
type input "FL - GL - VAPE ALL-IN-ONE LIVE ROSIN - 0_5G"
click at [1441, 132] on span "Save" at bounding box center [1434, 132] width 24 height 13
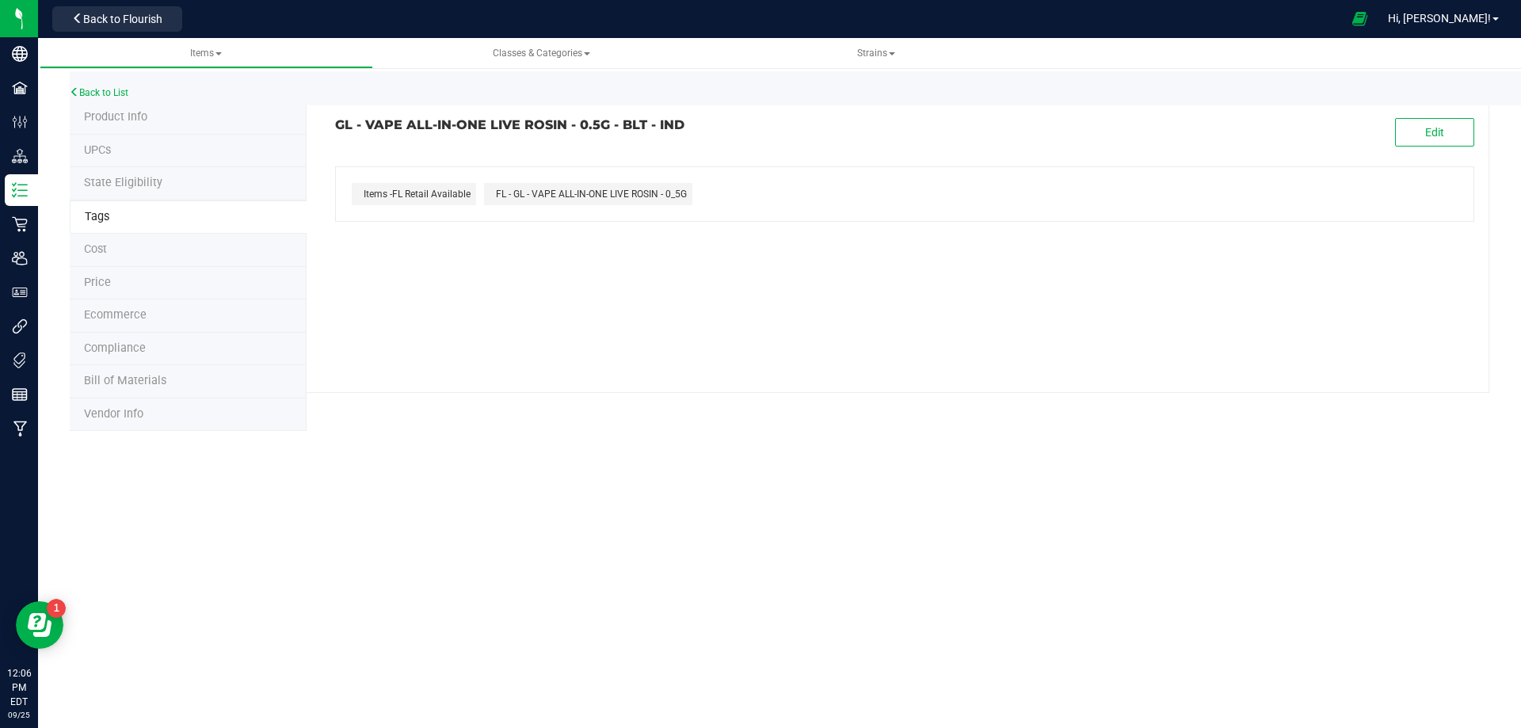
click at [120, 348] on span "Compliance" at bounding box center [115, 347] width 62 height 13
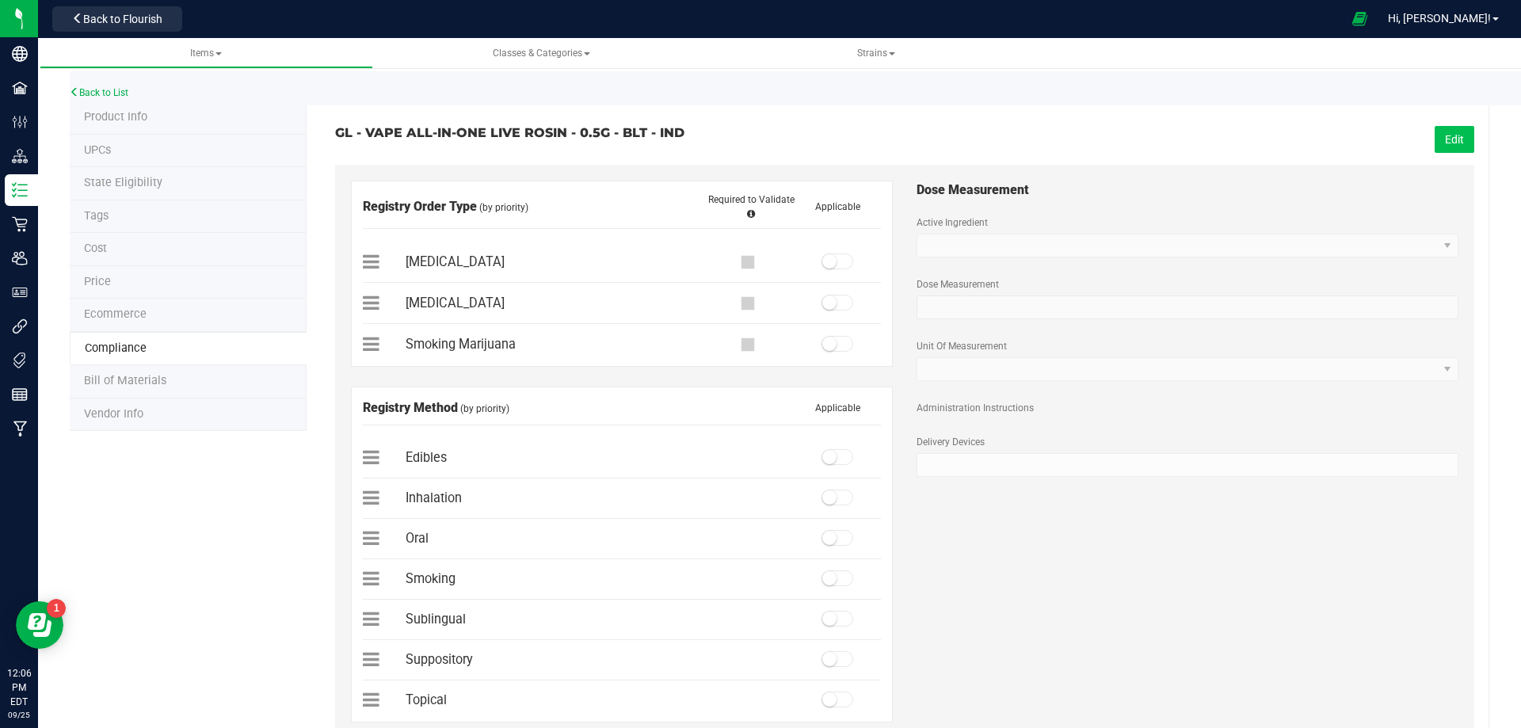
click at [1438, 132] on button "Edit" at bounding box center [1454, 139] width 40 height 27
click at [822, 265] on small at bounding box center [829, 261] width 14 height 14
click at [824, 500] on small at bounding box center [829, 497] width 14 height 14
click at [1437, 146] on button "Save" at bounding box center [1451, 139] width 44 height 27
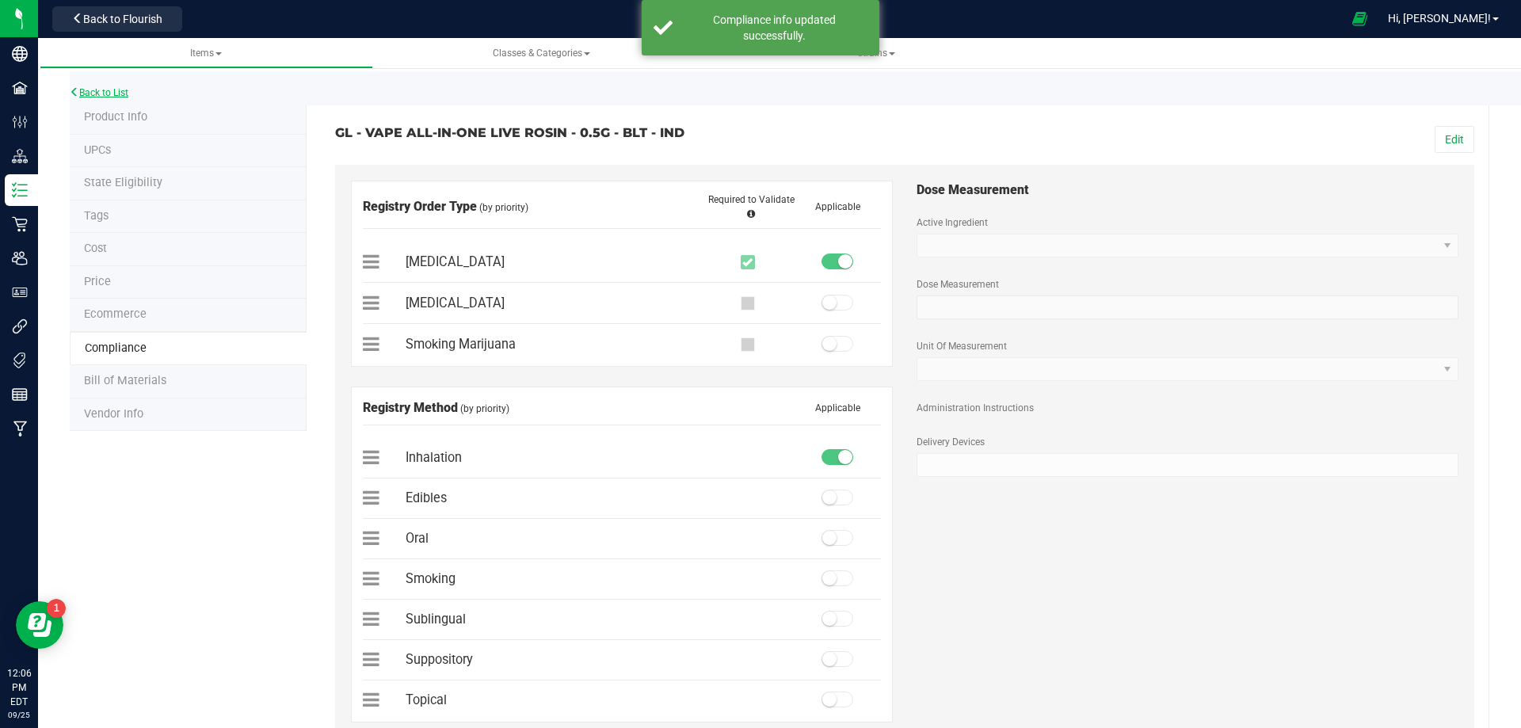
click at [102, 93] on link "Back to List" at bounding box center [99, 92] width 59 height 11
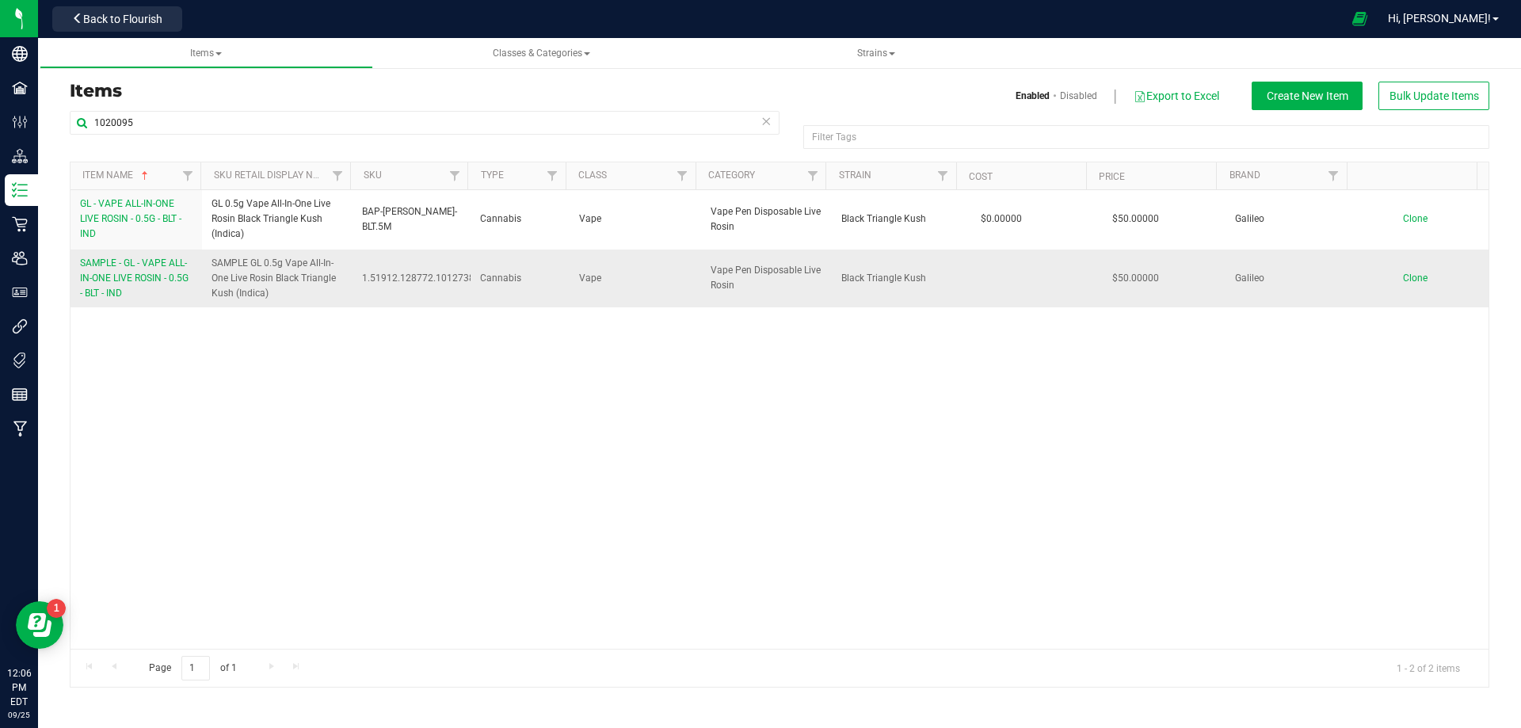
click at [138, 288] on link "SAMPLE - GL - VAPE ALL-IN-ONE LIVE ROSIN - 0.5G - BLT - IND" at bounding box center [136, 279] width 112 height 46
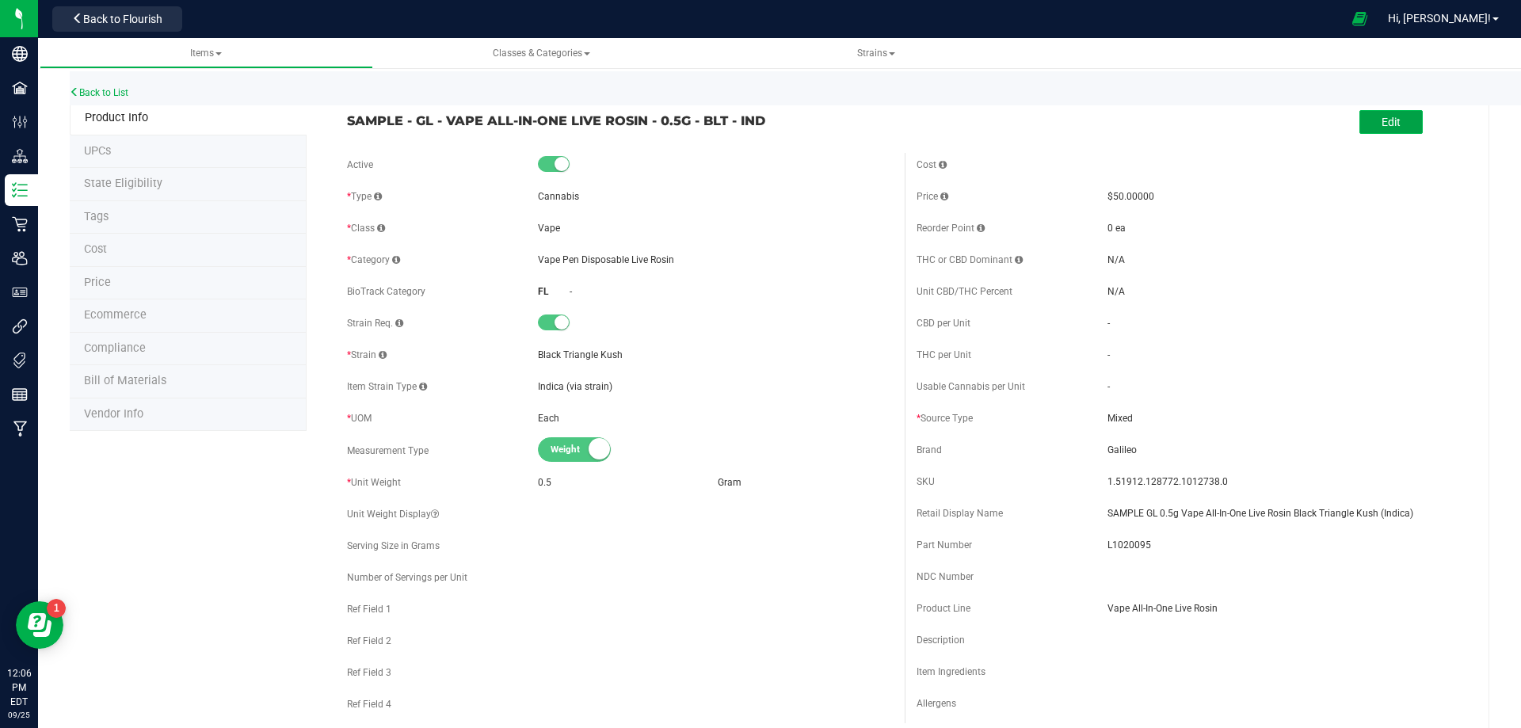
click at [1395, 129] on button "Edit" at bounding box center [1390, 122] width 63 height 24
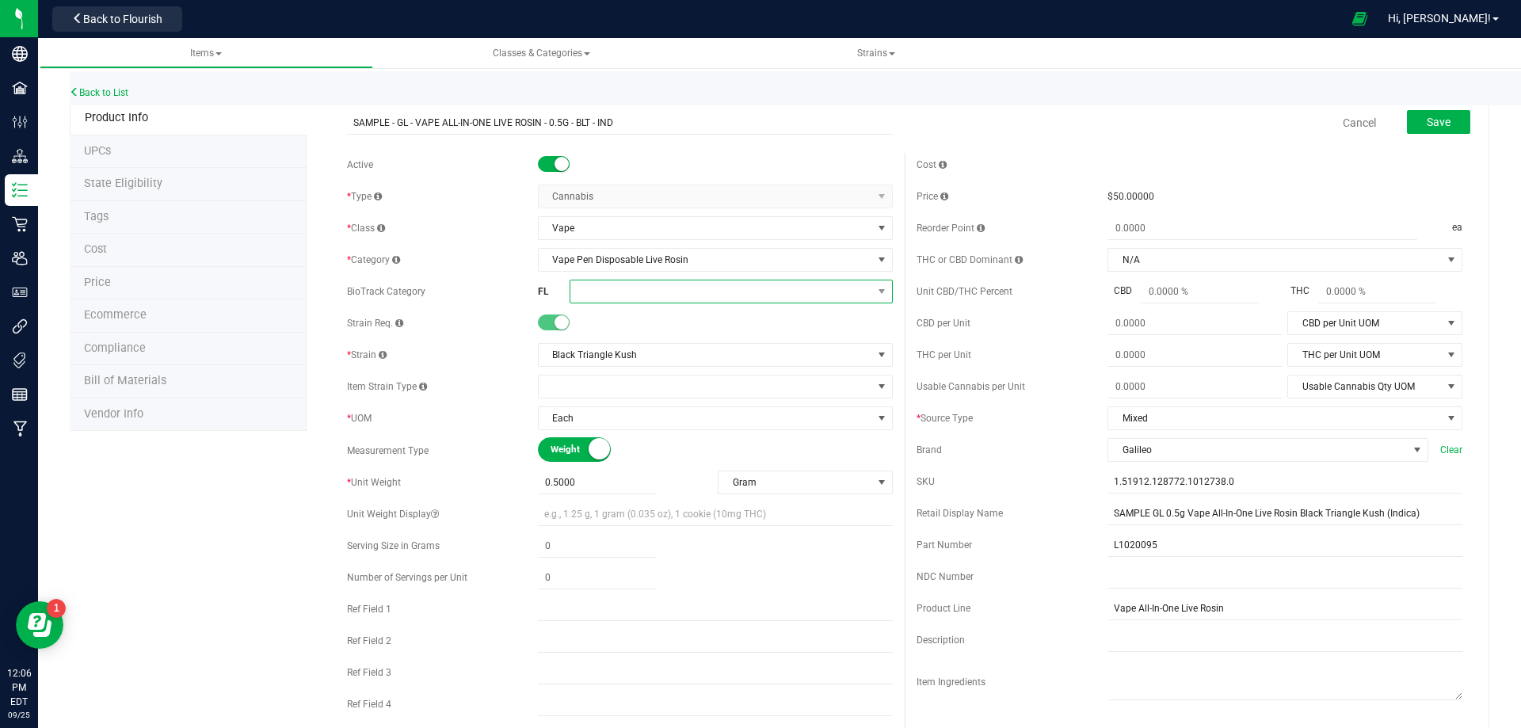
click at [616, 296] on span at bounding box center [721, 291] width 302 height 22
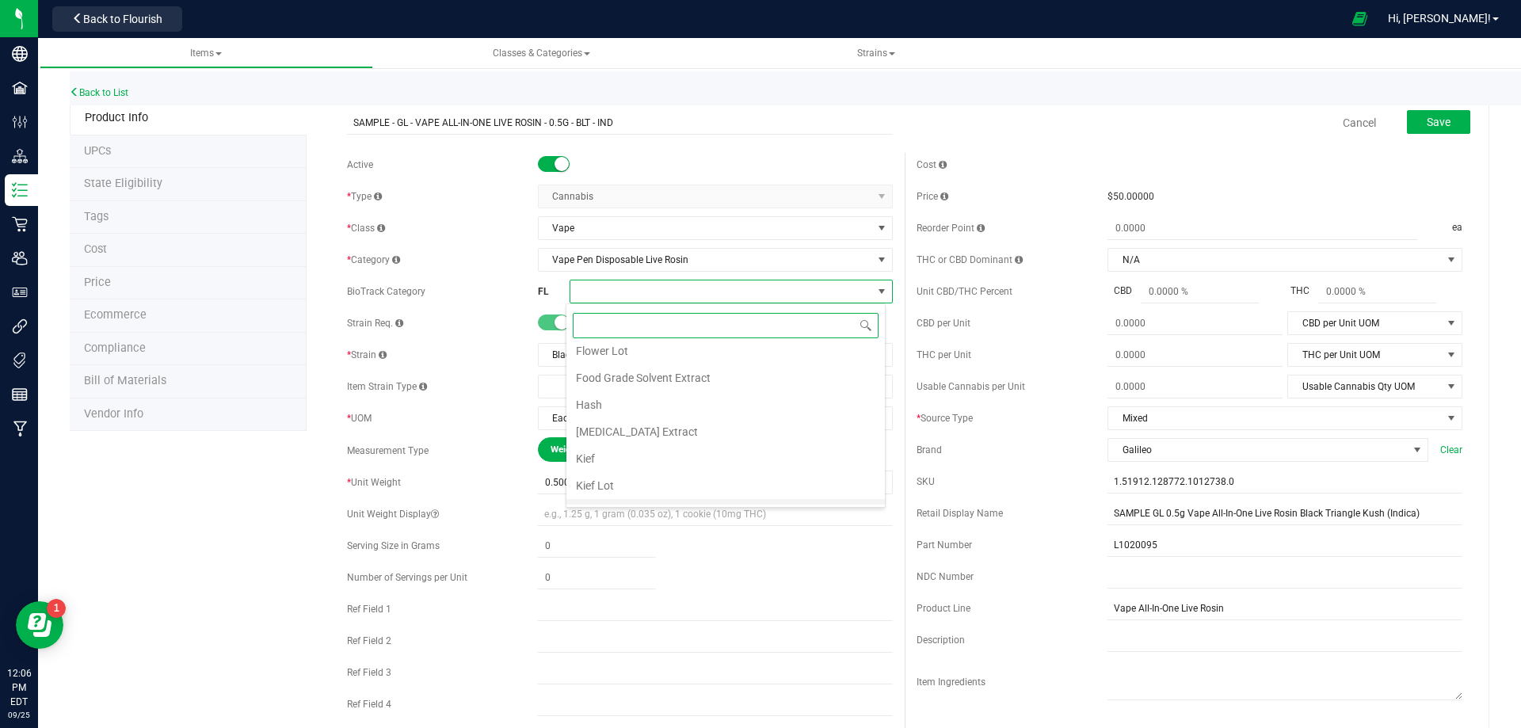
scroll to position [238, 0]
click at [671, 500] on li "Marijuana Extract for Inhalation" at bounding box center [725, 498] width 318 height 27
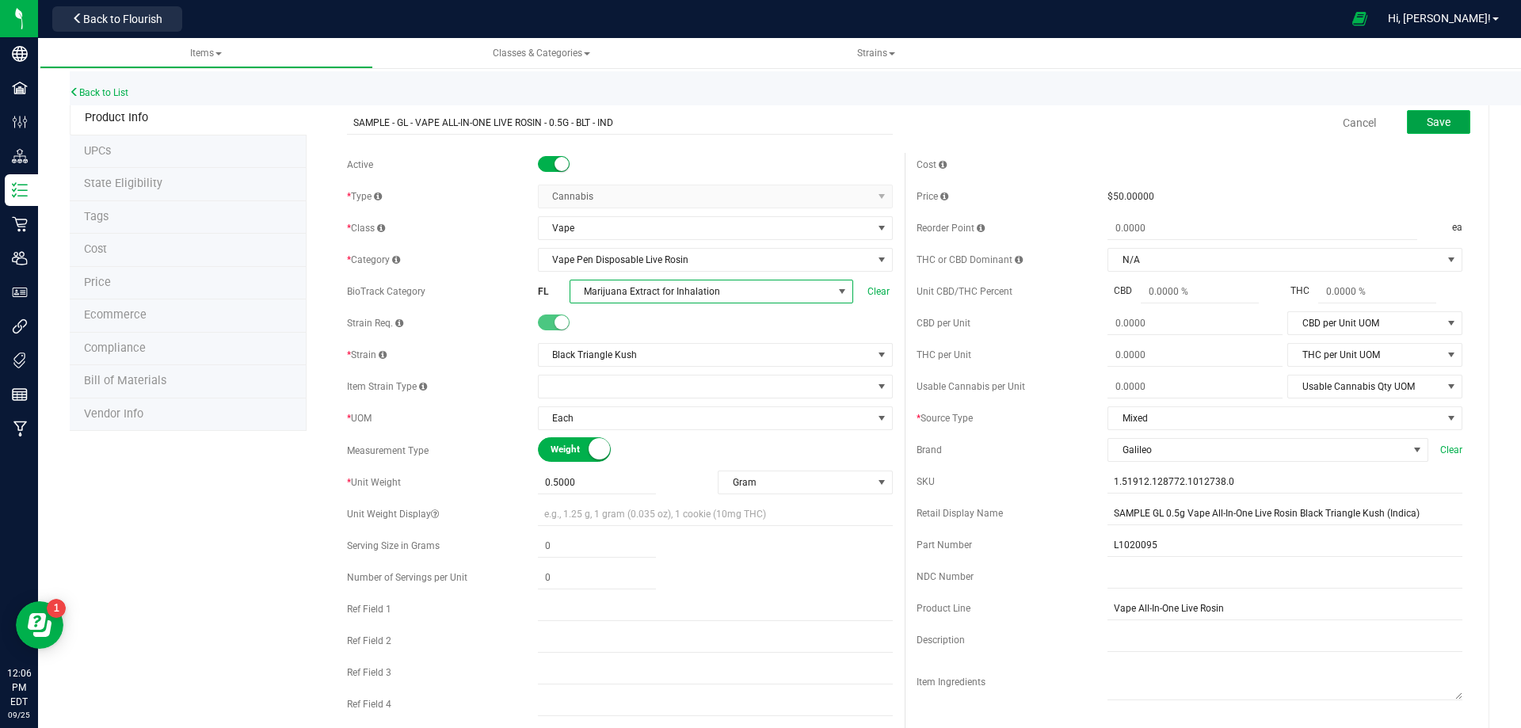
click at [1430, 111] on button "Save" at bounding box center [1437, 122] width 63 height 24
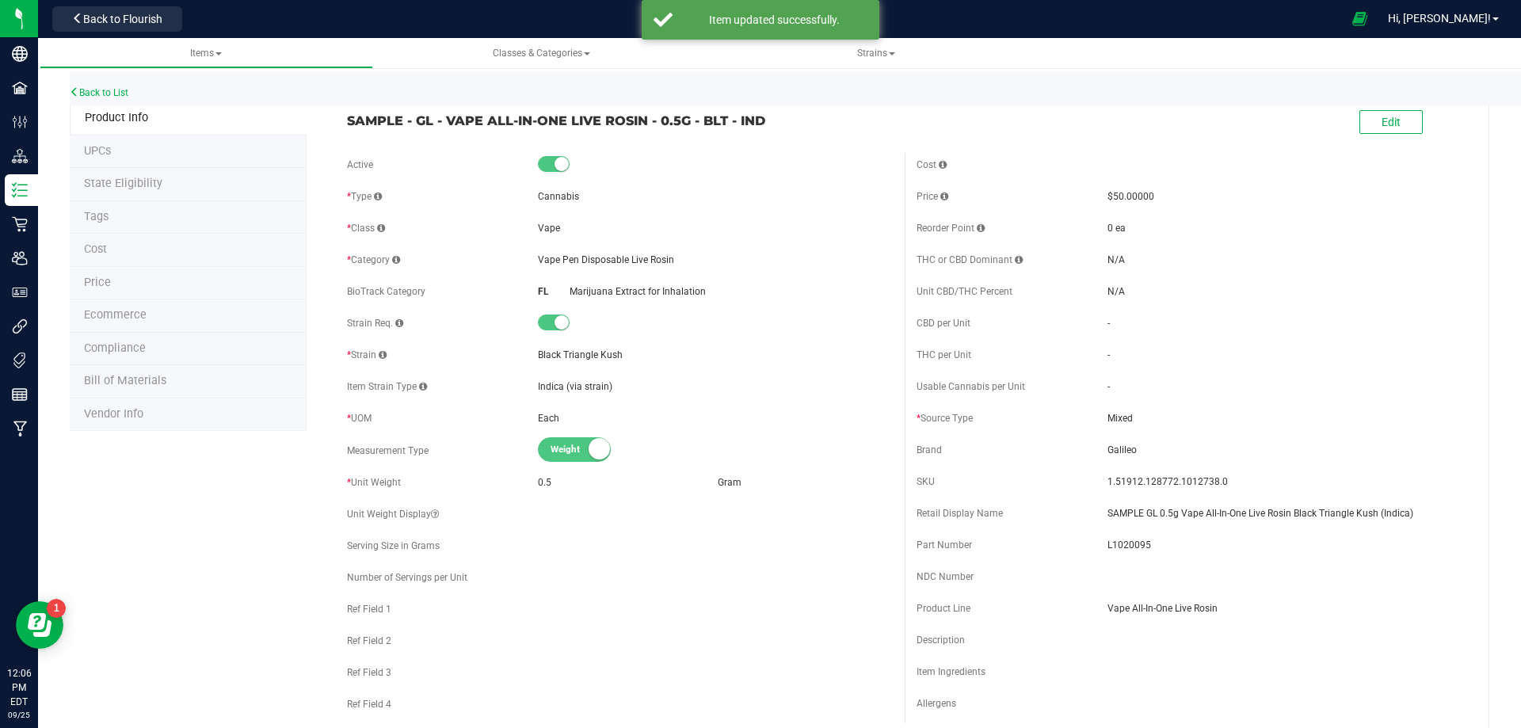
click at [147, 352] on li "Compliance" at bounding box center [188, 349] width 237 height 33
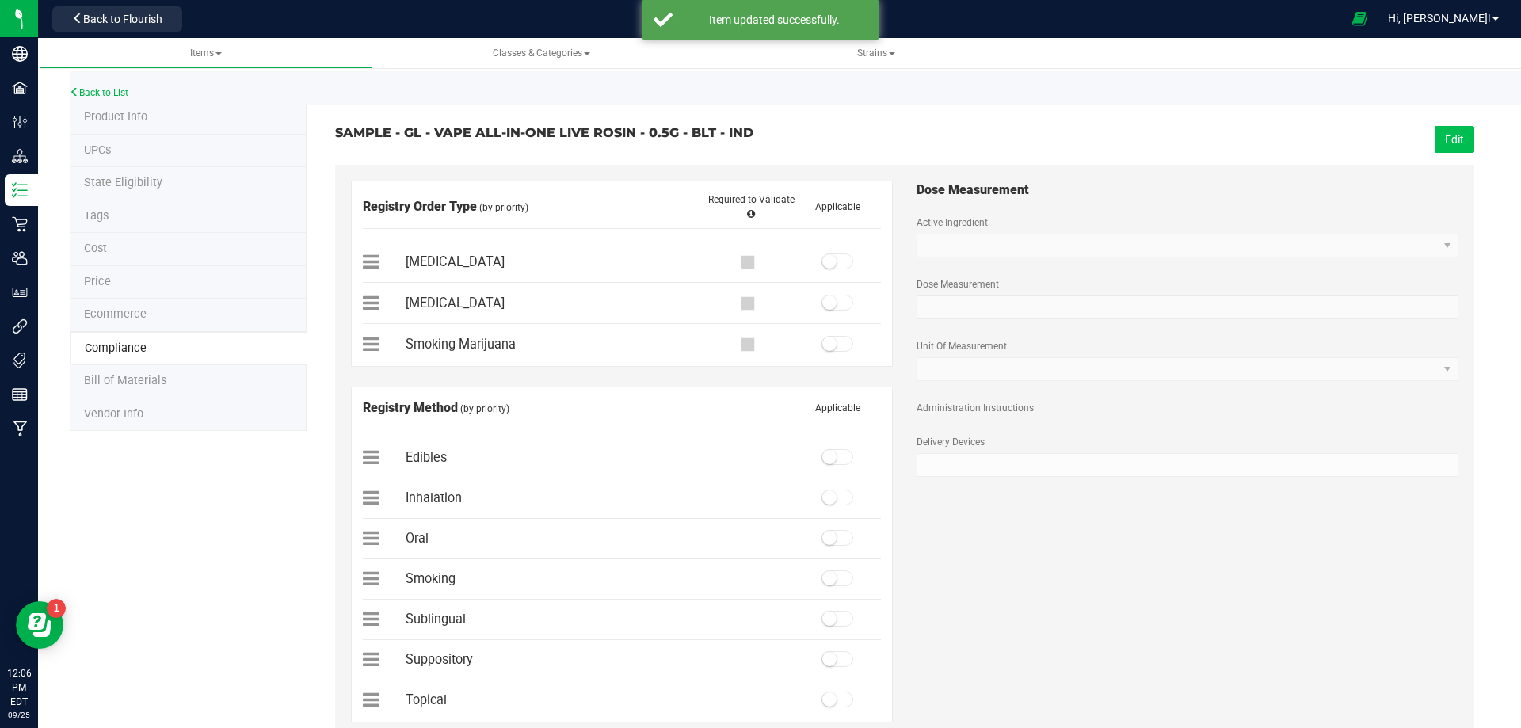
click at [1455, 142] on button "Edit" at bounding box center [1454, 139] width 40 height 27
click at [842, 256] on span at bounding box center [837, 261] width 32 height 16
click at [838, 500] on span at bounding box center [837, 497] width 32 height 16
click at [1429, 140] on button "Save" at bounding box center [1451, 139] width 44 height 27
click at [95, 94] on link "Back to List" at bounding box center [99, 92] width 59 height 11
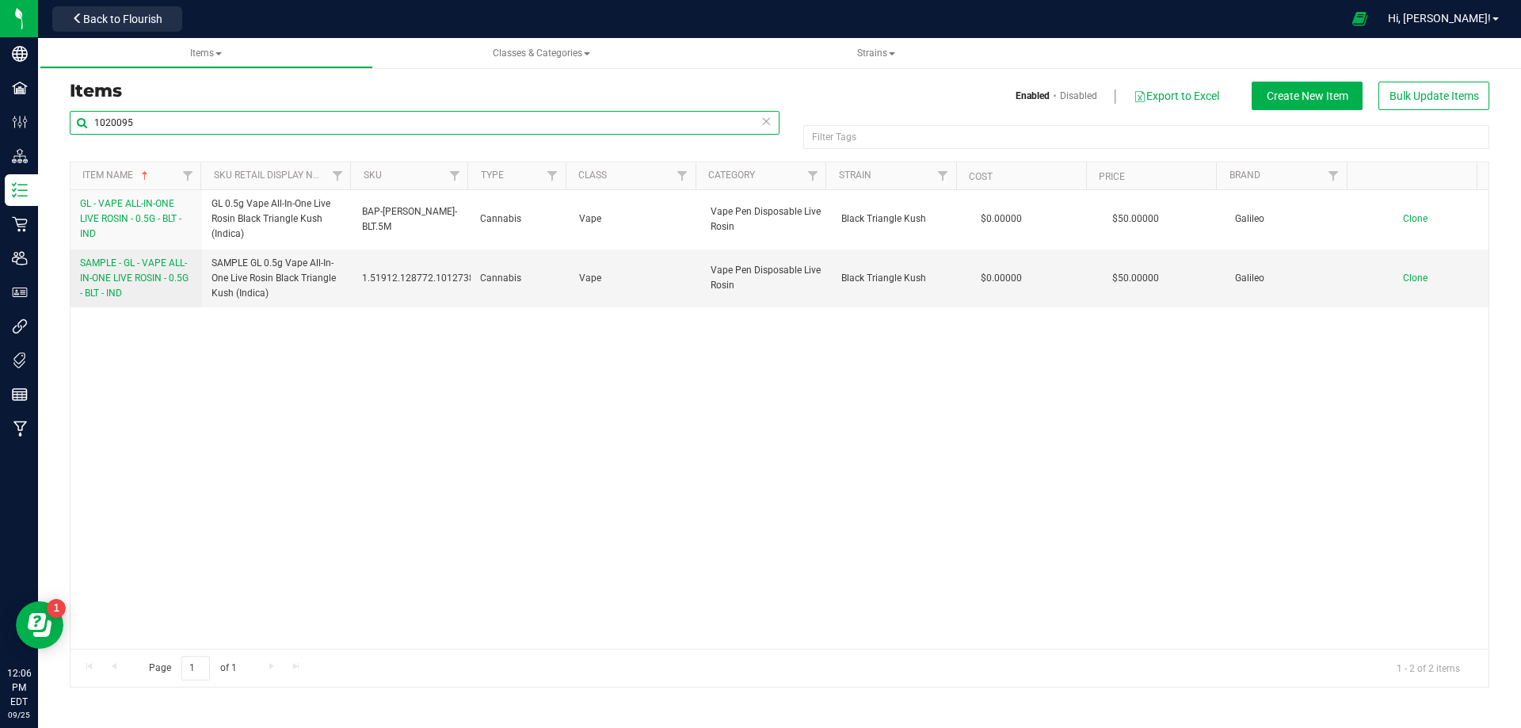
drag, startPoint x: 170, startPoint y: 127, endPoint x: -12, endPoint y: 154, distance: 184.1
click at [0, 154] on html "Company Facilities Configuration Distribution Inventory Retail Users User Roles…" at bounding box center [760, 364] width 1521 height 728
paste input "6"
type input "1020096"
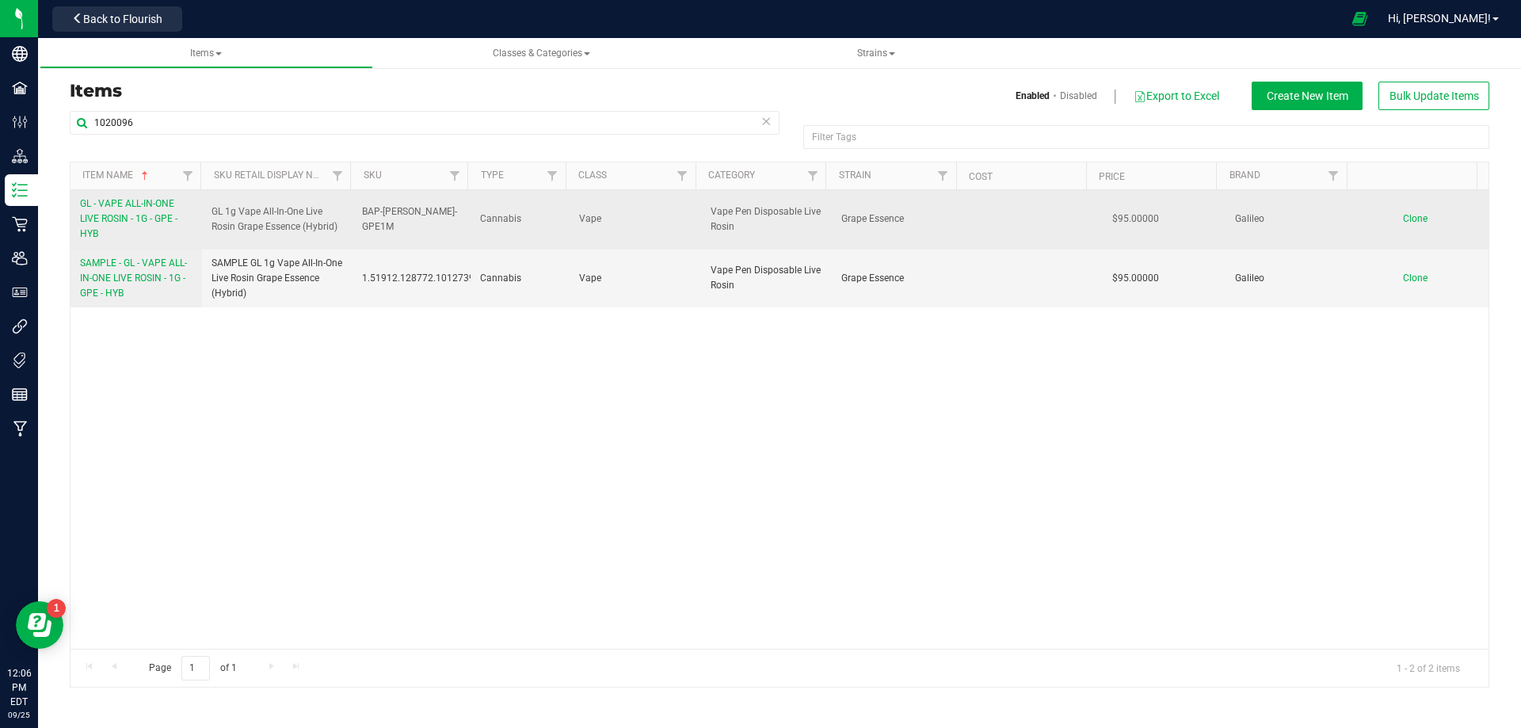
click at [135, 230] on link "GL - VAPE ALL-IN-ONE LIVE ROSIN - 1G - GPE - HYB" at bounding box center [136, 219] width 112 height 46
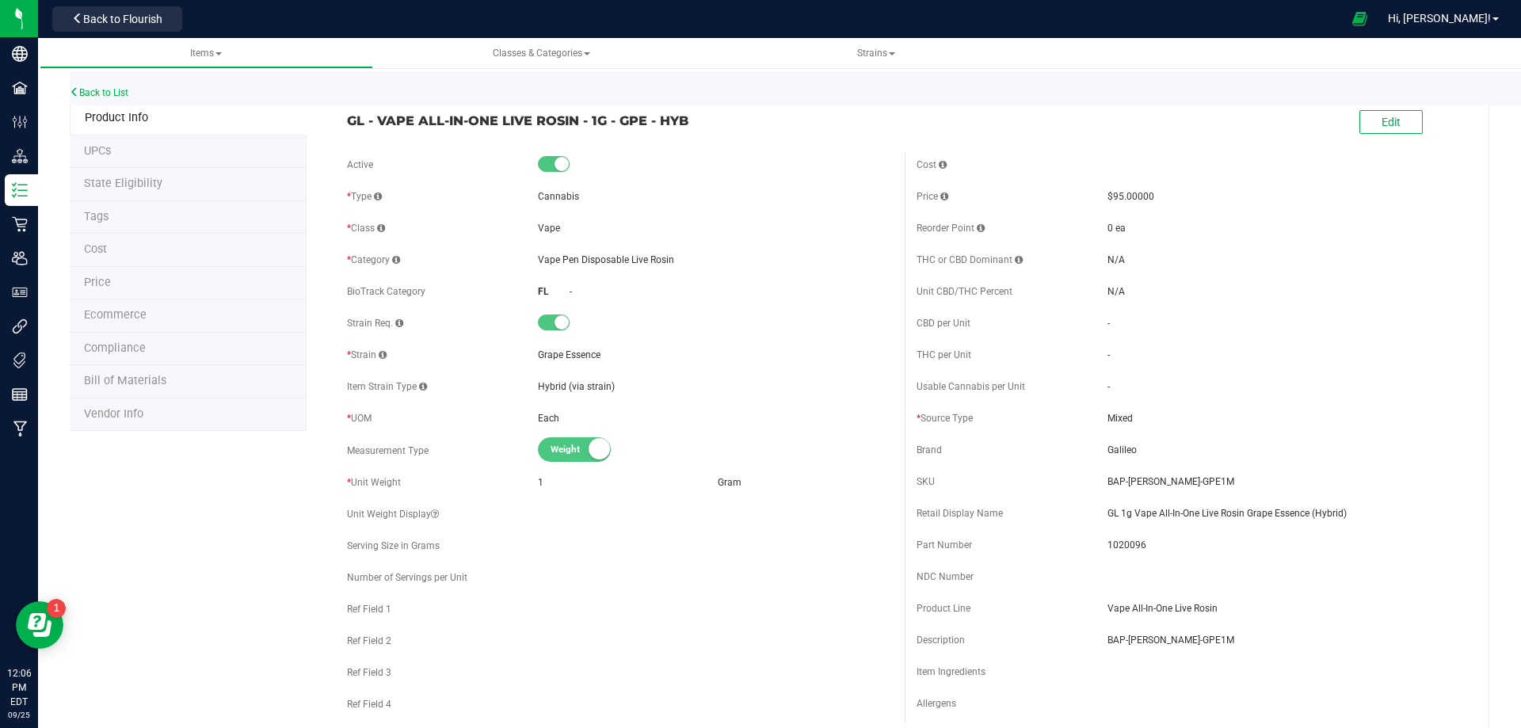
click at [1422, 107] on span at bounding box center [1446, 123] width 48 height 32
click at [1403, 116] on button "Edit" at bounding box center [1390, 122] width 63 height 24
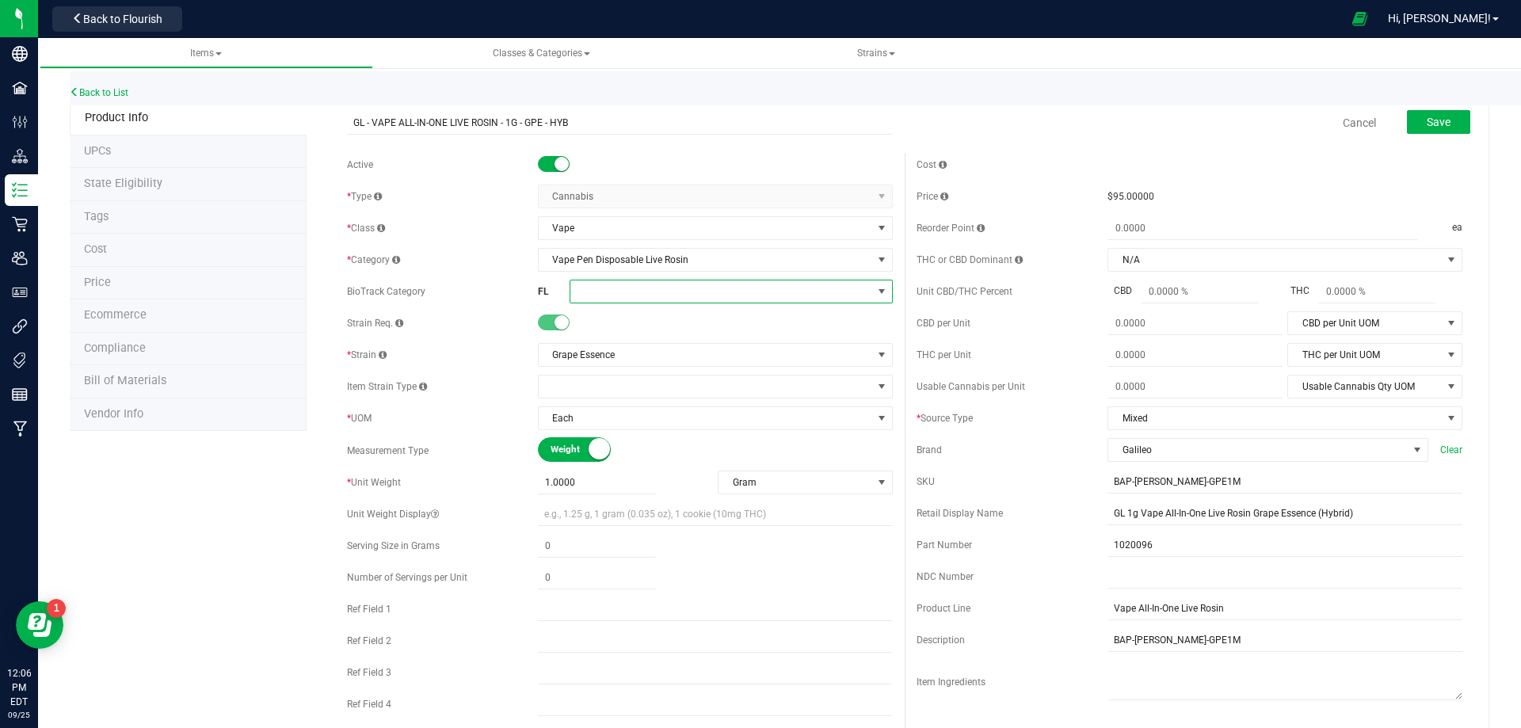
click at [610, 294] on span at bounding box center [721, 291] width 302 height 22
click at [679, 497] on li "Marijuana Extract for Inhalation" at bounding box center [725, 498] width 318 height 27
drag, startPoint x: 1427, startPoint y: 118, endPoint x: 1374, endPoint y: 140, distance: 57.5
click at [1428, 118] on span "Save" at bounding box center [1438, 122] width 24 height 13
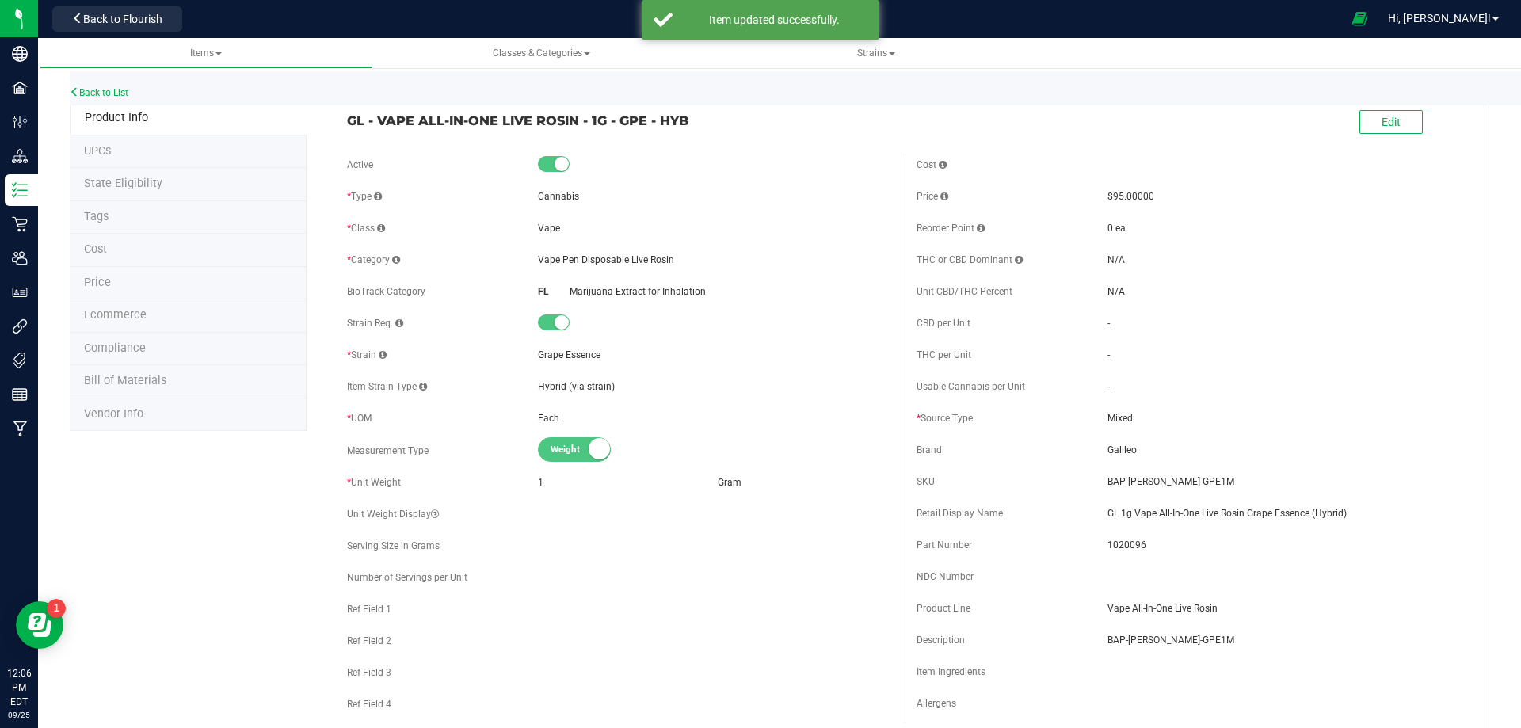
drag, startPoint x: 118, startPoint y: 223, endPoint x: 126, endPoint y: 223, distance: 8.0
click at [126, 223] on li "Tags" at bounding box center [188, 217] width 237 height 33
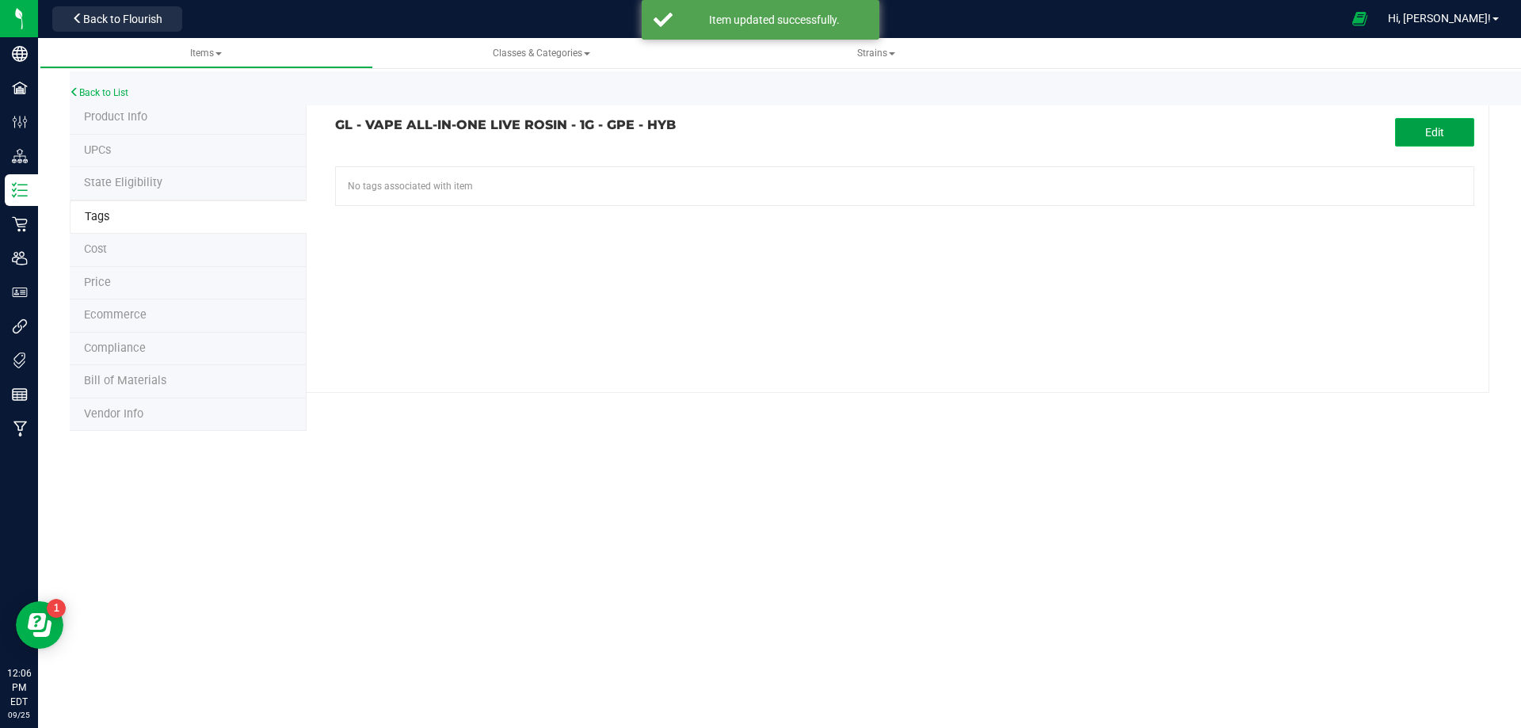
click at [1429, 122] on button "Edit" at bounding box center [1434, 132] width 79 height 29
click at [584, 175] on input "text" at bounding box center [724, 178] width 776 height 22
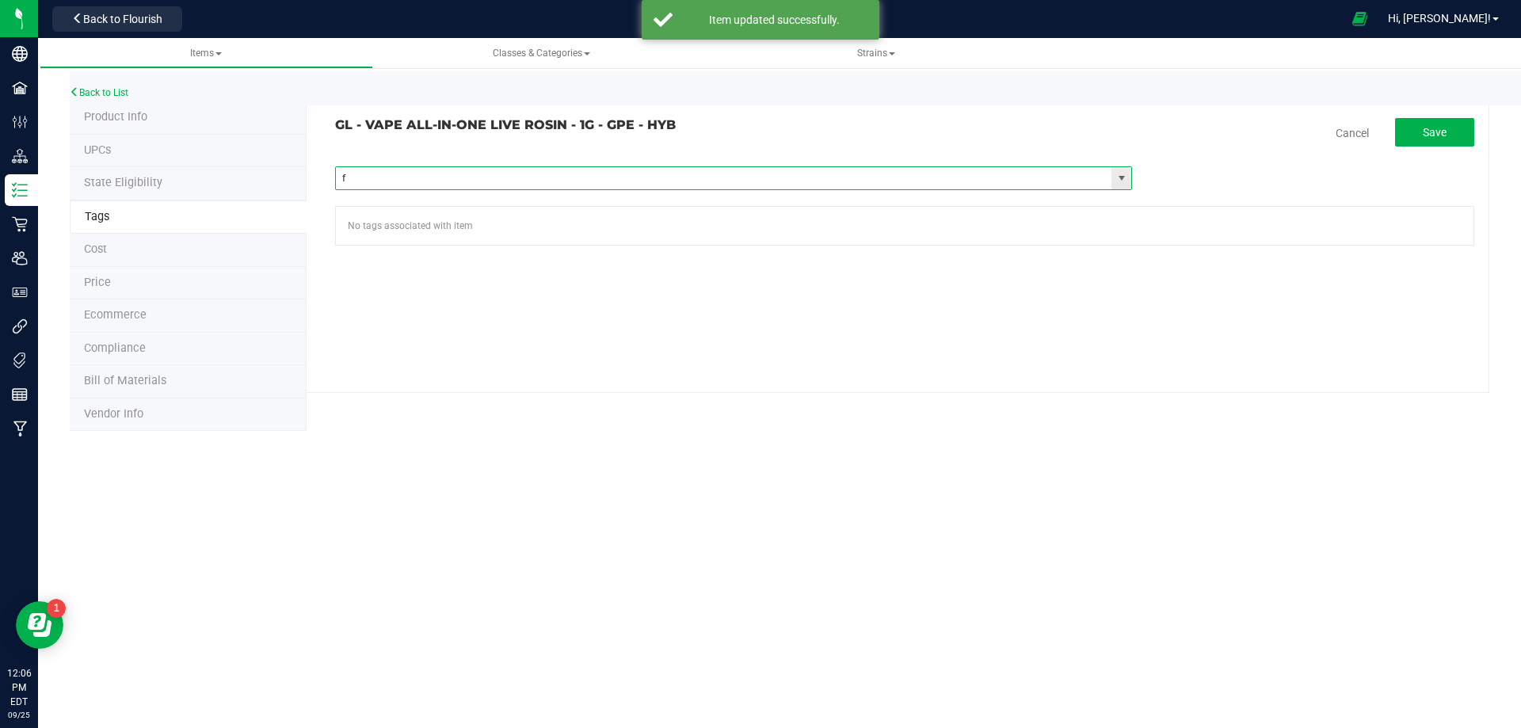
type input "fl"
paste input "FL - GL - VAPE ALL-IN-ONE LIVE ROSIN - 1G"
type input "FL - GL - VAPE ALL-IN-ONE LIVE ROSIN - 1G"
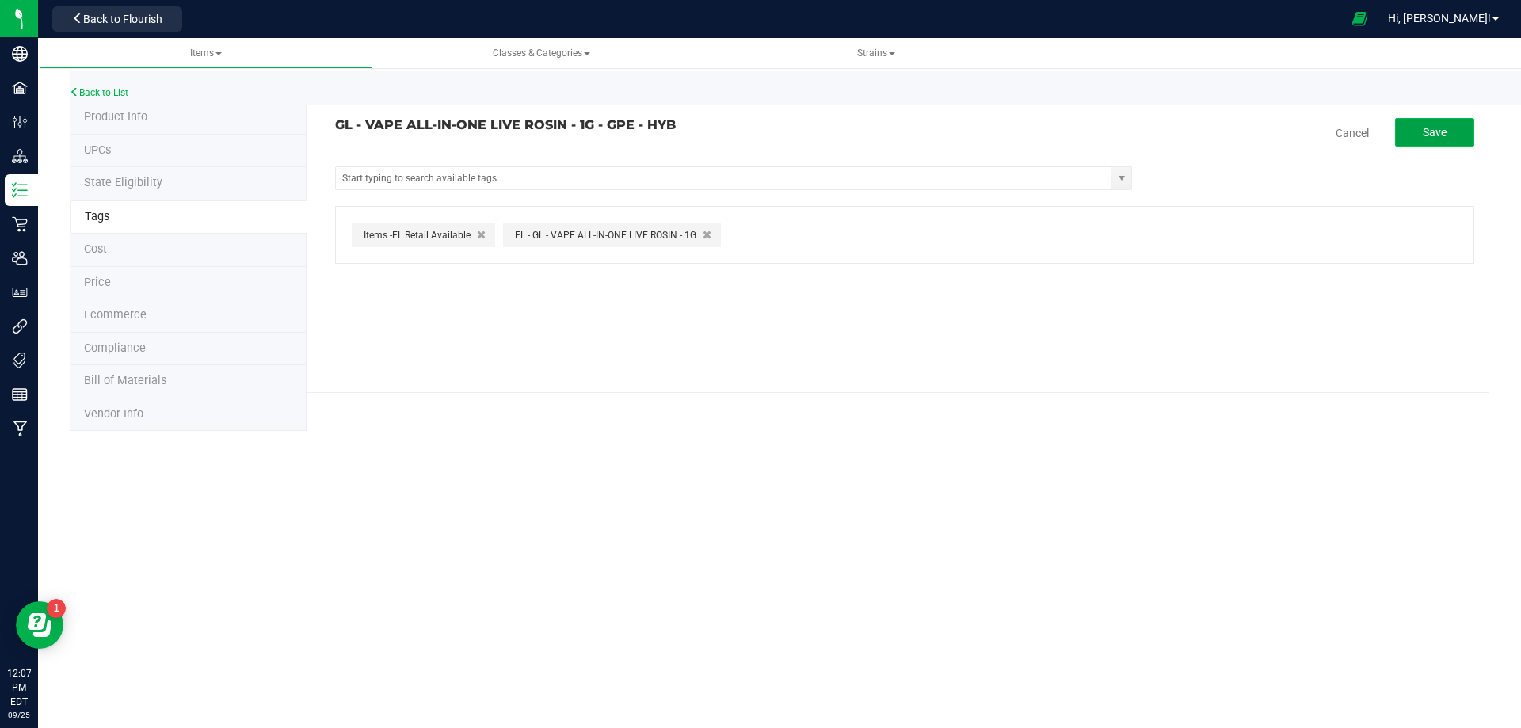
click at [1448, 130] on button "Save" at bounding box center [1434, 132] width 79 height 29
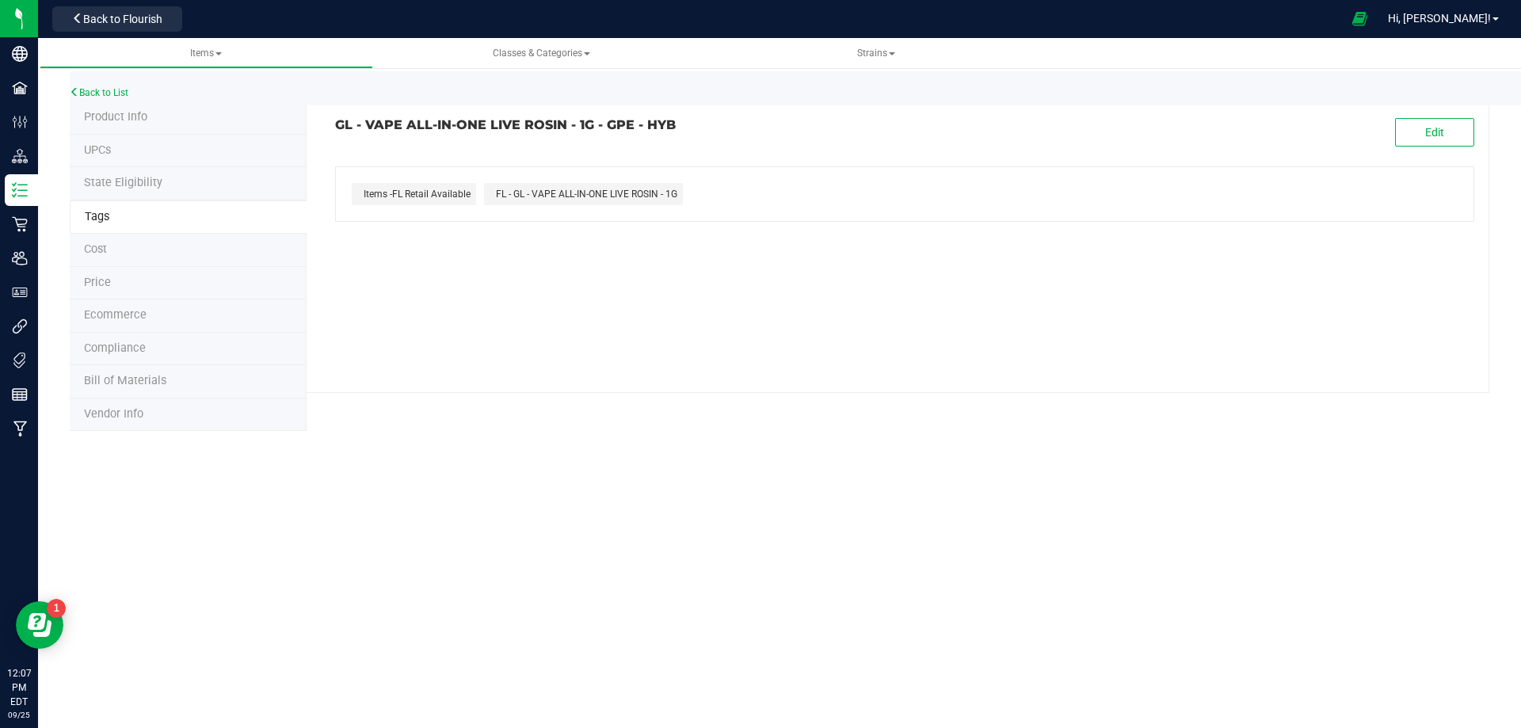
click at [146, 352] on li "Compliance" at bounding box center [188, 349] width 237 height 33
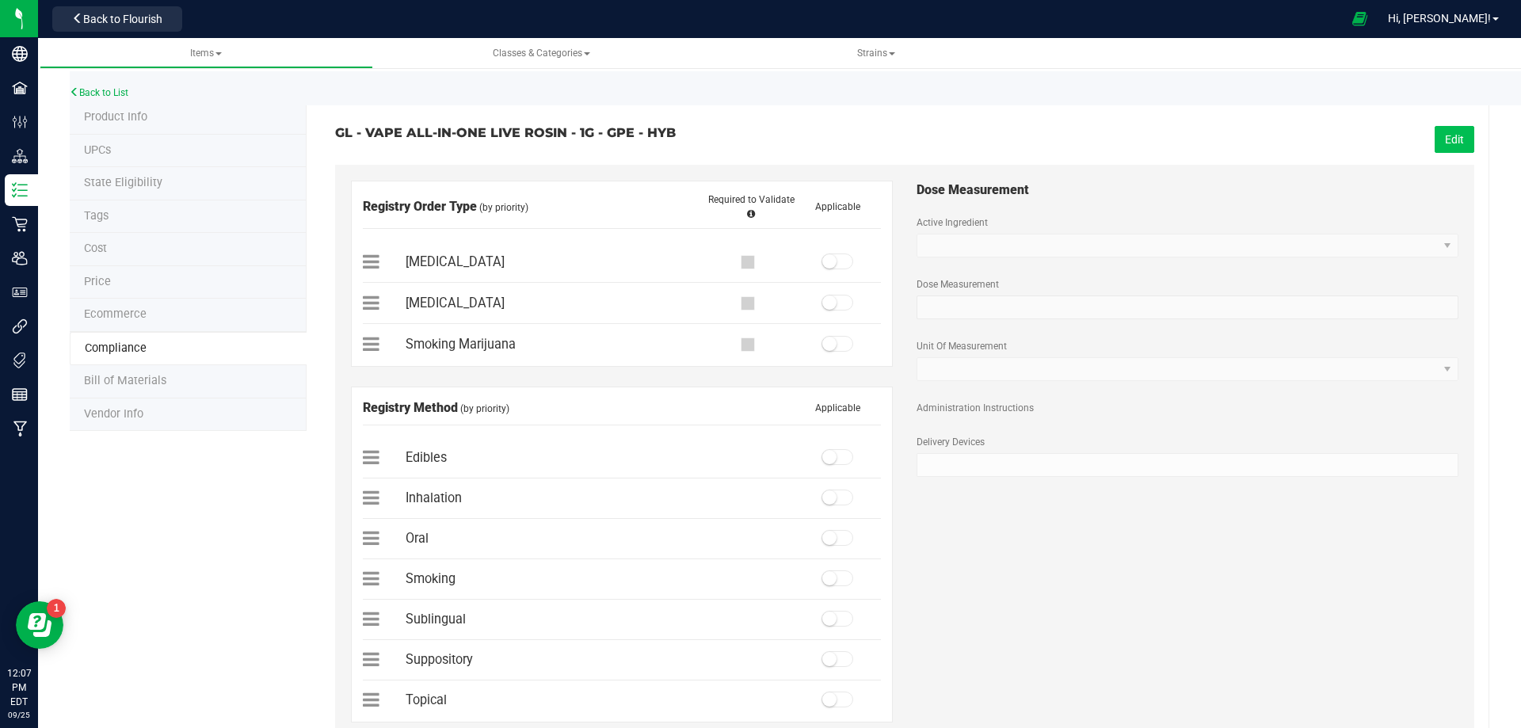
click at [1450, 147] on button "Edit" at bounding box center [1454, 139] width 40 height 27
click at [831, 265] on span at bounding box center [837, 261] width 32 height 16
click at [831, 500] on span at bounding box center [837, 497] width 32 height 16
click at [1453, 143] on button "Save" at bounding box center [1451, 139] width 44 height 27
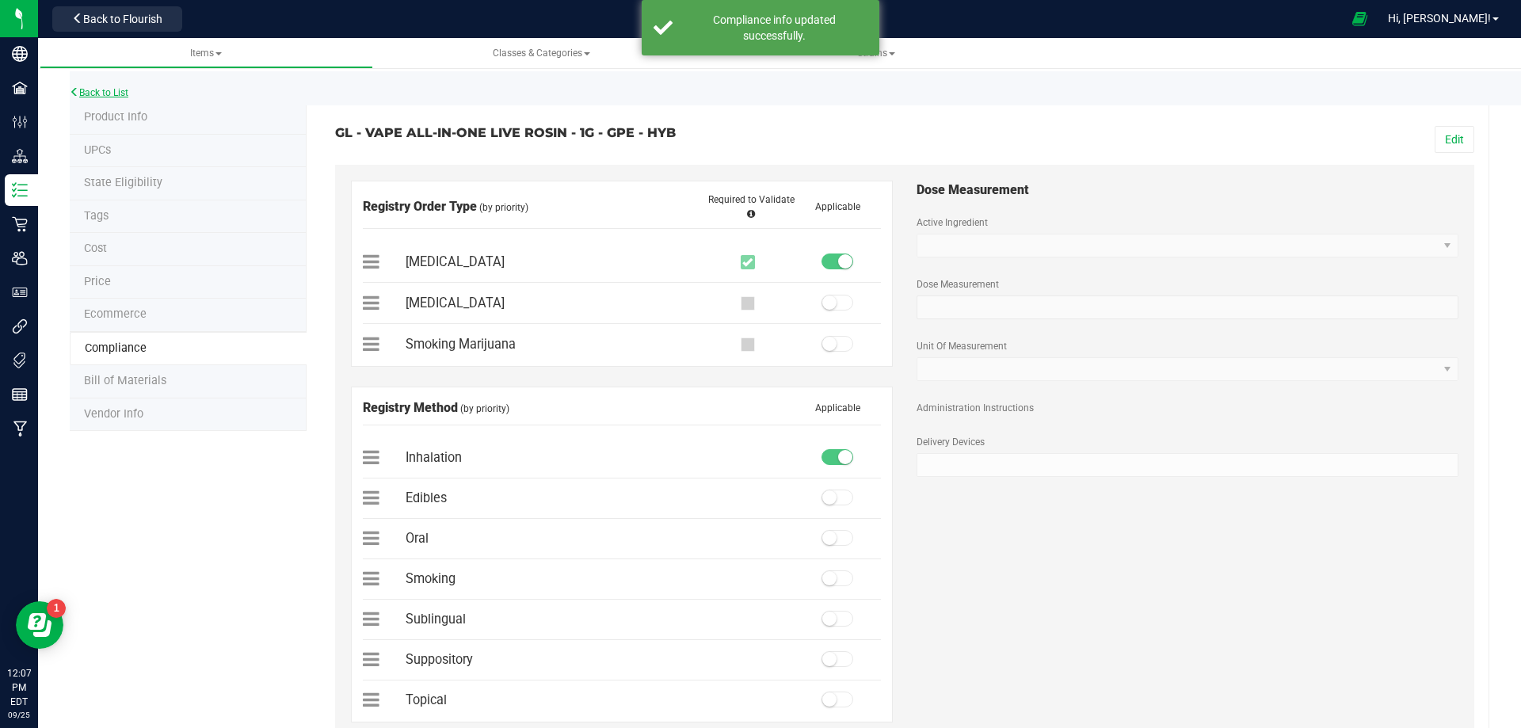
click at [112, 92] on link "Back to List" at bounding box center [99, 92] width 59 height 11
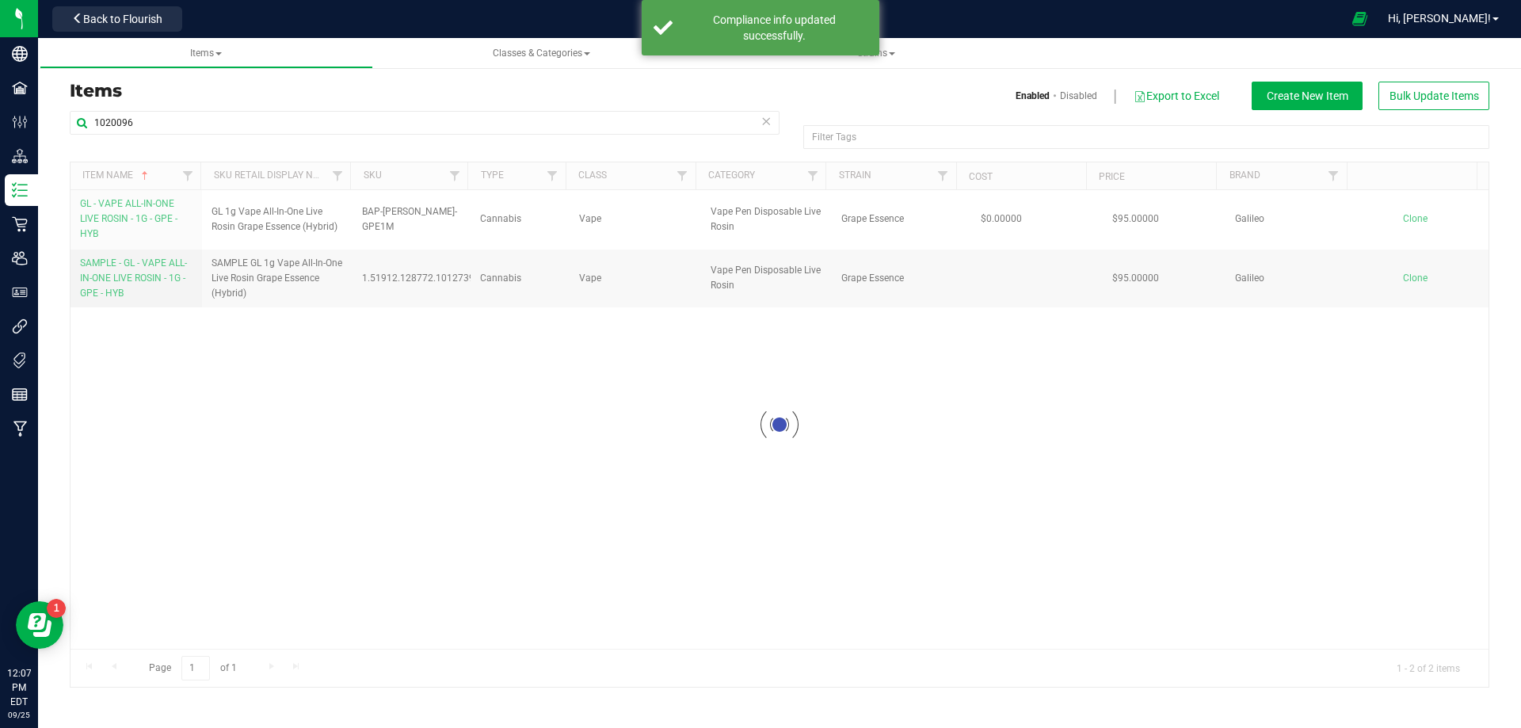
click at [117, 282] on div at bounding box center [779, 424] width 1418 height 524
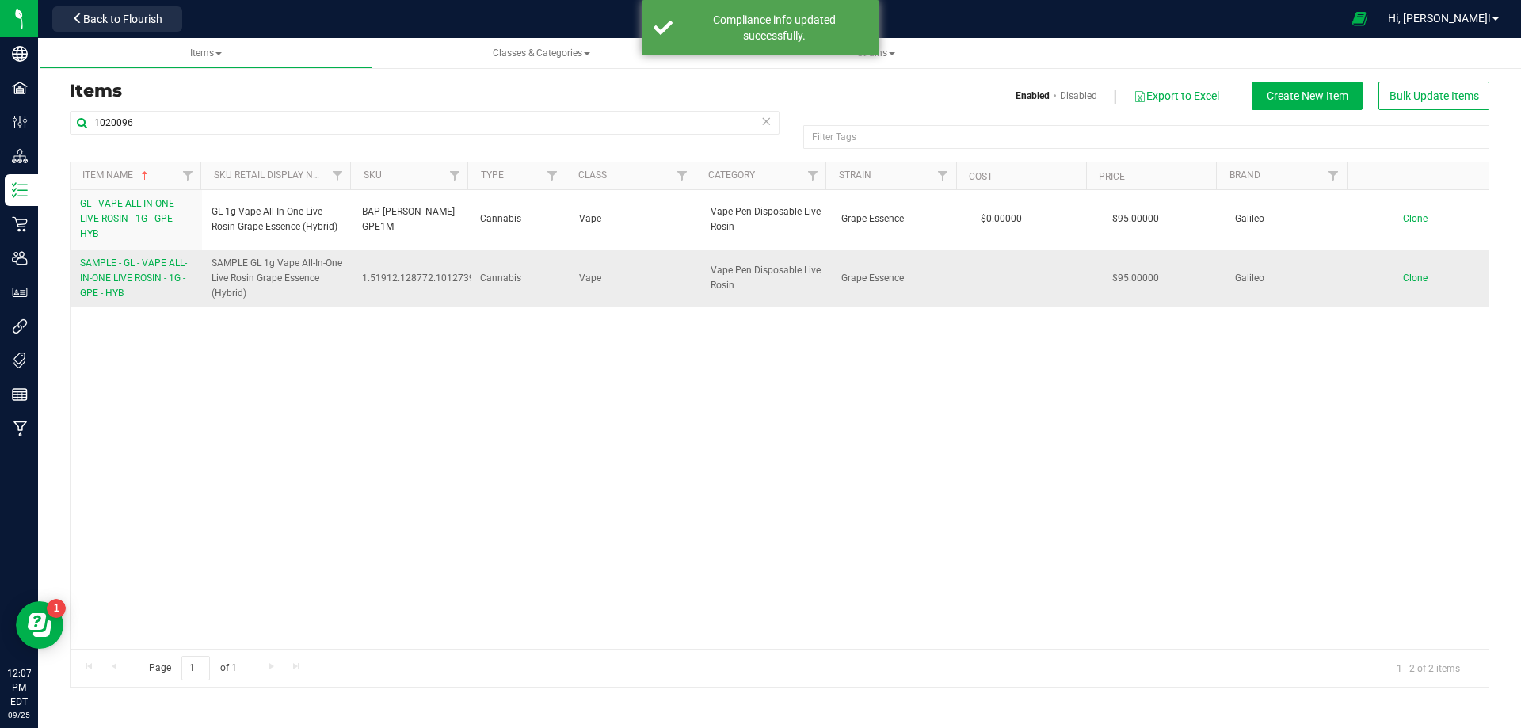
click at [115, 283] on span "SAMPLE - GL - VAPE ALL-IN-ONE LIVE ROSIN - 1G - GPE - HYB" at bounding box center [133, 277] width 107 height 41
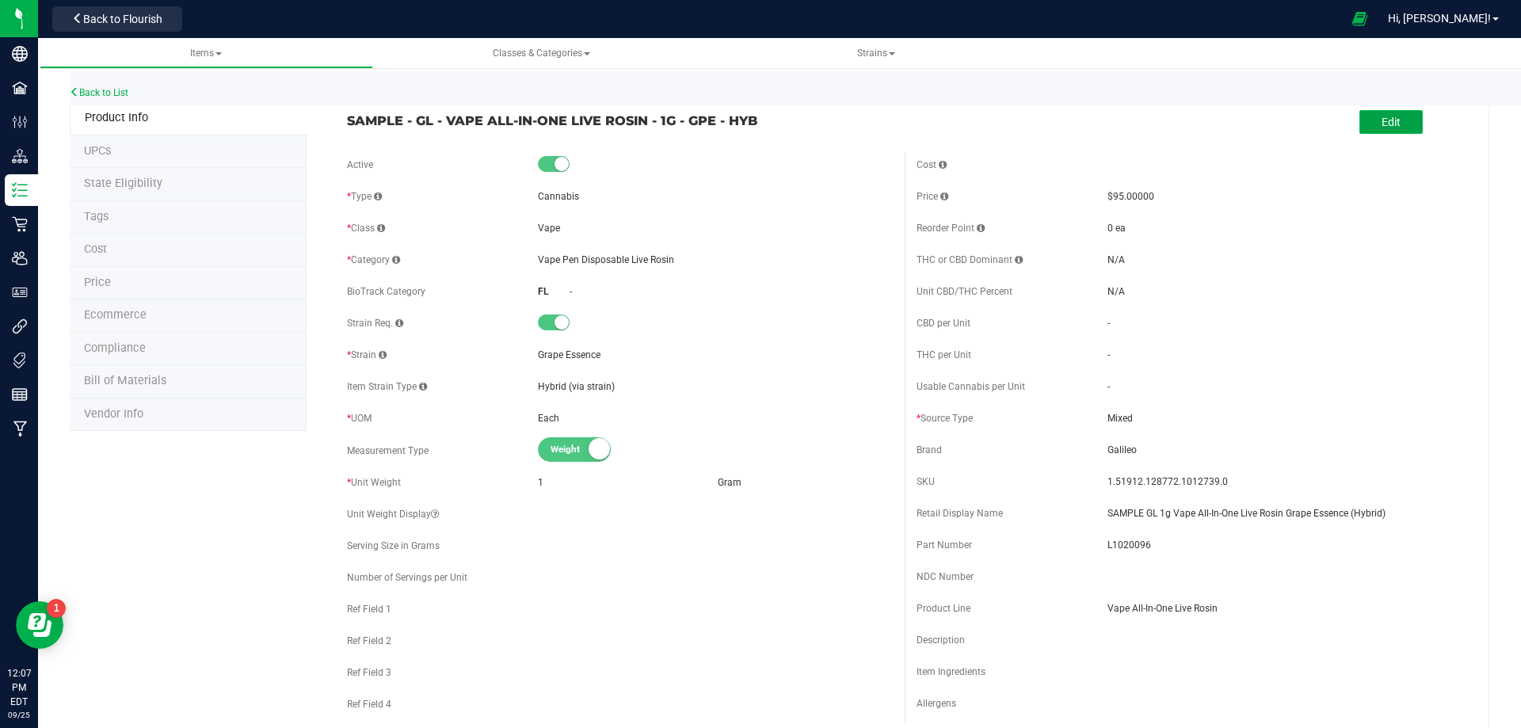
click at [1386, 125] on span "Edit" at bounding box center [1390, 122] width 19 height 13
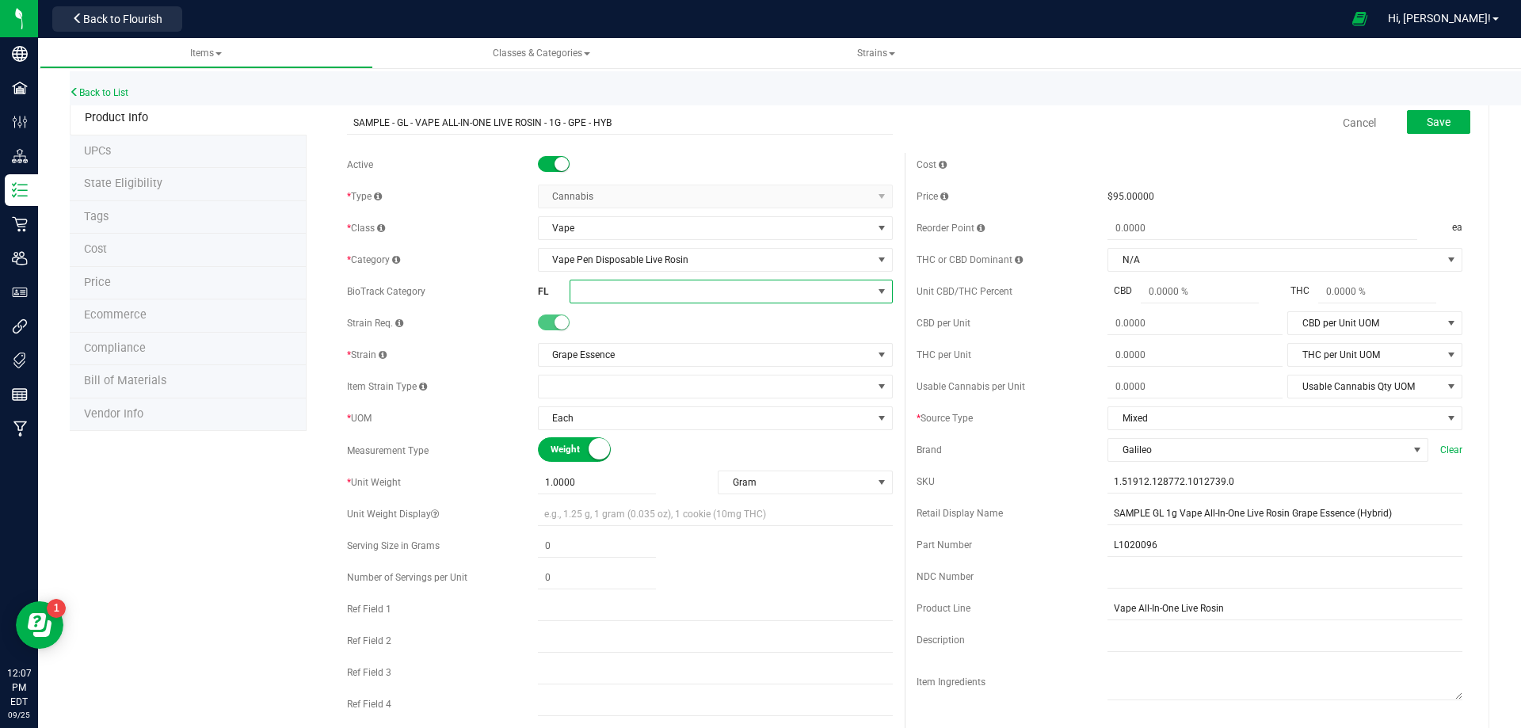
drag, startPoint x: 620, startPoint y: 285, endPoint x: 629, endPoint y: 301, distance: 18.1
click at [621, 286] on span at bounding box center [721, 291] width 302 height 22
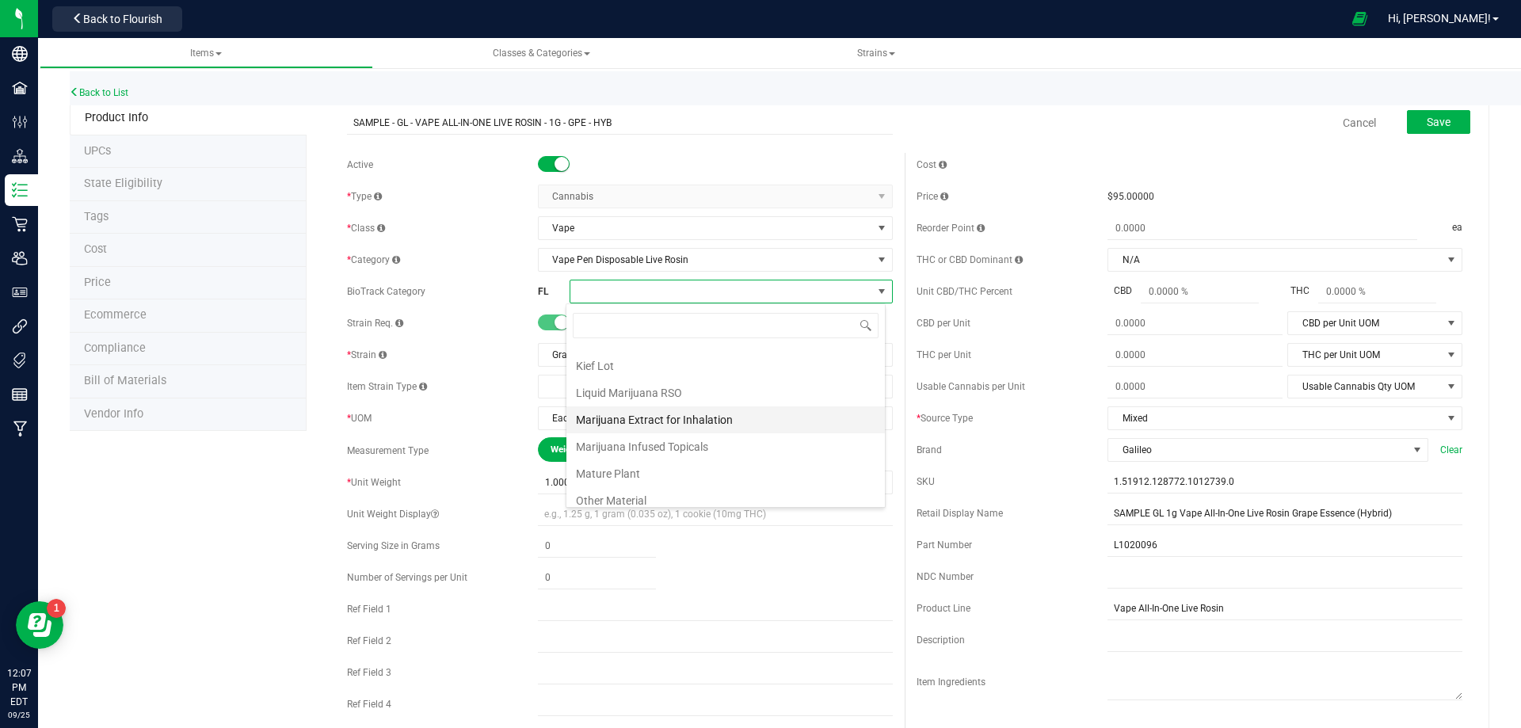
click at [683, 422] on li "Marijuana Extract for Inhalation" at bounding box center [725, 419] width 318 height 27
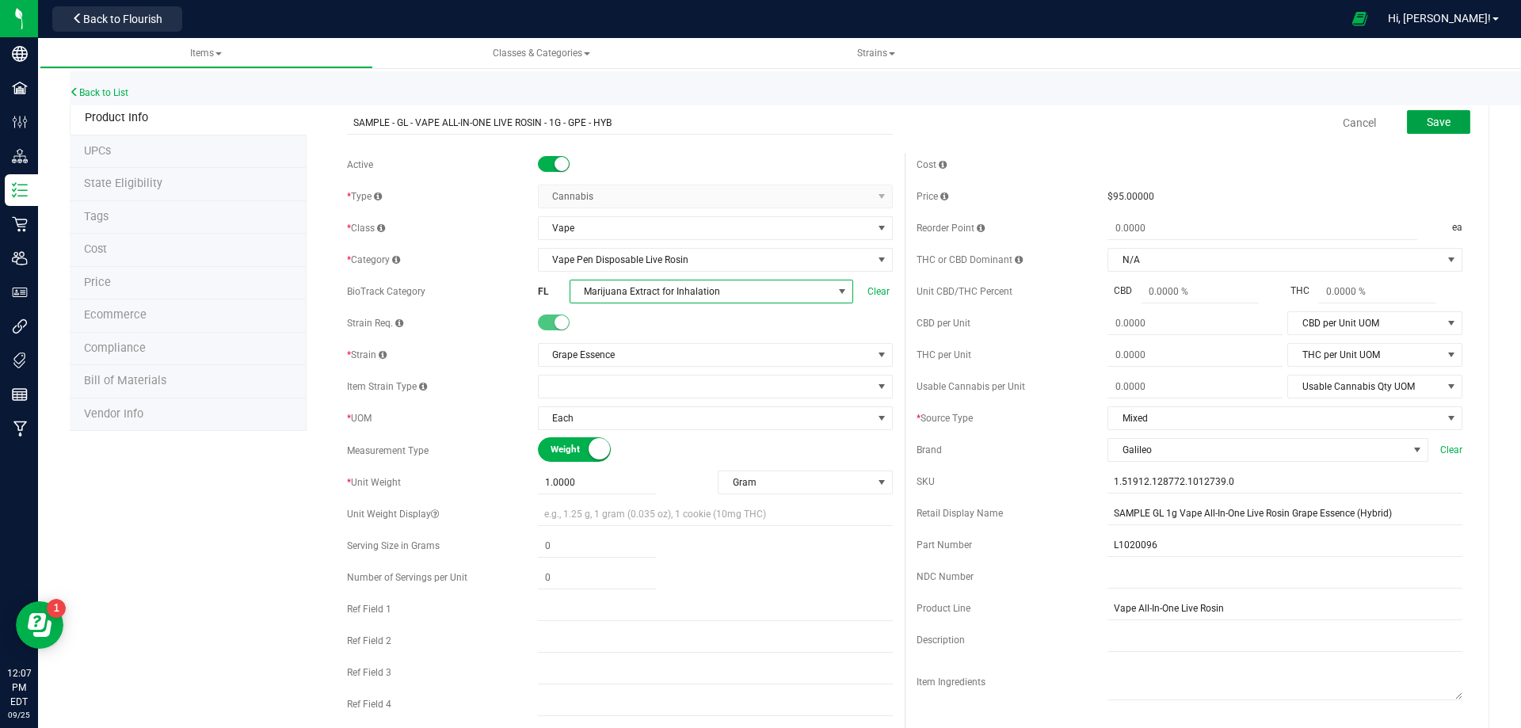
drag, startPoint x: 1421, startPoint y: 124, endPoint x: 1227, endPoint y: 177, distance: 200.9
click at [1426, 124] on span "Save" at bounding box center [1438, 122] width 24 height 13
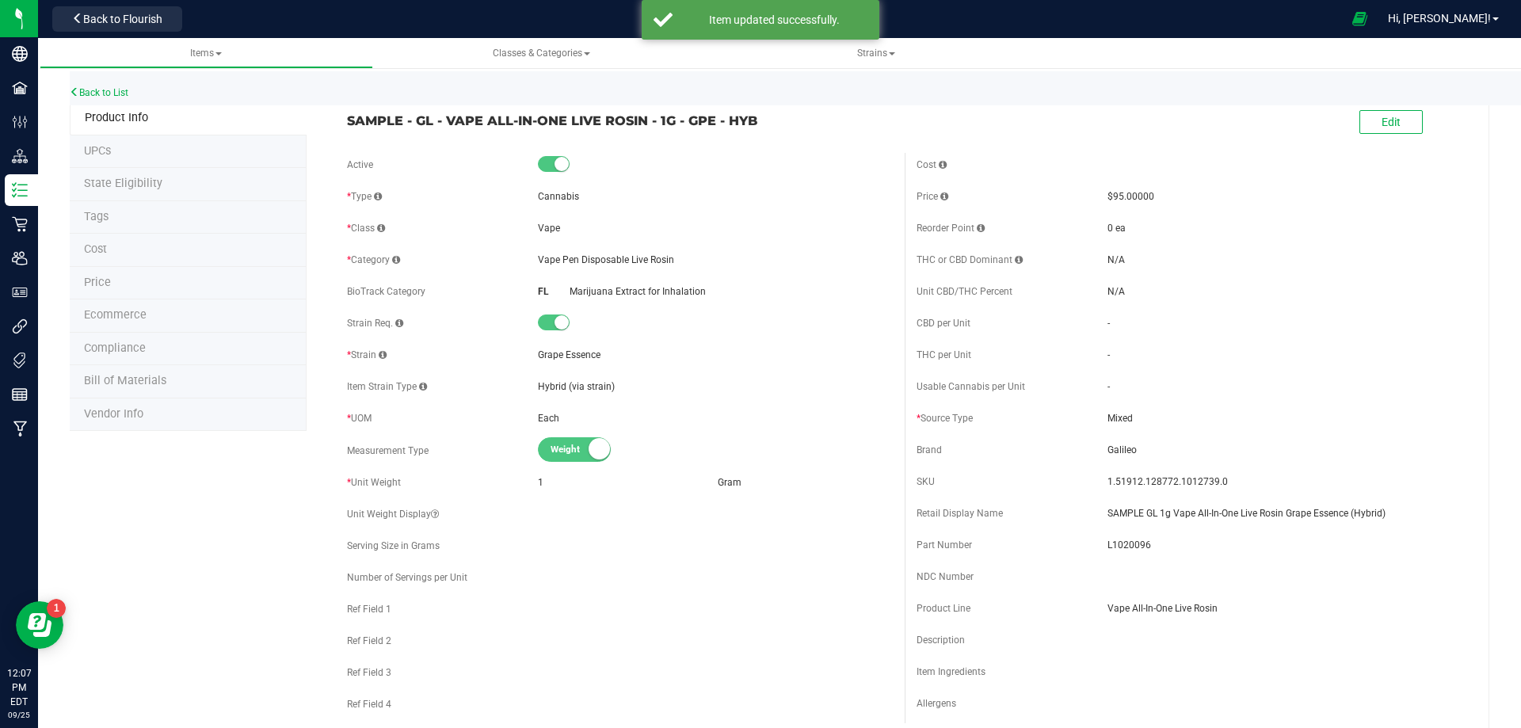
click at [124, 353] on span "Compliance" at bounding box center [115, 347] width 62 height 13
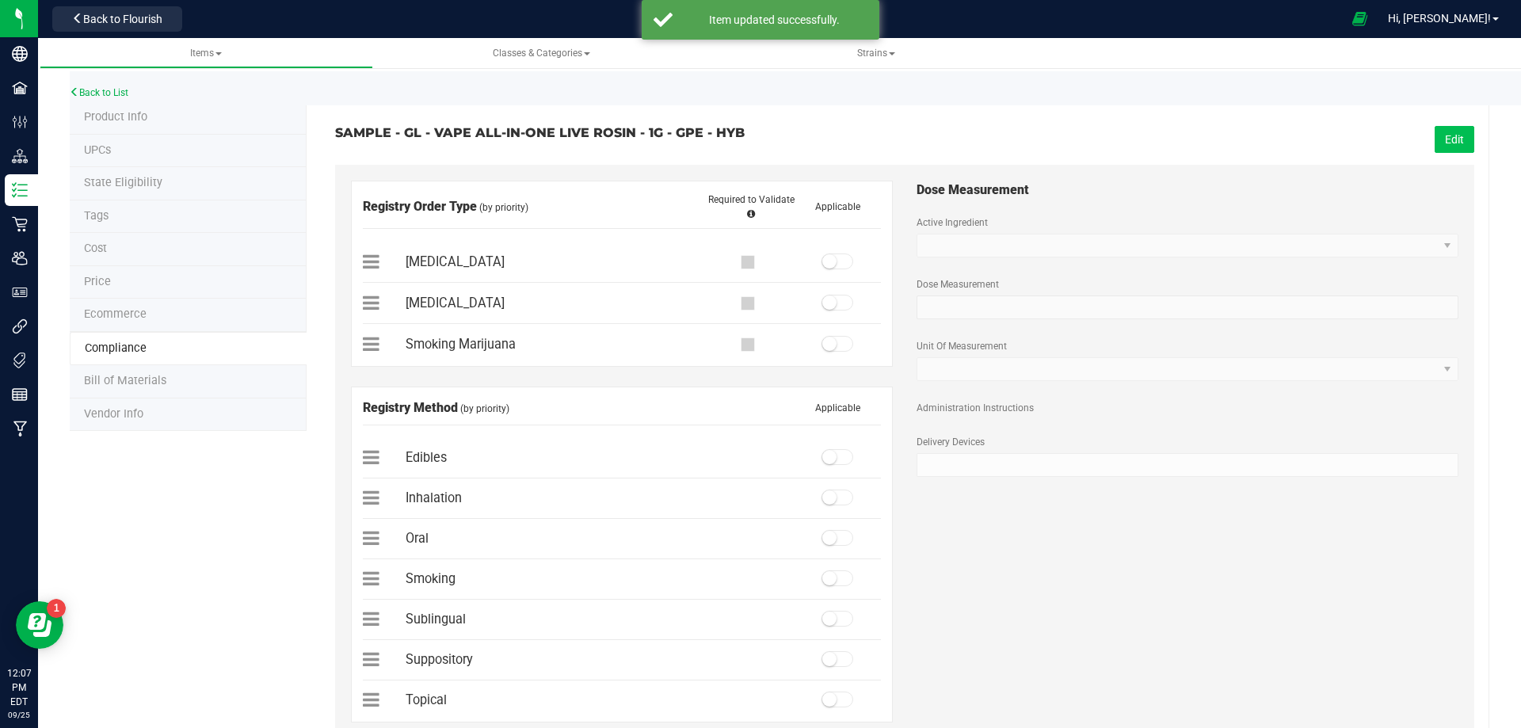
click at [1450, 132] on button "Edit" at bounding box center [1454, 139] width 40 height 27
click at [822, 265] on small at bounding box center [829, 261] width 14 height 14
click at [832, 511] on li "Inhalation" at bounding box center [622, 498] width 518 height 40
click at [833, 498] on span at bounding box center [837, 497] width 32 height 16
click at [1440, 134] on span "Save" at bounding box center [1452, 139] width 24 height 13
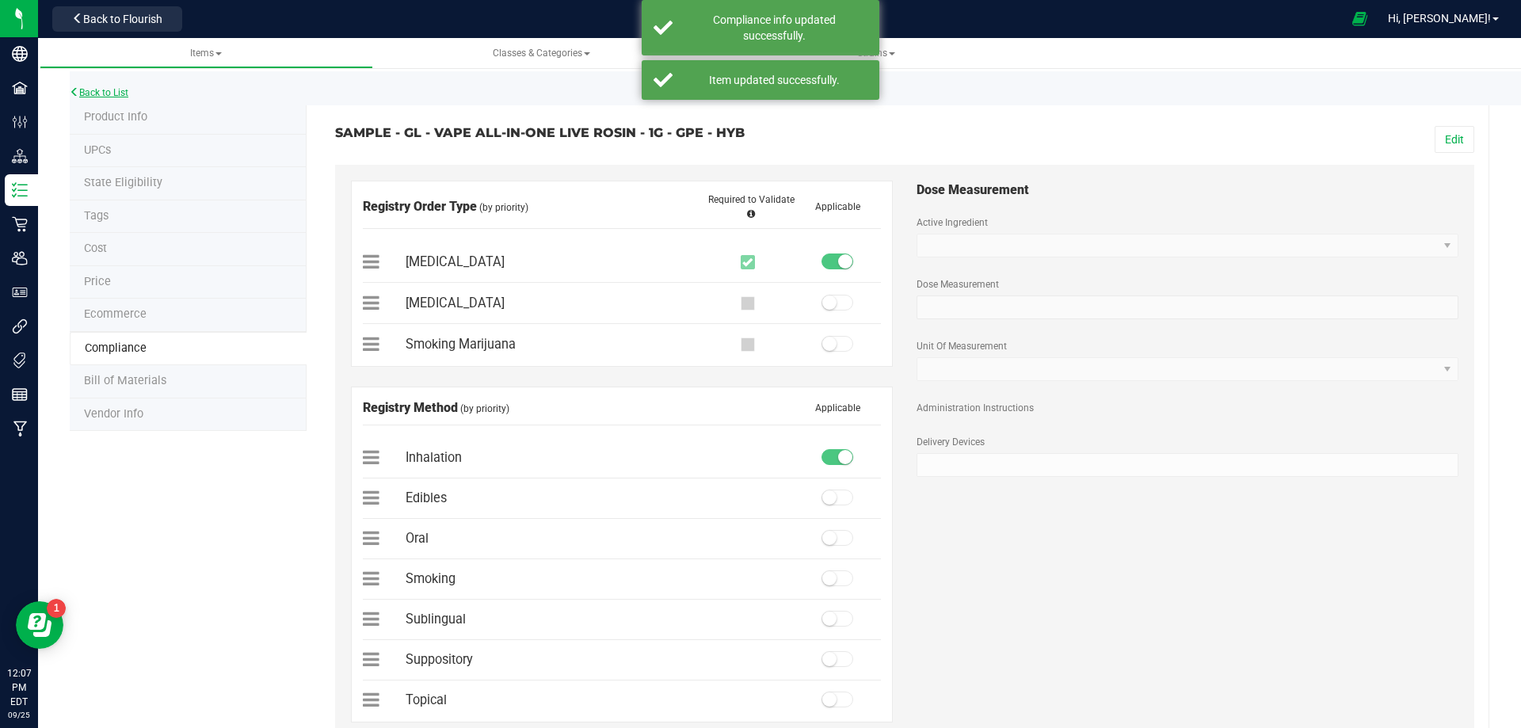
click at [119, 92] on link "Back to List" at bounding box center [99, 92] width 59 height 11
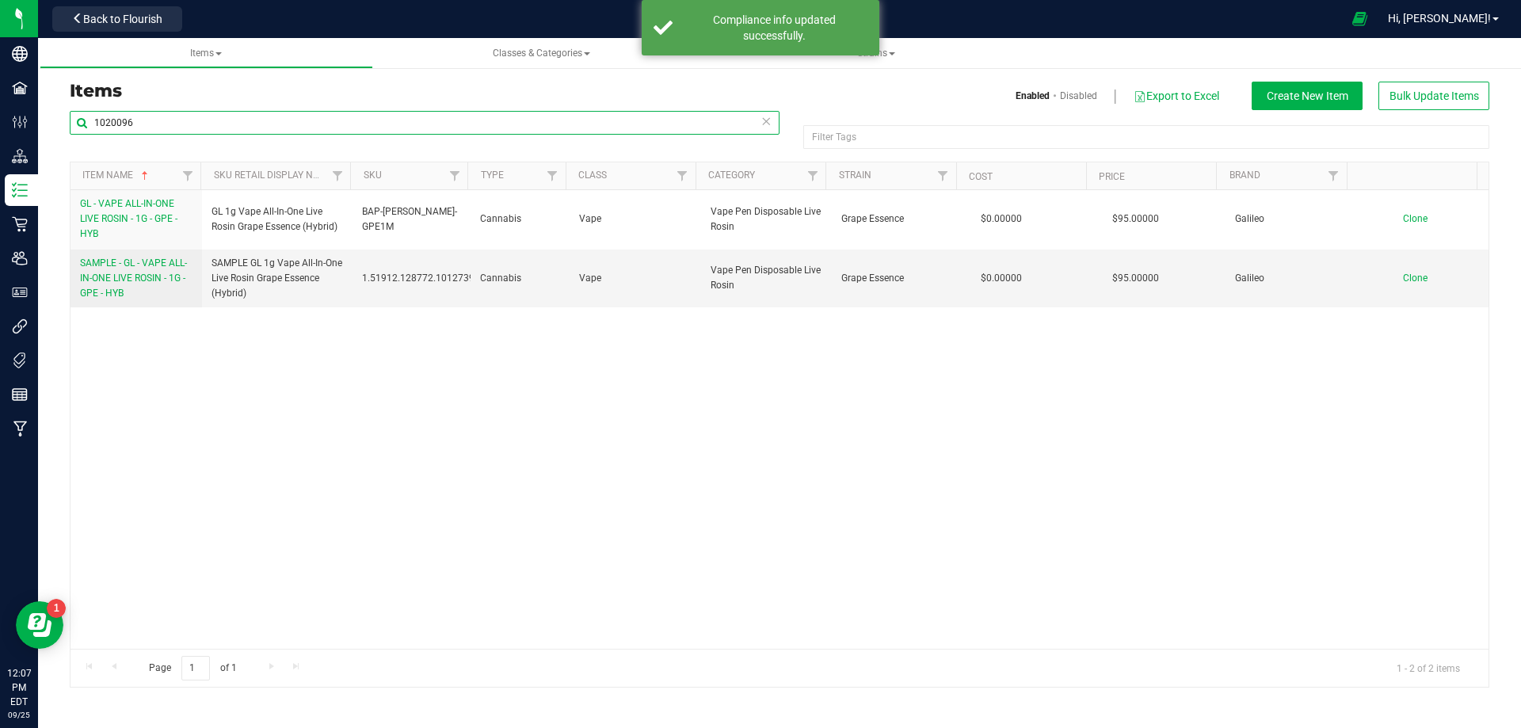
drag, startPoint x: 147, startPoint y: 119, endPoint x: -96, endPoint y: 162, distance: 246.9
click at [0, 162] on html "Company Facilities Configuration Distribution Inventory Retail Users User Roles…" at bounding box center [760, 364] width 1521 height 728
paste input "7"
type input "1020097"
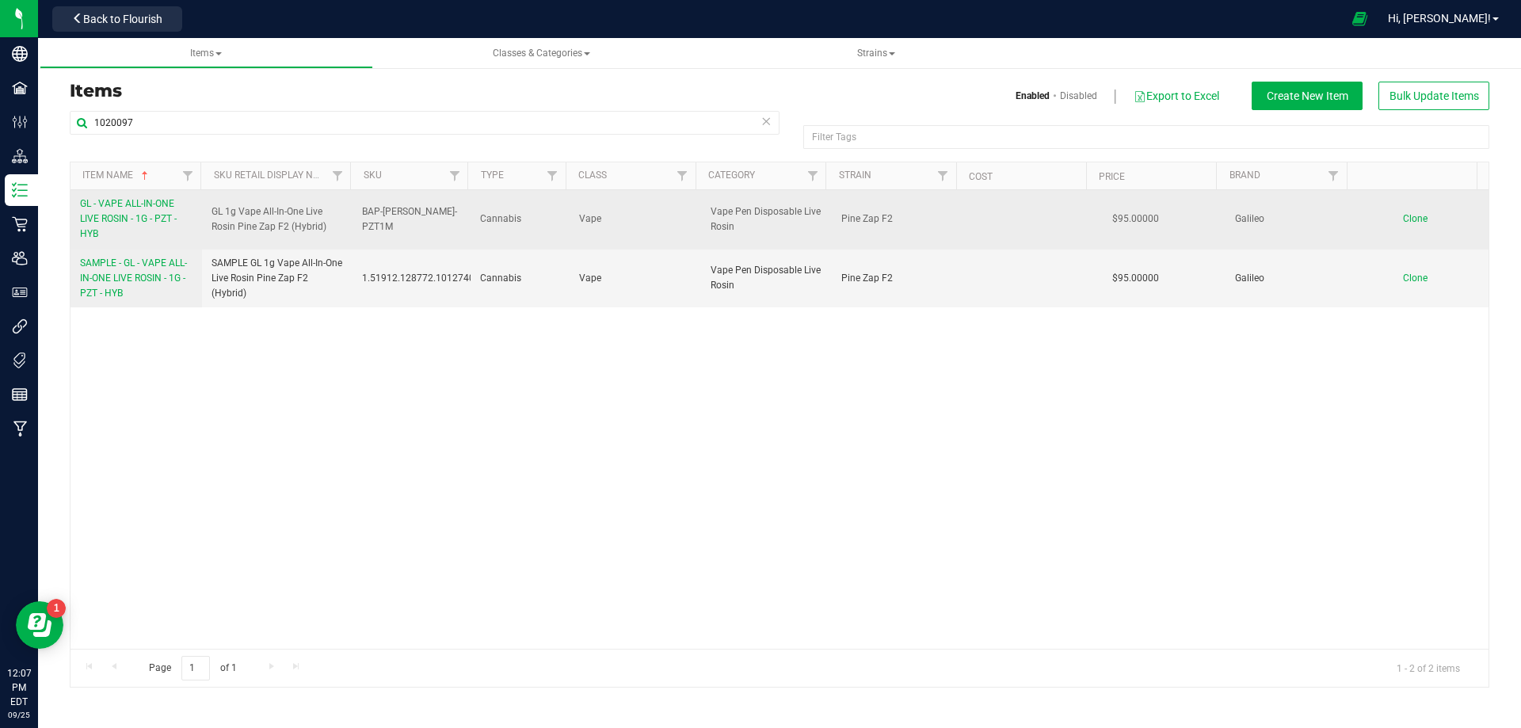
click at [127, 227] on link "GL - VAPE ALL-IN-ONE LIVE ROSIN - 1G - PZT - HYB" at bounding box center [136, 219] width 112 height 46
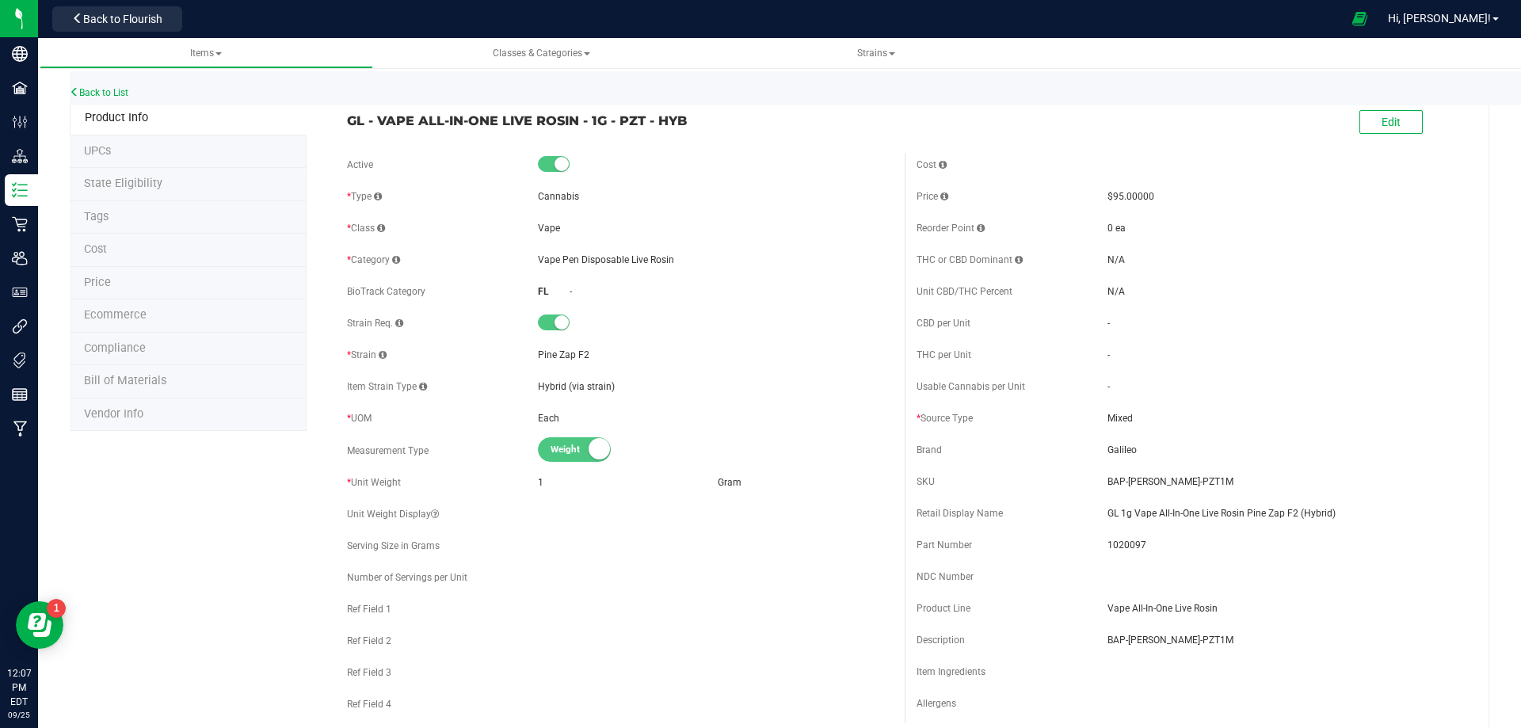
click at [1380, 109] on div "Edit" at bounding box center [1390, 123] width 63 height 32
click at [1382, 120] on span "Edit" at bounding box center [1390, 122] width 19 height 13
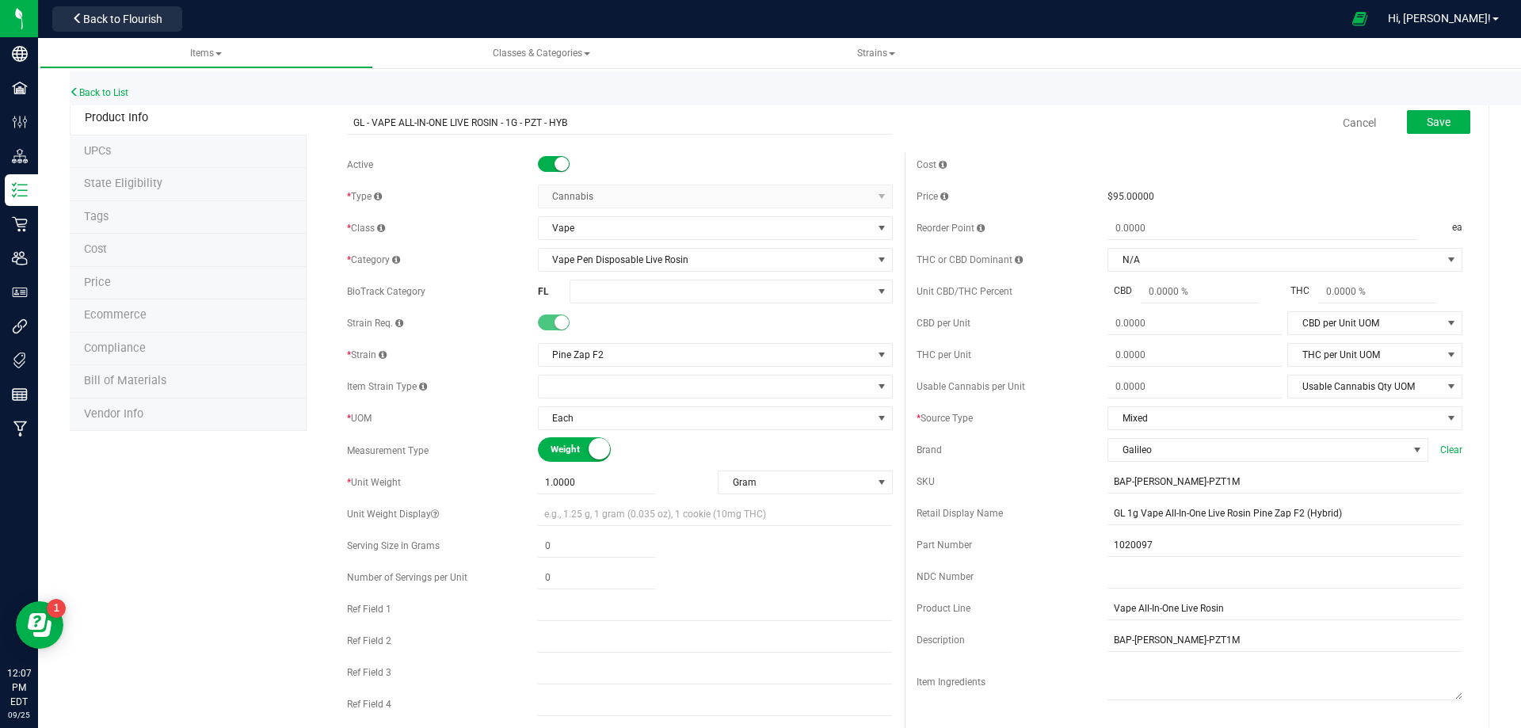
click at [610, 304] on div "Active * Type Cannabis Select type Cannabis Merchandise Non-Inventory Raw Mater…" at bounding box center [619, 454] width 569 height 603
click at [624, 294] on span at bounding box center [721, 291] width 302 height 22
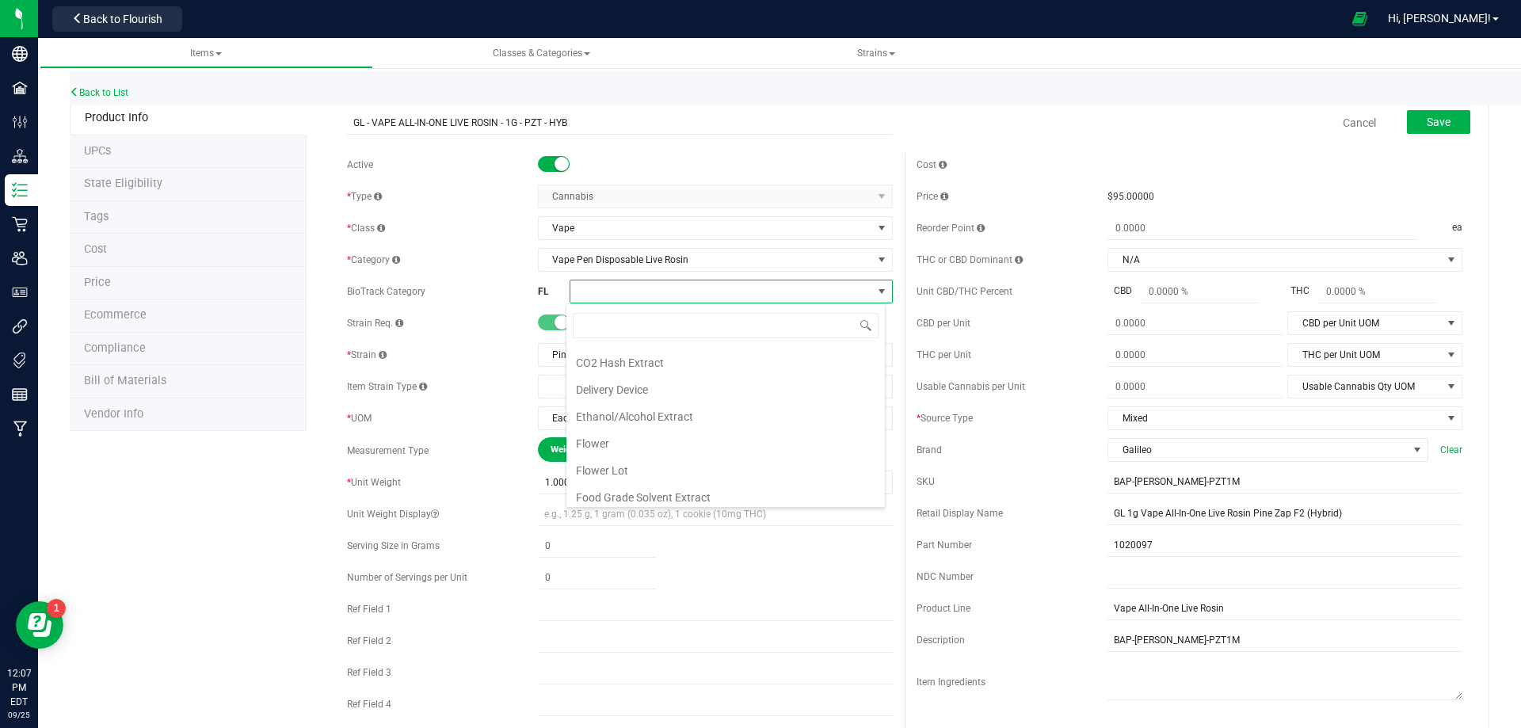
scroll to position [317, 0]
click at [696, 434] on li "Marijuana Infused Topicals" at bounding box center [725, 446] width 318 height 27
click at [704, 299] on span "Marijuana Infused Topicals" at bounding box center [701, 291] width 262 height 22
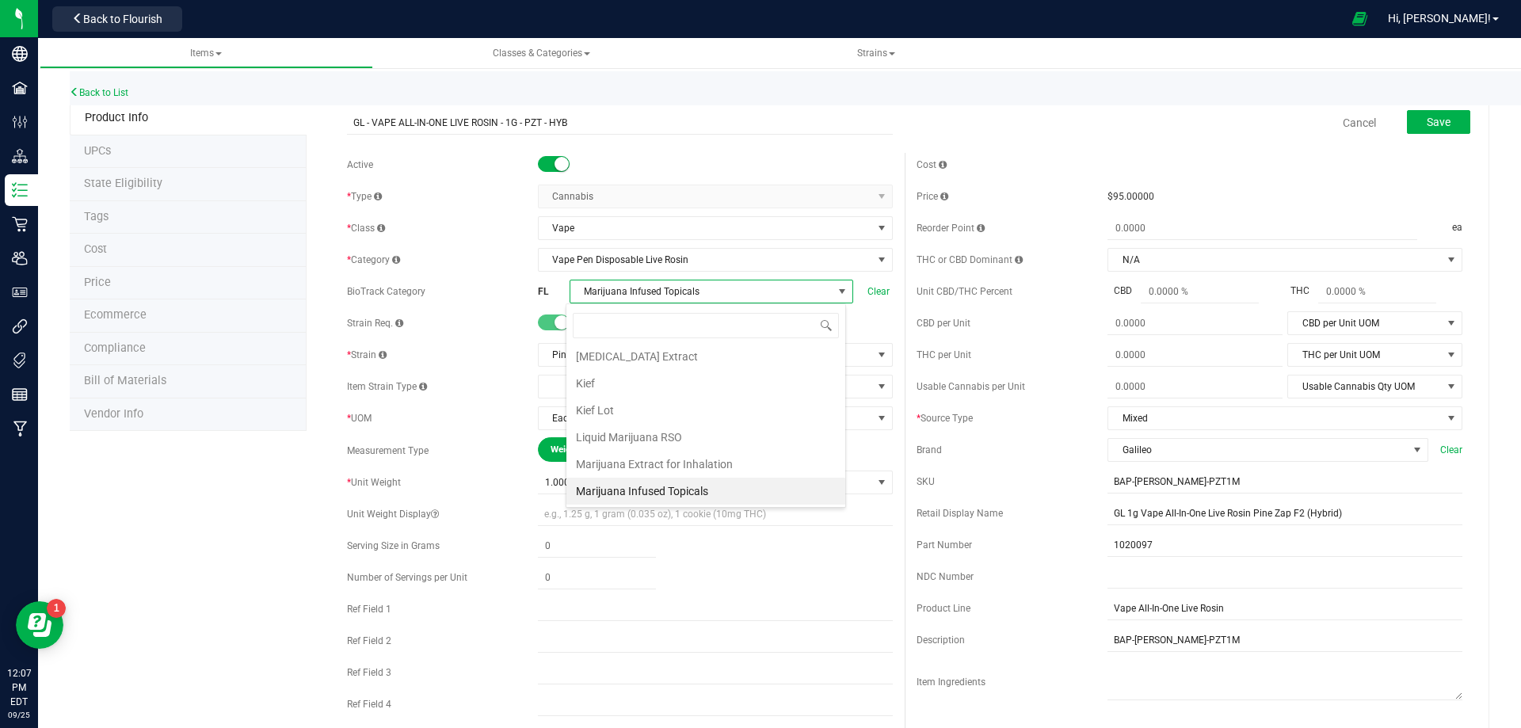
drag, startPoint x: 712, startPoint y: 466, endPoint x: 1067, endPoint y: 174, distance: 459.6
click at [712, 466] on li "Marijuana Extract for Inhalation" at bounding box center [705, 464] width 279 height 27
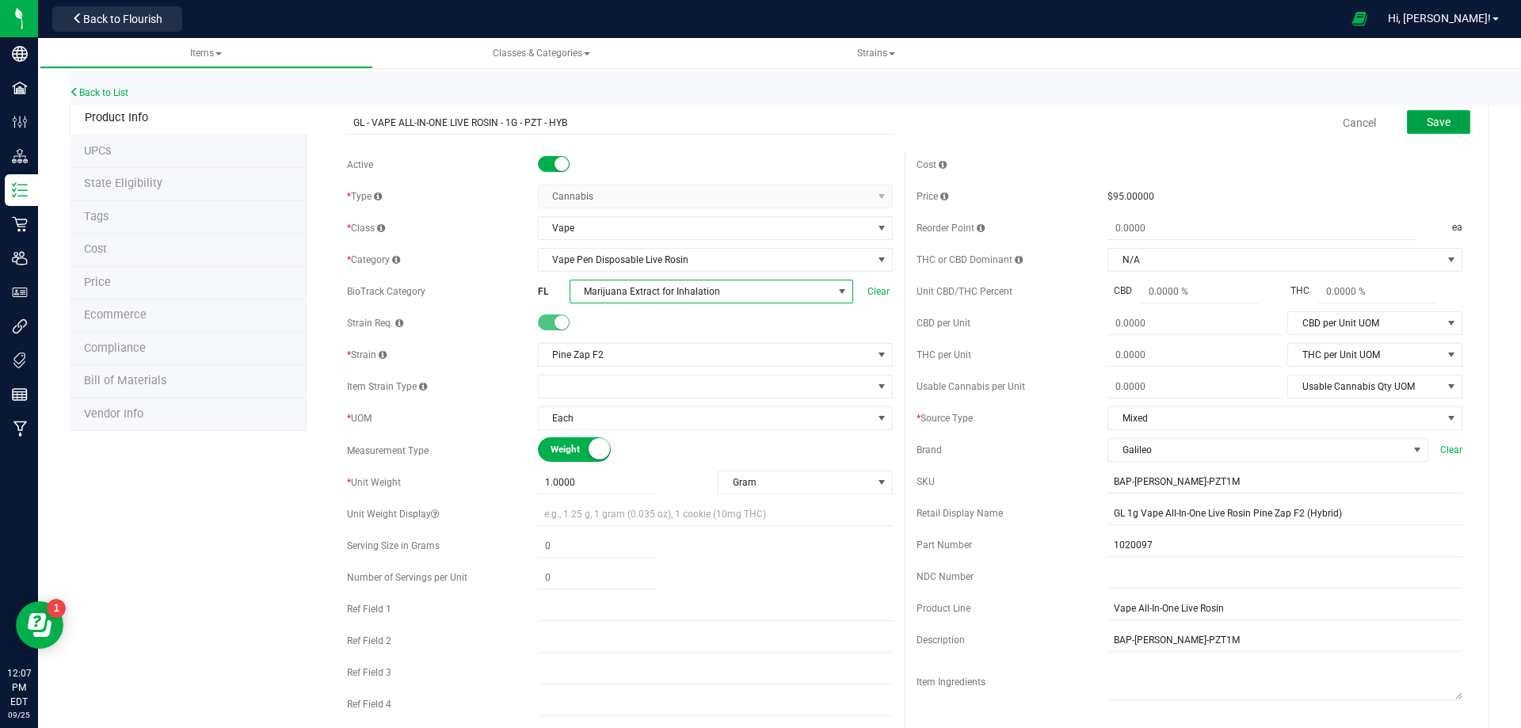
click at [1437, 120] on span "Save" at bounding box center [1438, 122] width 24 height 13
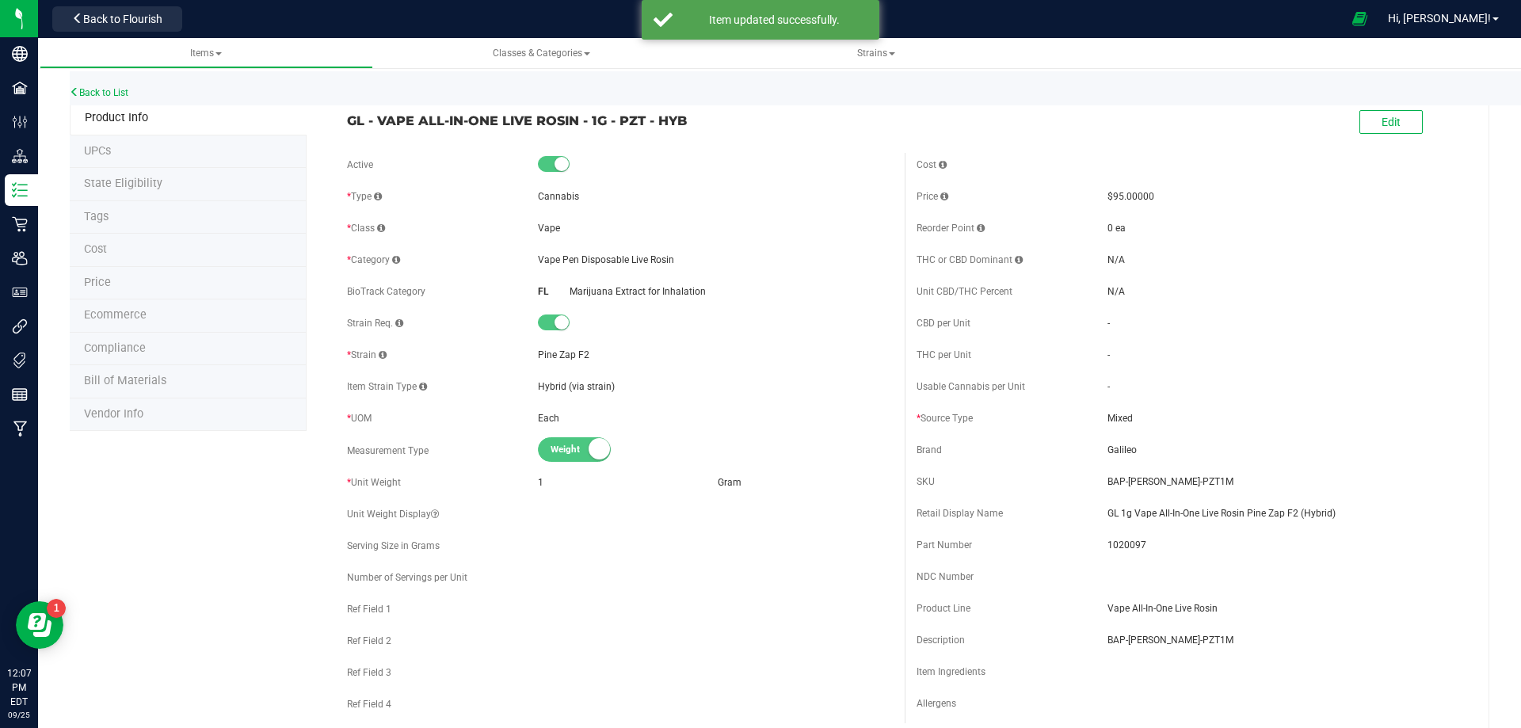
click at [129, 224] on li "Tags" at bounding box center [188, 217] width 237 height 33
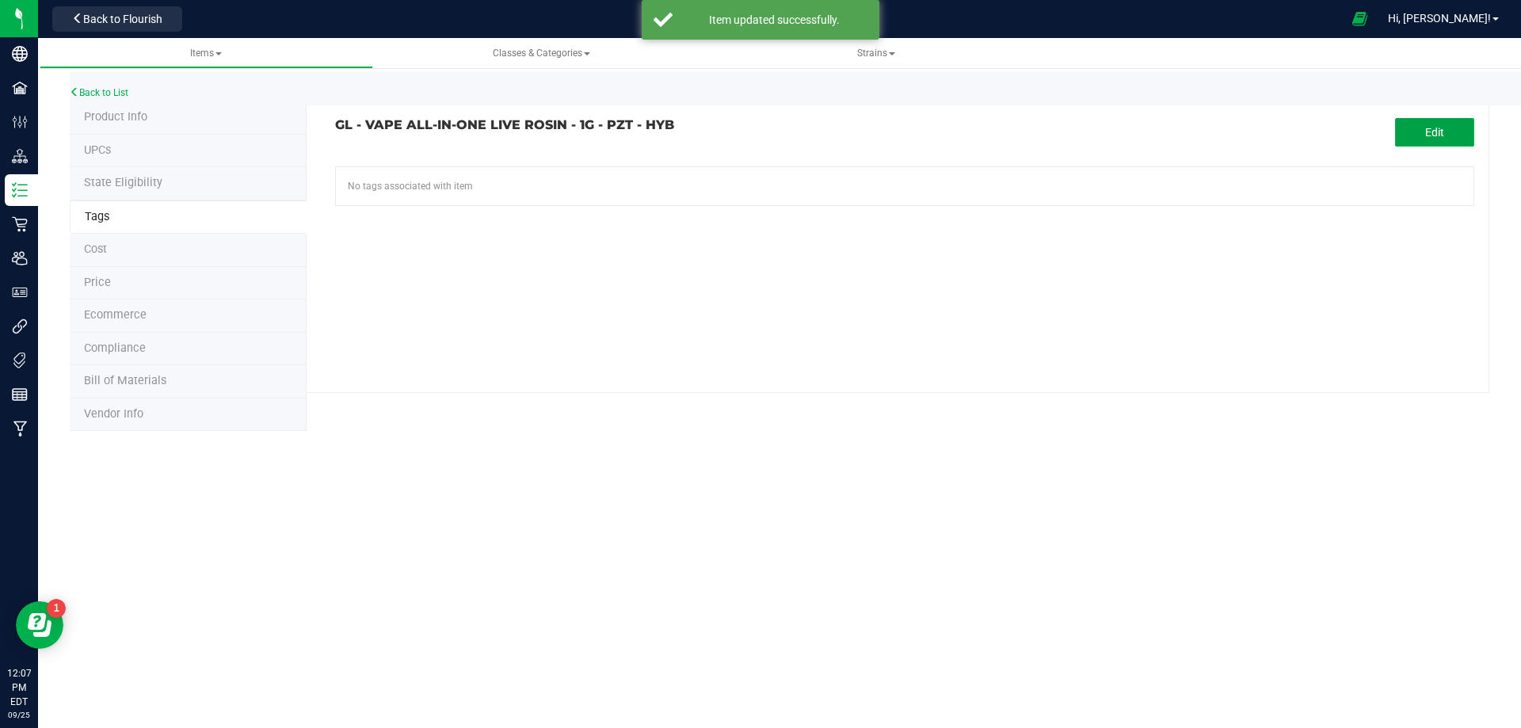
drag, startPoint x: 1432, startPoint y: 132, endPoint x: 1246, endPoint y: 159, distance: 188.0
click at [1423, 134] on button "Edit" at bounding box center [1434, 132] width 79 height 29
click at [402, 172] on input "text" at bounding box center [724, 178] width 776 height 22
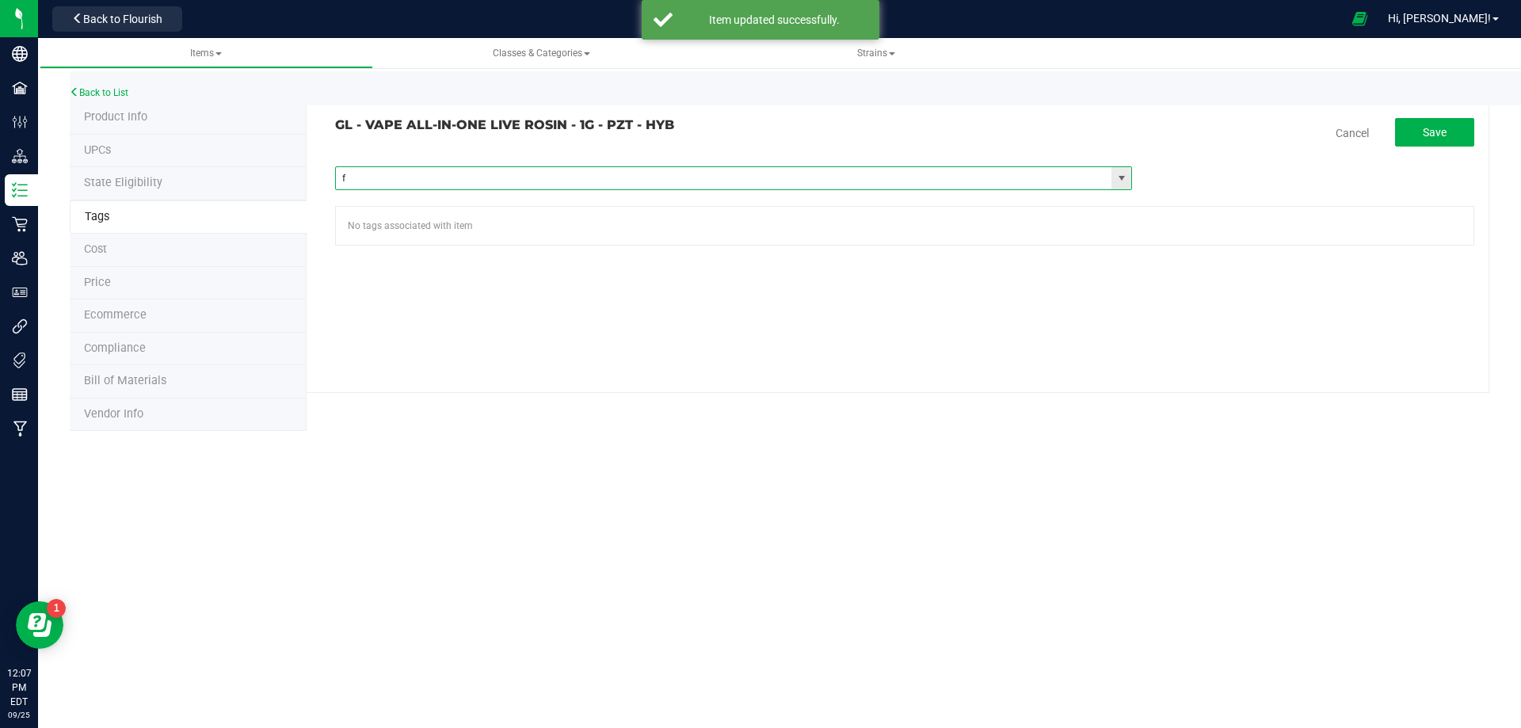
type input "fl"
paste input "FL - GL - VAPE ALL-IN-ONE LIVE ROSIN - 1G"
type input "FL - GL - VAPE ALL-IN-ONE LIVE ROSIN - 1G"
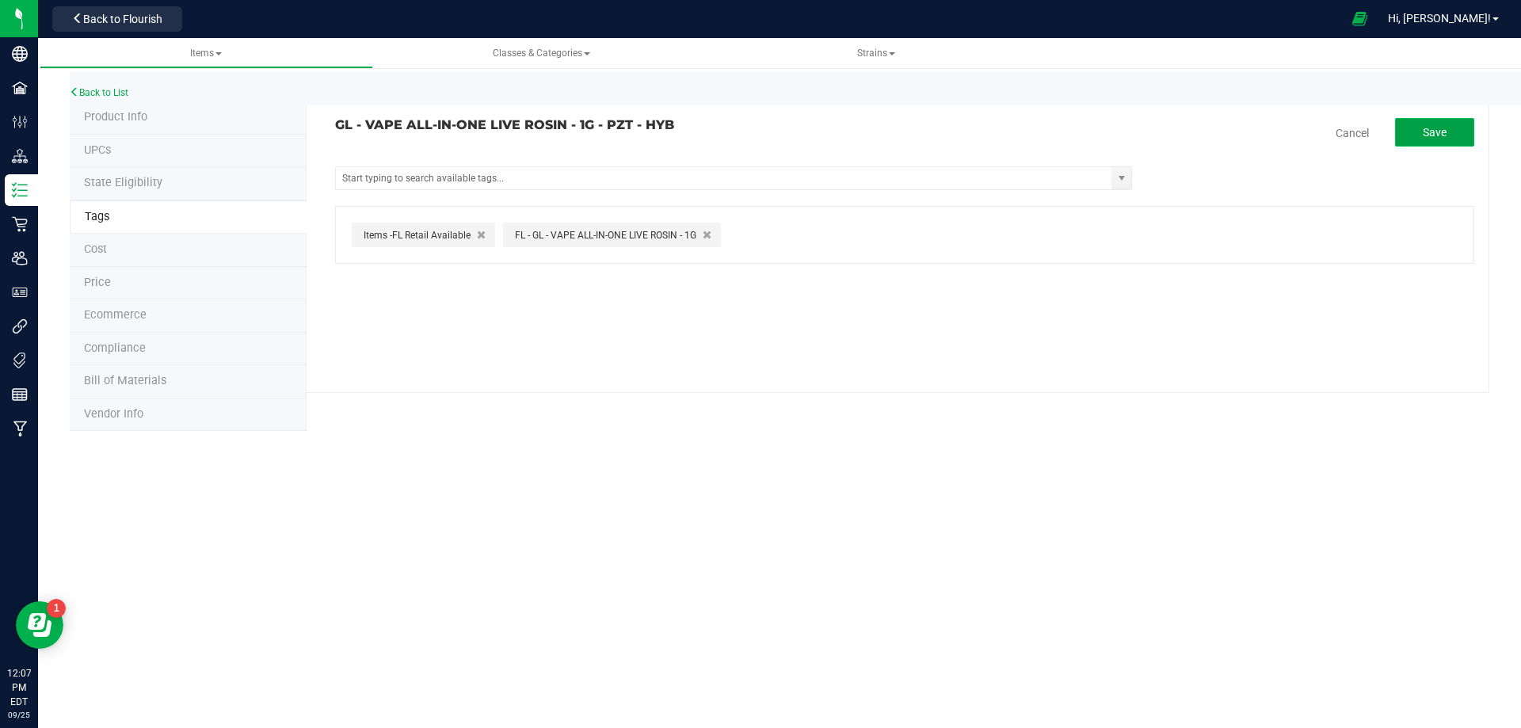
click at [1442, 135] on span "Save" at bounding box center [1434, 132] width 24 height 13
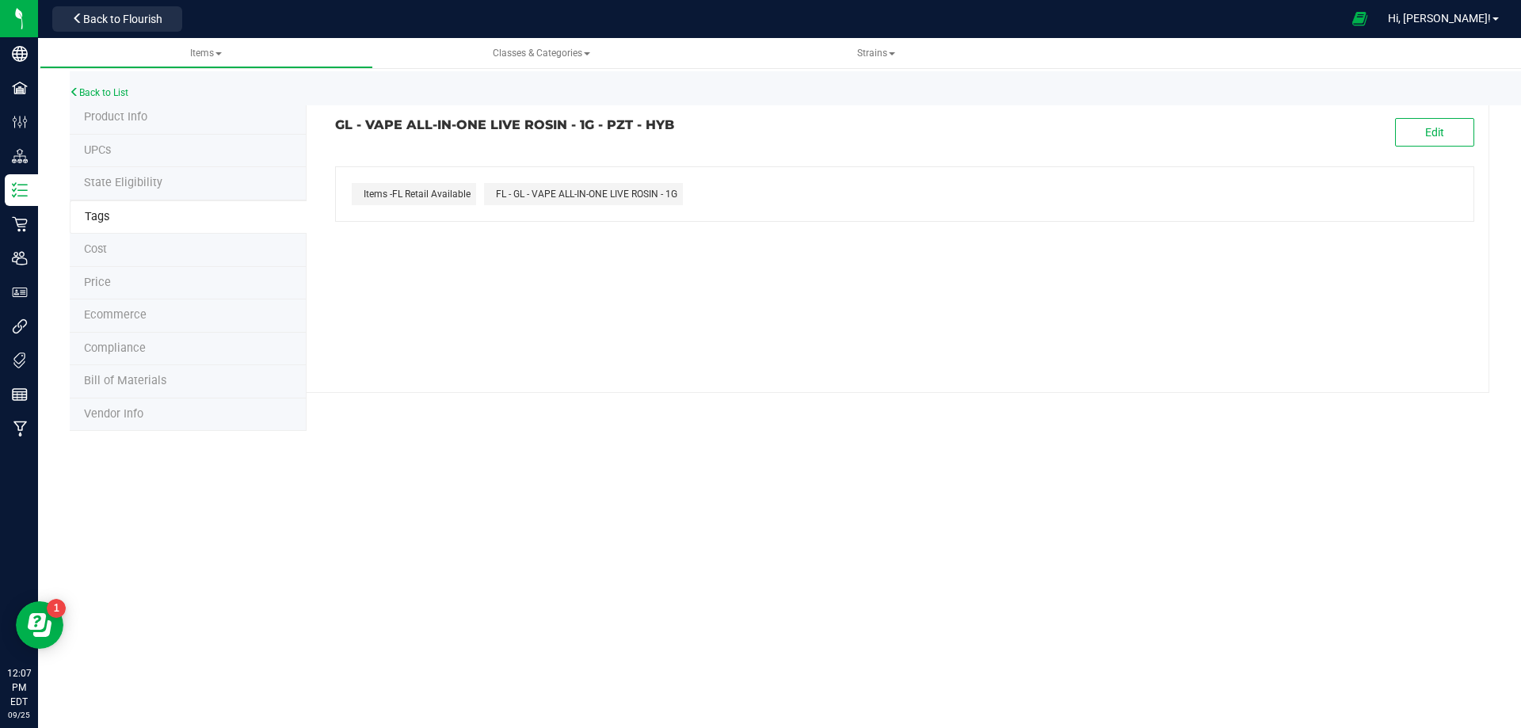
click at [165, 354] on li "Compliance" at bounding box center [188, 349] width 237 height 33
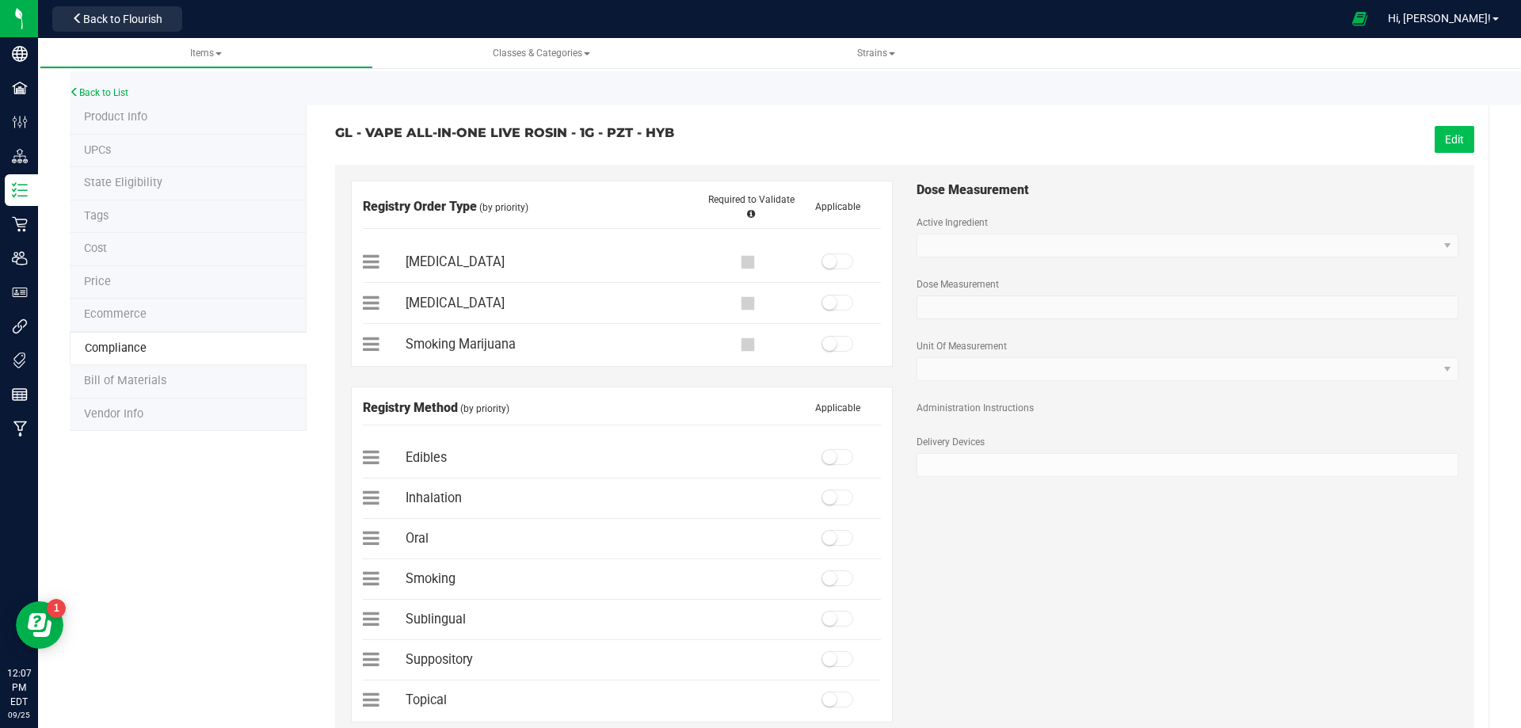
click at [1457, 137] on button "Edit" at bounding box center [1454, 139] width 40 height 27
click at [835, 261] on span at bounding box center [837, 261] width 32 height 16
drag, startPoint x: 841, startPoint y: 499, endPoint x: 897, endPoint y: 448, distance: 75.7
click at [840, 499] on span at bounding box center [837, 497] width 32 height 16
click at [1443, 139] on span "Save" at bounding box center [1452, 139] width 24 height 13
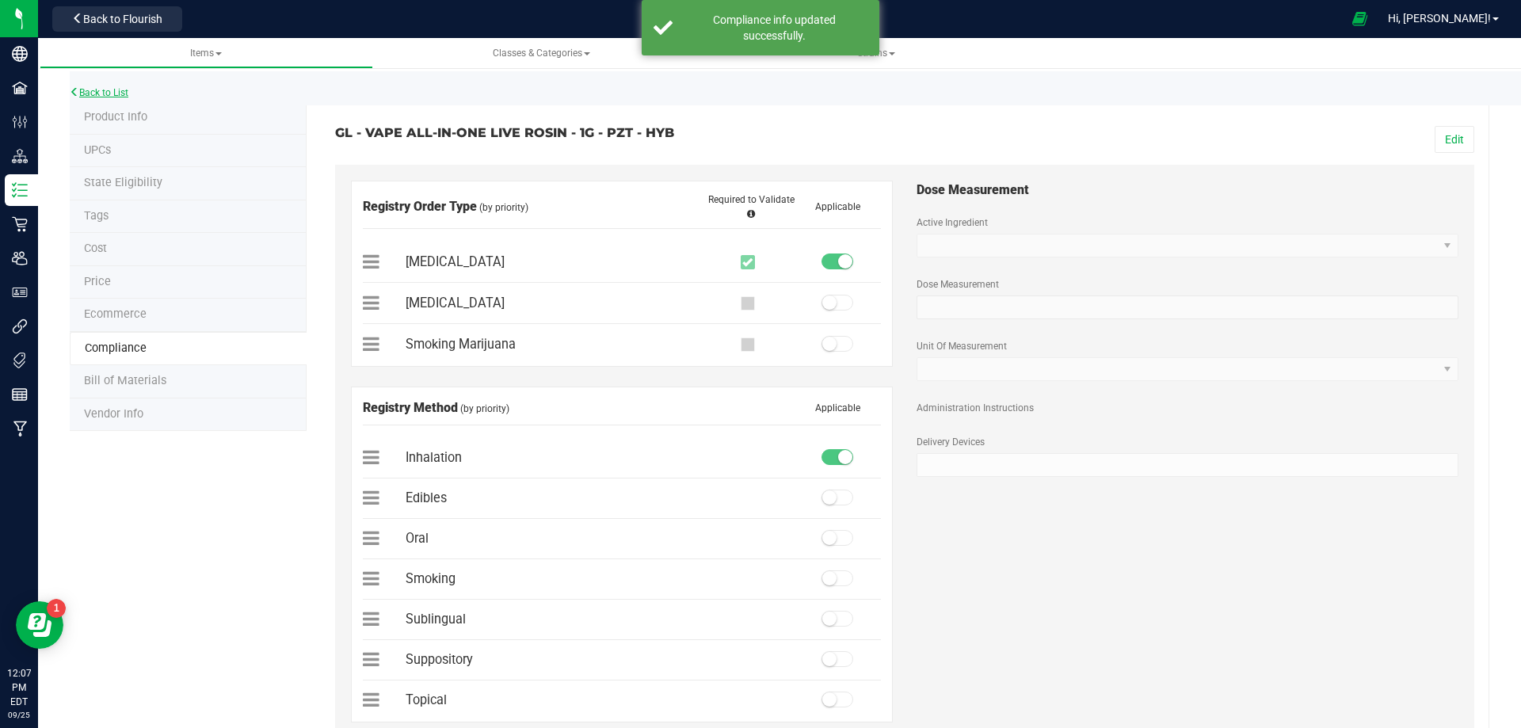
click at [117, 90] on link "Back to List" at bounding box center [99, 92] width 59 height 11
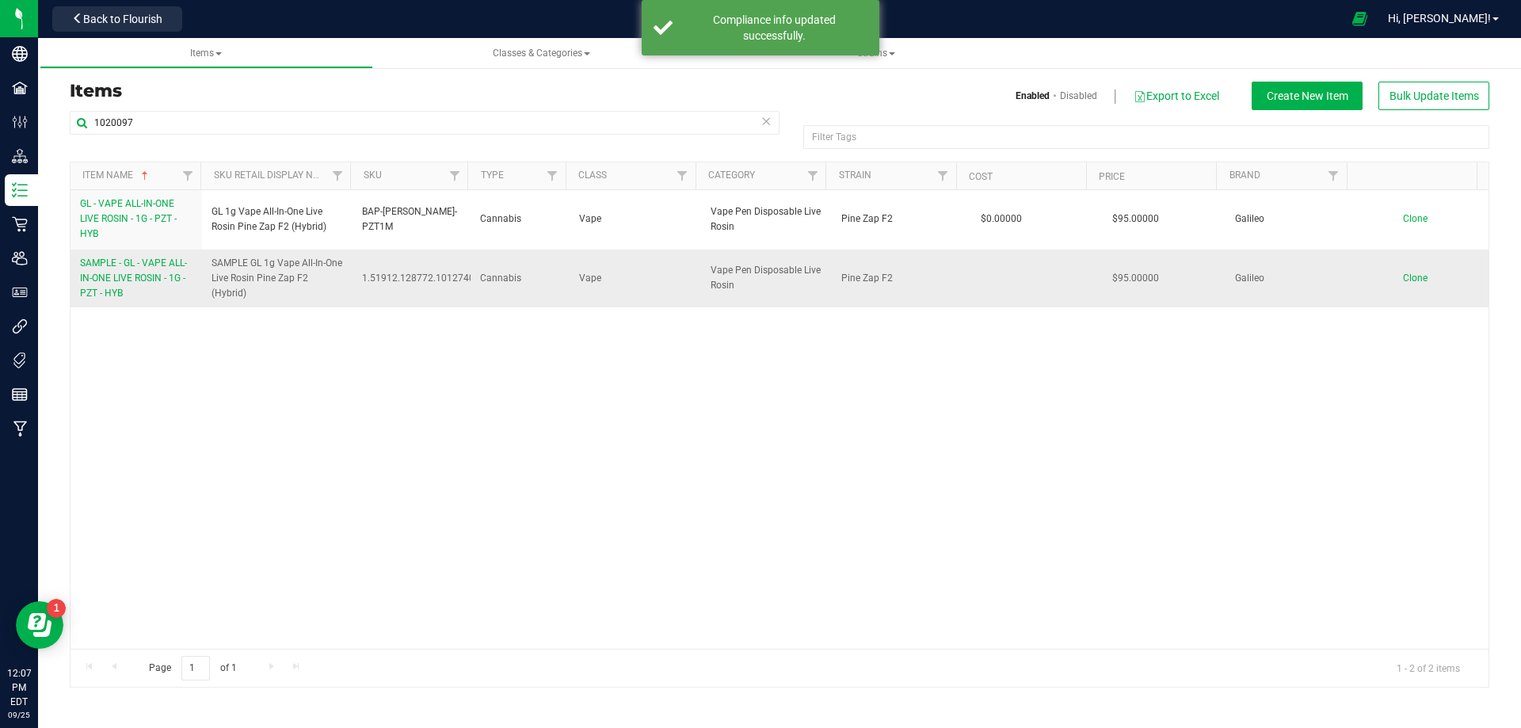
click at [109, 276] on span "SAMPLE - GL - VAPE ALL-IN-ONE LIVE ROSIN - 1G - PZT - HYB" at bounding box center [133, 277] width 107 height 41
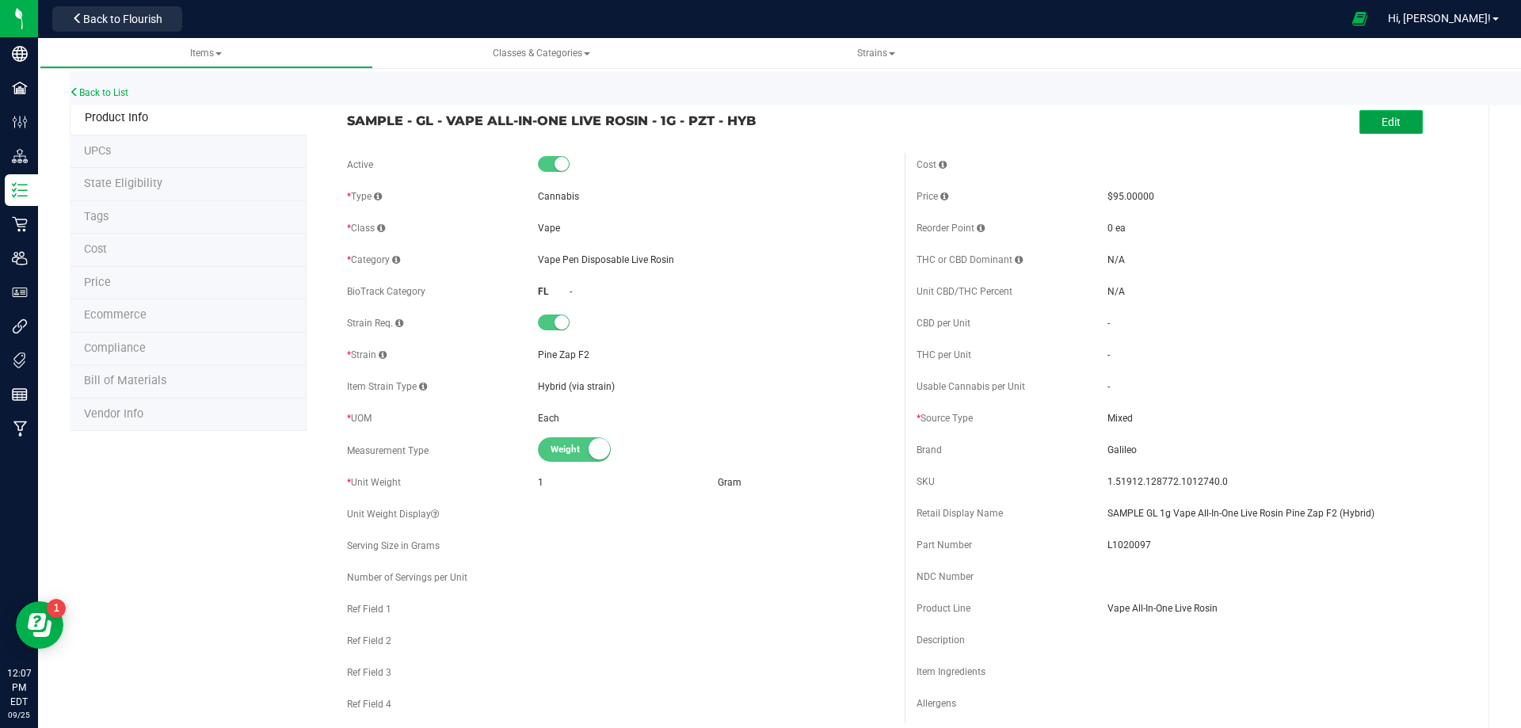
click at [1395, 120] on button "Edit" at bounding box center [1390, 122] width 63 height 24
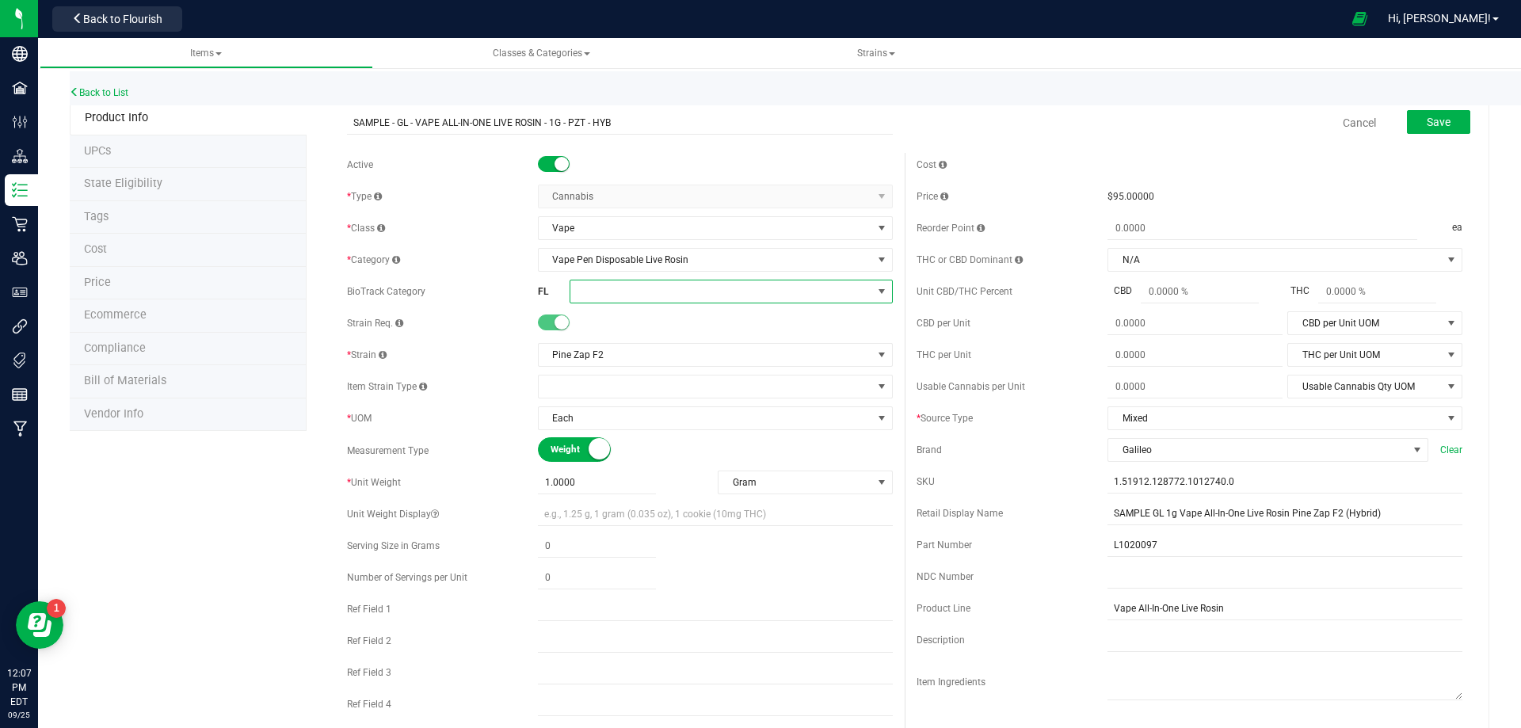
click at [597, 289] on span at bounding box center [721, 291] width 302 height 22
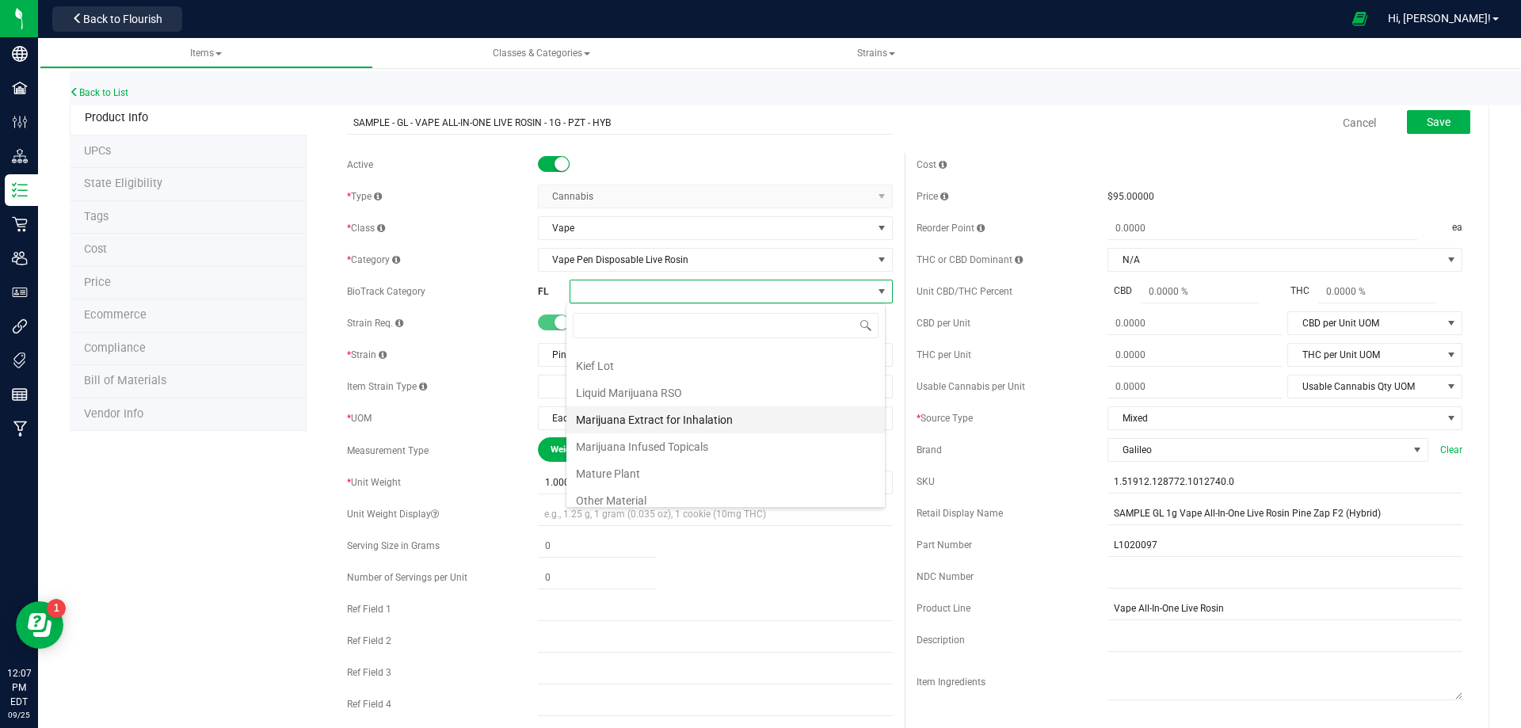
click at [710, 421] on li "Marijuana Extract for Inhalation" at bounding box center [725, 419] width 318 height 27
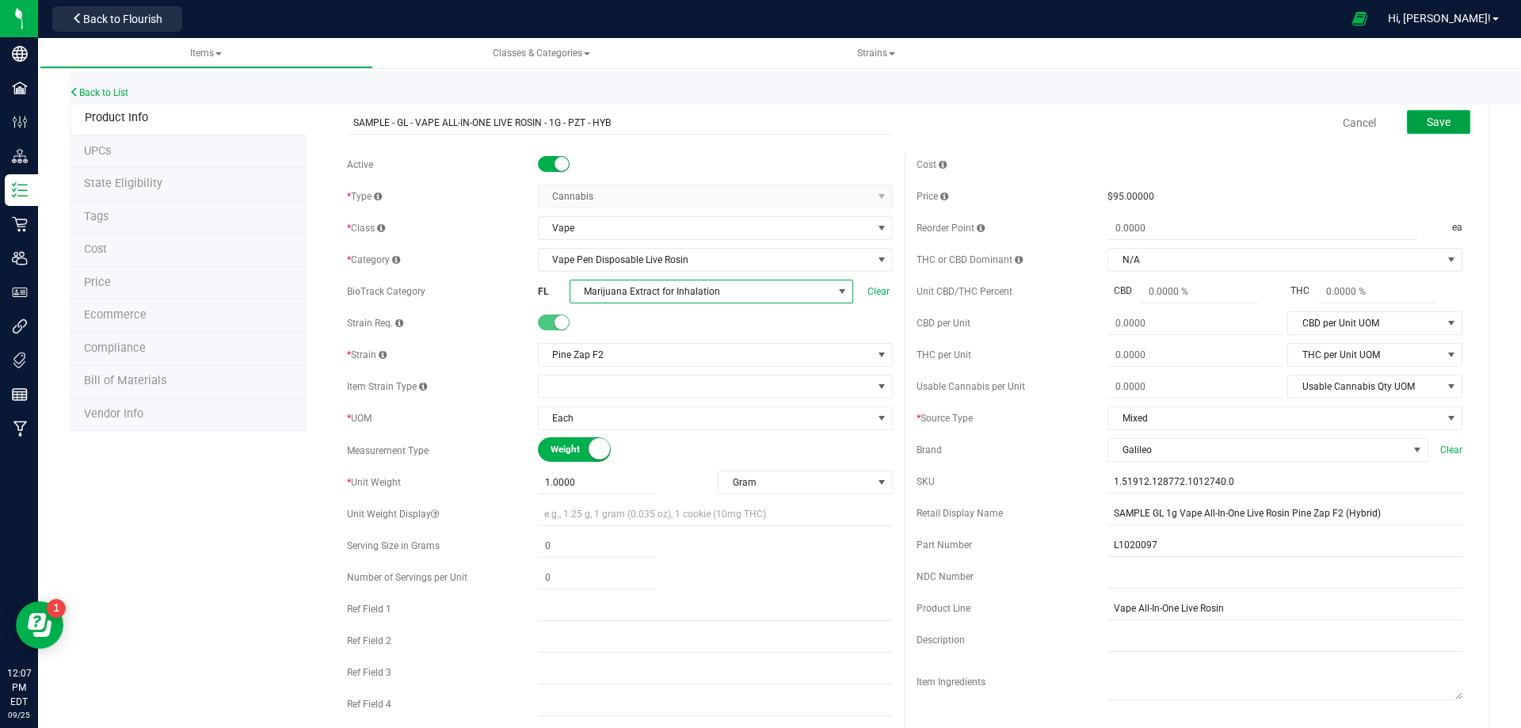
click at [1418, 131] on button "Save" at bounding box center [1437, 122] width 63 height 24
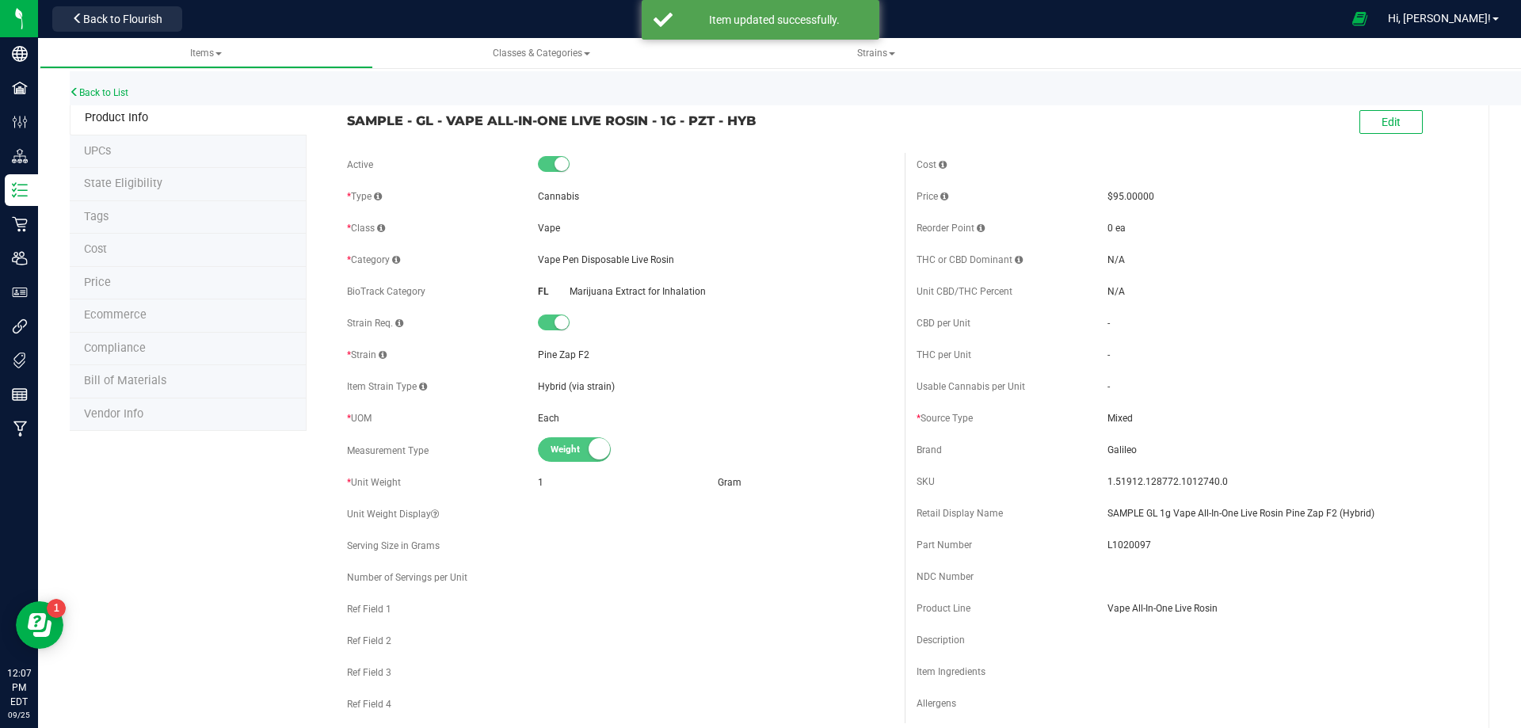
click at [154, 351] on li "Compliance" at bounding box center [188, 349] width 237 height 33
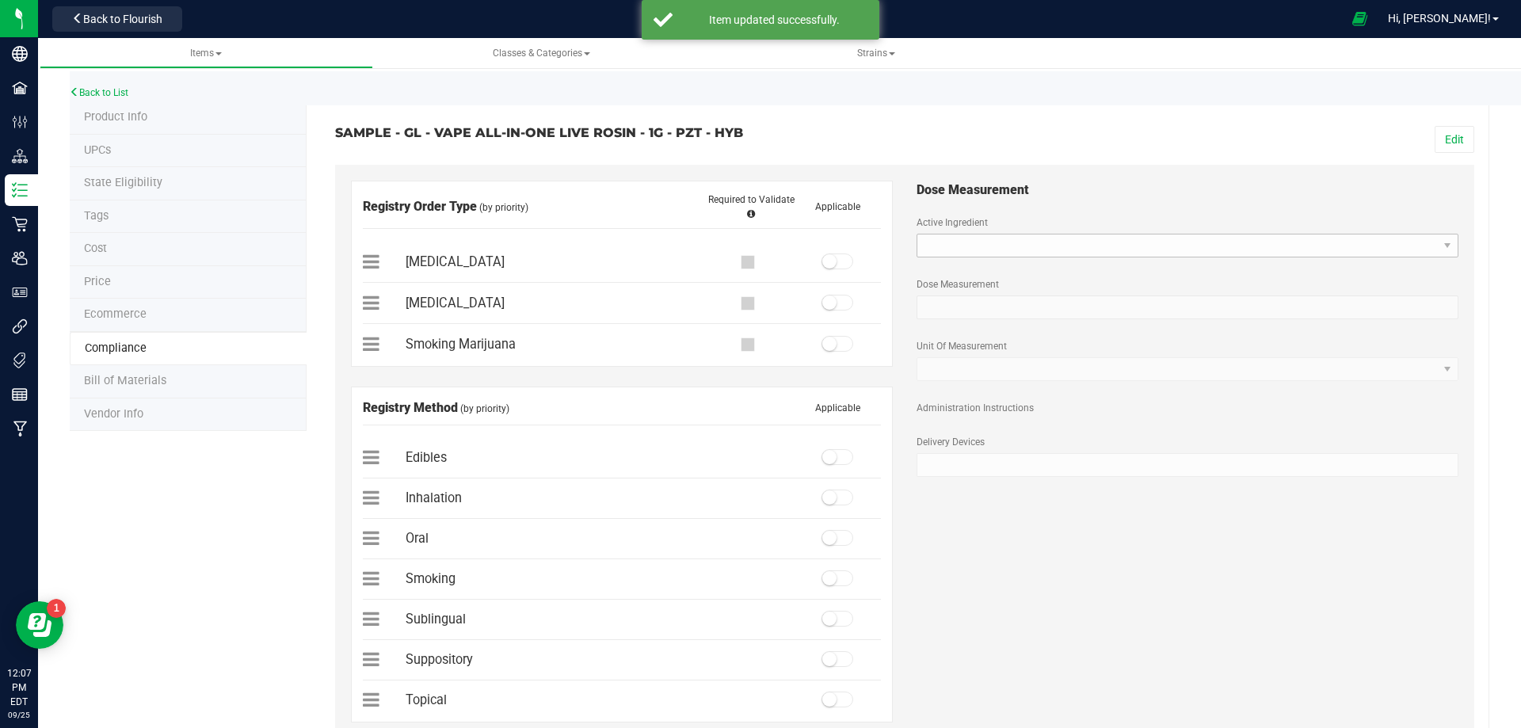
drag, startPoint x: 1434, startPoint y: 129, endPoint x: 950, endPoint y: 236, distance: 496.3
click at [1434, 130] on button "Edit" at bounding box center [1454, 139] width 40 height 27
click at [835, 265] on span at bounding box center [837, 261] width 32 height 16
click at [839, 501] on span at bounding box center [837, 497] width 32 height 16
click at [1443, 131] on button "Save" at bounding box center [1451, 139] width 44 height 27
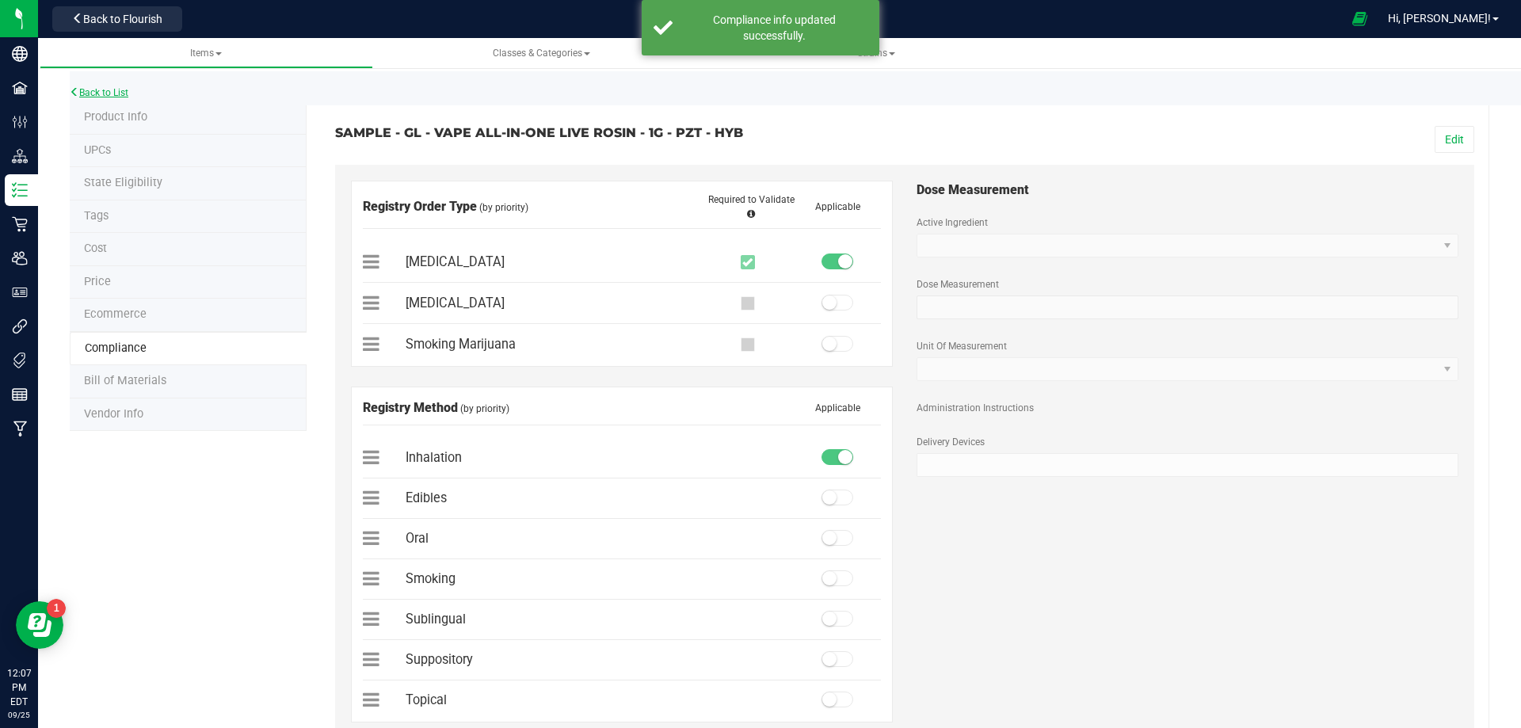
click at [120, 89] on link "Back to List" at bounding box center [99, 92] width 59 height 11
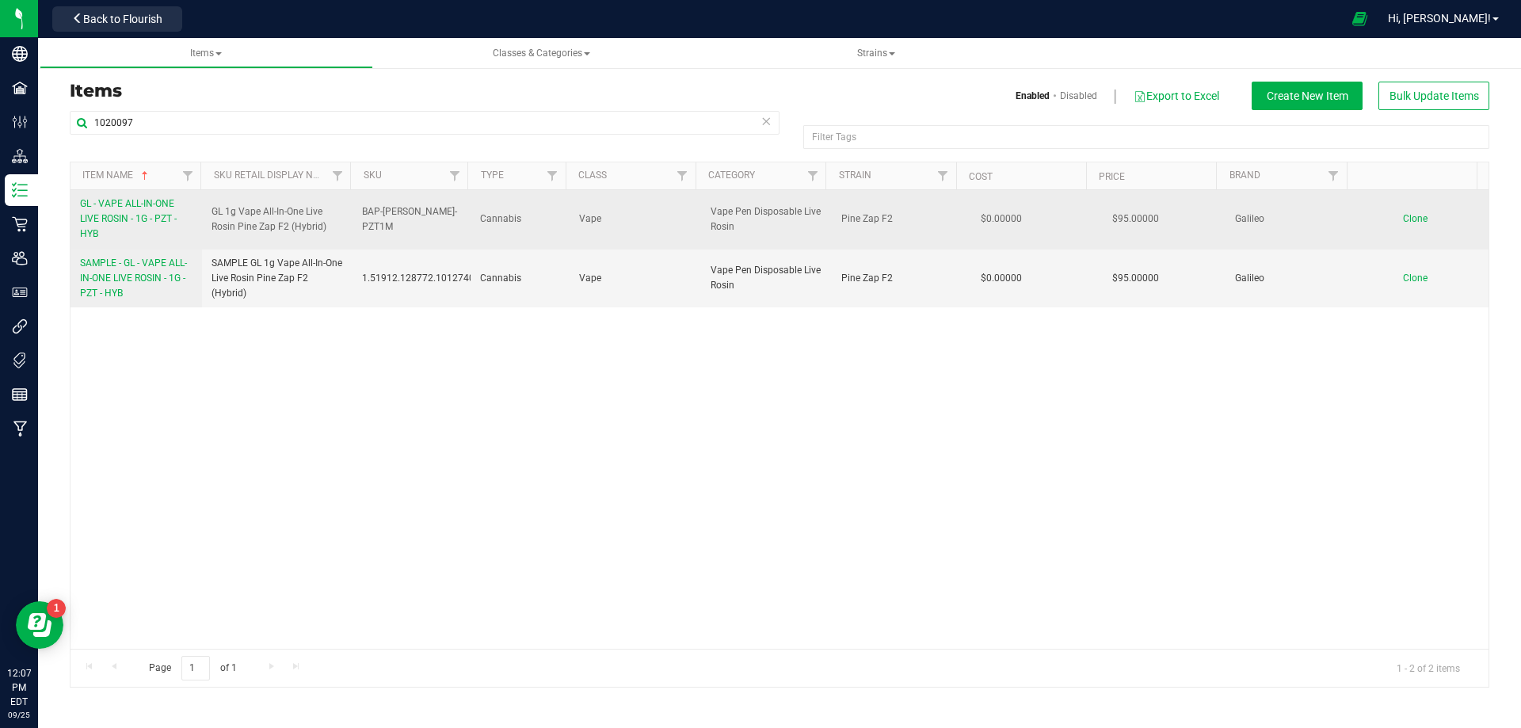
click at [144, 224] on span "GL - VAPE ALL-IN-ONE LIVE ROSIN - 1G - PZT - HYB" at bounding box center [128, 218] width 97 height 41
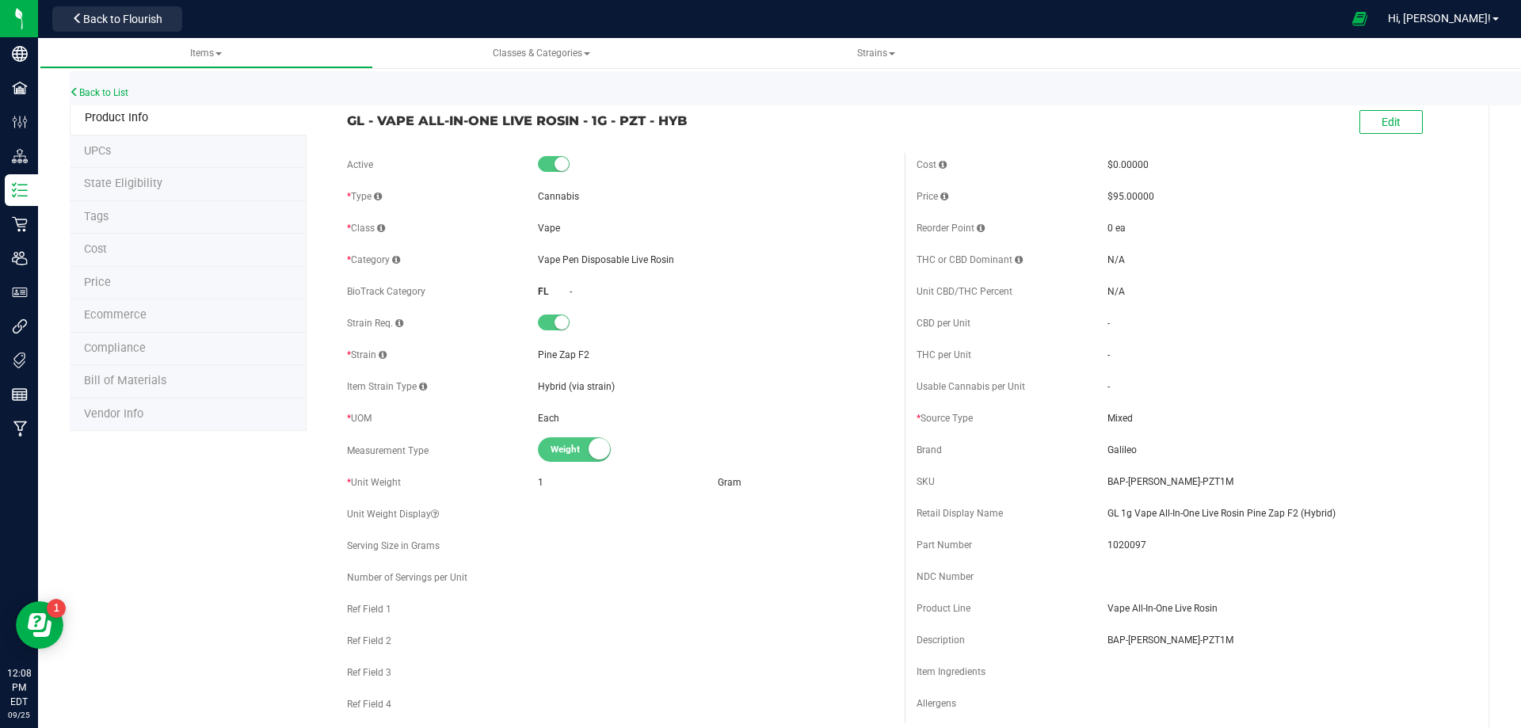
drag, startPoint x: 729, startPoint y: 131, endPoint x: 338, endPoint y: 119, distance: 390.6
click at [338, 119] on div "GL - VAPE ALL-IN-ONE LIVE ROSIN - 1G - PZT - HYB Edit" at bounding box center [904, 123] width 1139 height 40
copy span "GL - VAPE ALL-IN-ONE LIVE ROSIN - 1G - PZT - HYB"
click at [137, 376] on span "Bill of Materials" at bounding box center [125, 380] width 82 height 13
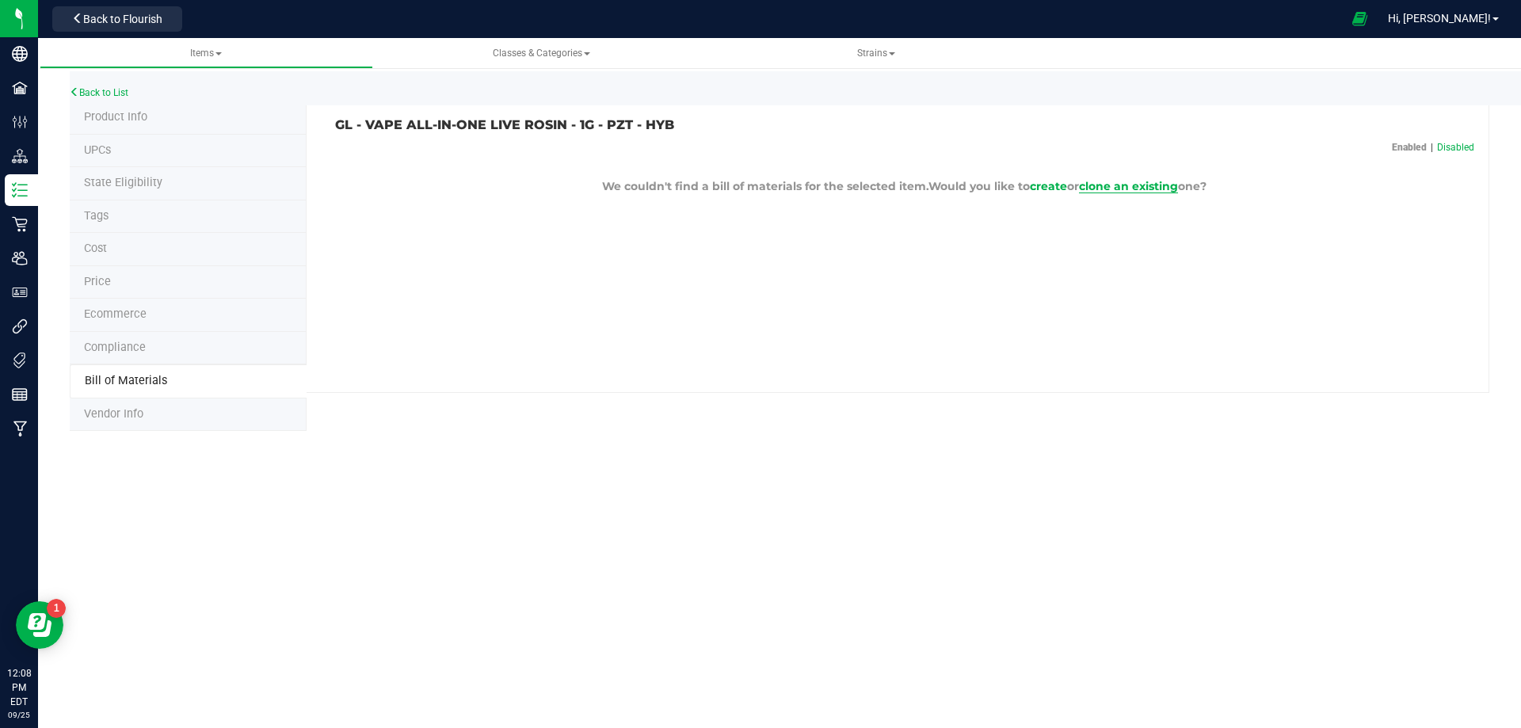
click at [1167, 181] on span "clone an existing" at bounding box center [1128, 186] width 99 height 14
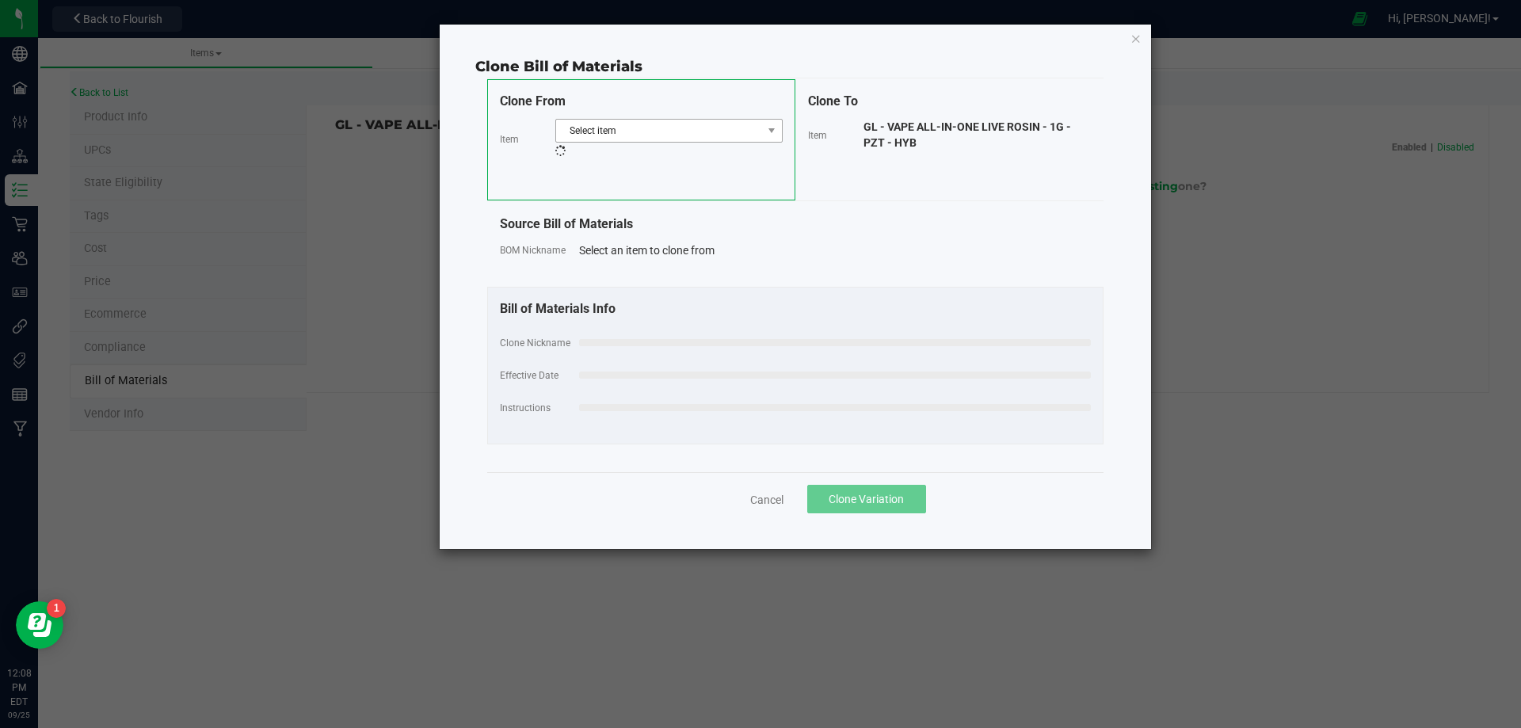
click at [685, 143] on div "Select item" at bounding box center [668, 139] width 227 height 40
click at [687, 130] on span "Select item" at bounding box center [659, 131] width 206 height 22
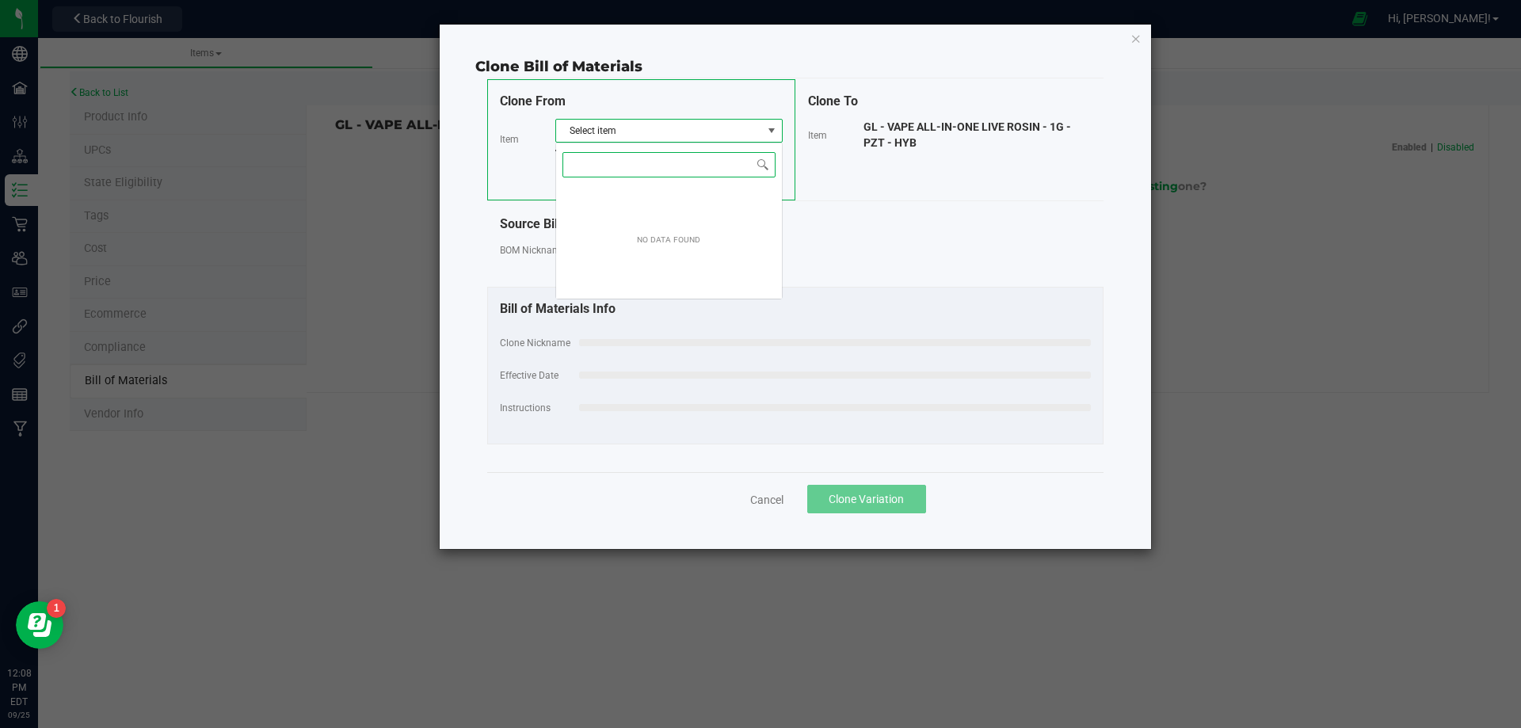
scroll to position [24, 227]
paste input "GL - VAPE ALL-IN-ONE LIVE ROSIN - 1G - PZT - HYB"
type input "GL - VAPE ALL-IN-ONE LIVE ROSIN - 1G -"
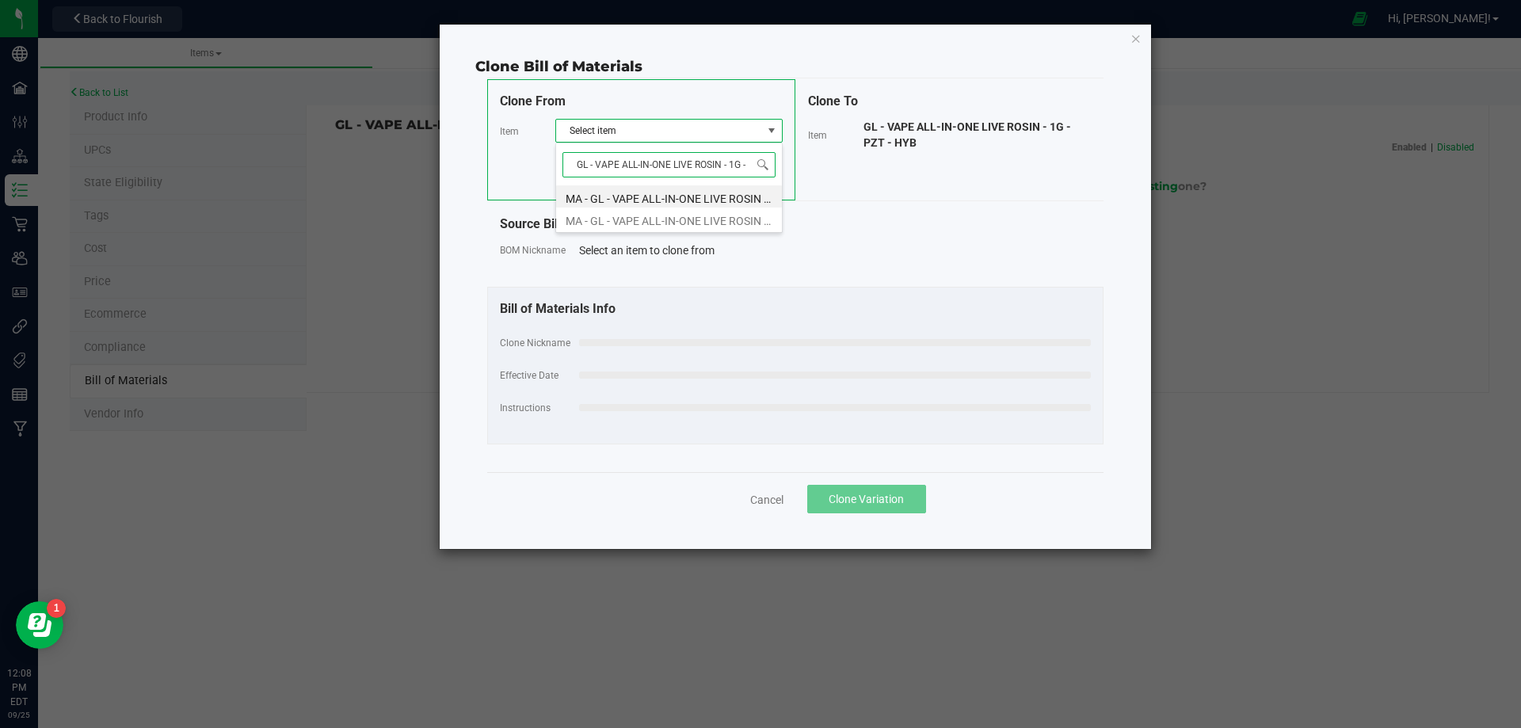
drag, startPoint x: 748, startPoint y: 163, endPoint x: 359, endPoint y: 175, distance: 389.8
click at [343, 165] on body "Company Facilities Configuration Distribution Inventory Retail Users User Roles…" at bounding box center [760, 364] width 1521 height 728
click at [984, 208] on div "Source Bill of Materials BOM Nickname Select an item to clone from" at bounding box center [795, 244] width 616 height 85
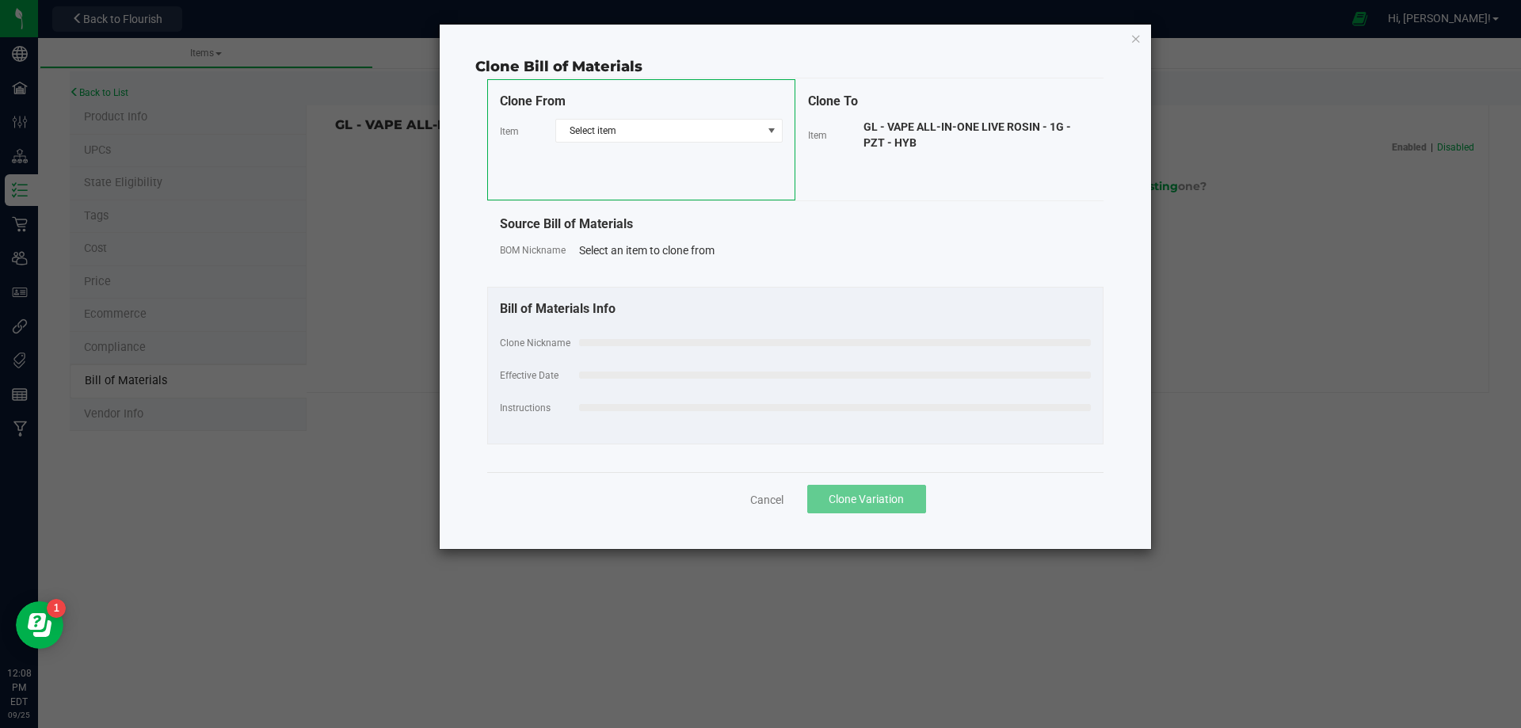
click at [770, 504] on link "Cancel" at bounding box center [766, 500] width 33 height 16
click at [765, 501] on div "Items Classes & Categories Strains Back to List Product Info UPCs State Eligibi…" at bounding box center [779, 383] width 1483 height 690
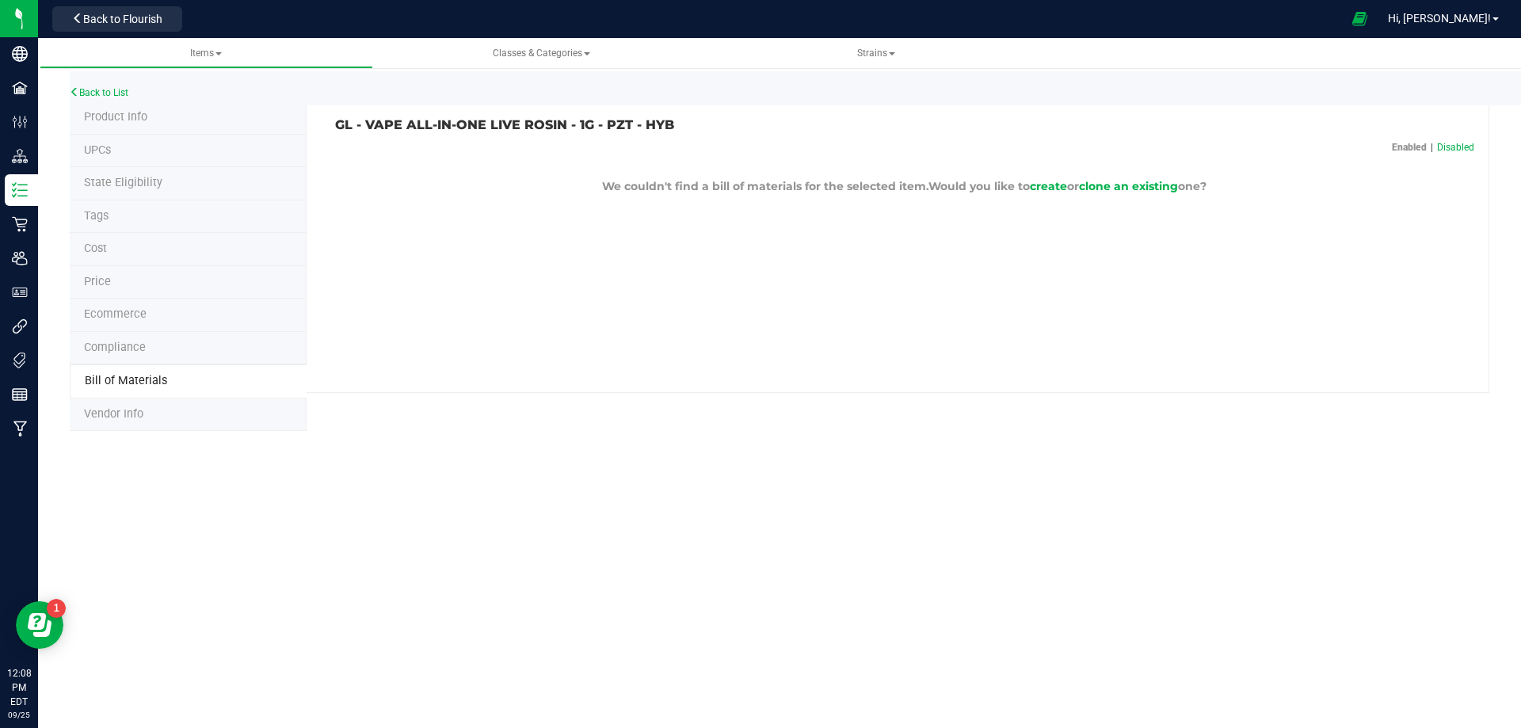
click at [756, 500] on div "Items Classes & Categories Strains Back to List Product Info UPCs State Eligibi…" at bounding box center [779, 383] width 1483 height 690
click at [106, 90] on link "Back to List" at bounding box center [99, 92] width 59 height 11
